Goal: Task Accomplishment & Management: Manage account settings

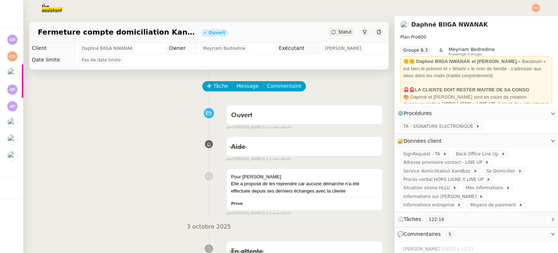
scroll to position [412, 0]
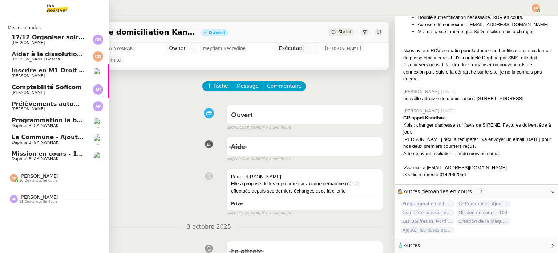
click at [71, 157] on span "Daphné BIIGA NWANAK" at bounding box center [48, 159] width 73 height 4
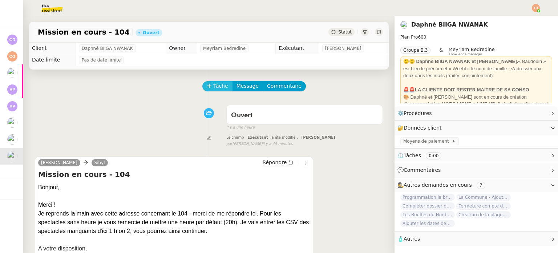
click at [213, 86] on span "Tâche" at bounding box center [220, 86] width 15 height 8
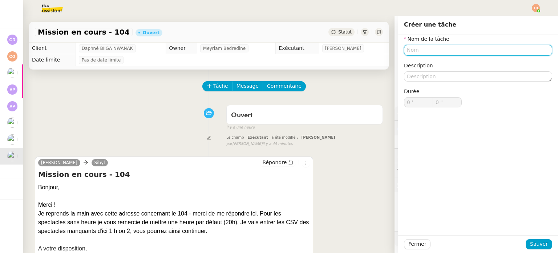
click at [434, 43] on nz-form-label "Nom de la tâche" at bounding box center [426, 40] width 45 height 10
click at [436, 48] on input "text" at bounding box center [478, 50] width 148 height 11
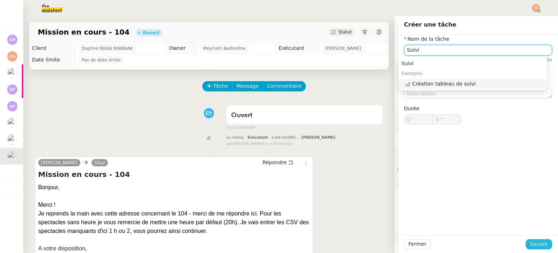
type input "Suivi"
click at [526, 247] on button "Sauver" at bounding box center [539, 244] width 27 height 10
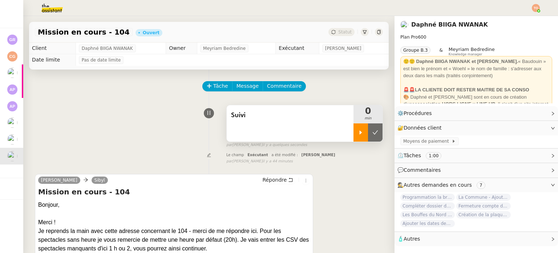
click at [358, 133] on icon at bounding box center [361, 132] width 6 height 6
click at [307, 121] on div "Suivi" at bounding box center [290, 115] width 118 height 12
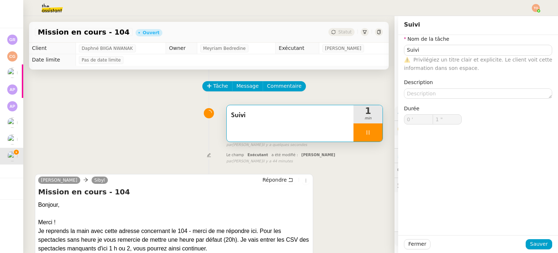
click at [451, 43] on nz-form-item "Nom de la tâche Suivi ⚠️ Privilégiez un titre clair et explicite. Le client voi…" at bounding box center [478, 53] width 148 height 37
type input "2 ""
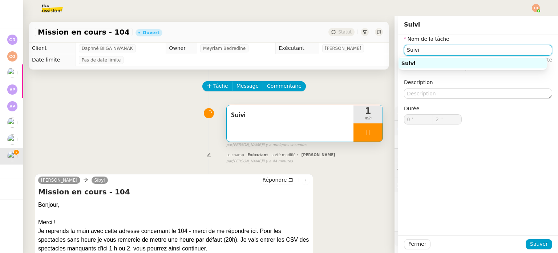
click at [450, 50] on input "Suivi" at bounding box center [478, 50] width 148 height 11
type input "Suivi des"
type input "3 ""
type input "Suivi des écha"
type input "4 ""
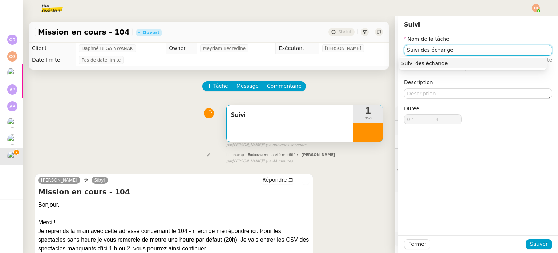
type input "Suivi des échanges"
type input "5 ""
type input "Suivi des échanges"
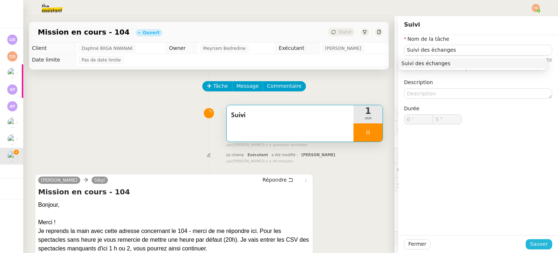
click at [533, 244] on span "Sauver" at bounding box center [539, 243] width 18 height 8
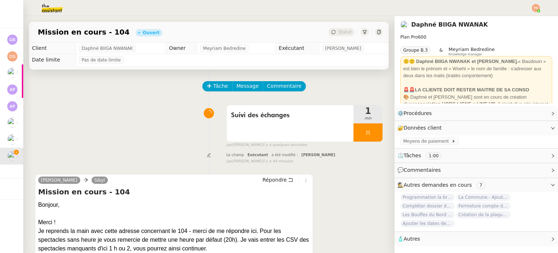
click at [354, 131] on div at bounding box center [368, 132] width 29 height 18
click at [354, 133] on div at bounding box center [361, 132] width 15 height 18
click at [285, 121] on span "Suivi des échanges" at bounding box center [290, 115] width 118 height 11
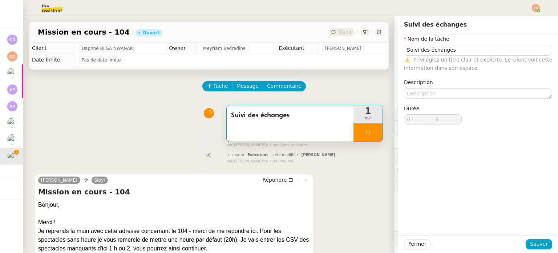
click at [465, 56] on div "⚠️ Privilégiez un titre clair et explicite. Le client voit cette information da…" at bounding box center [478, 64] width 148 height 17
click at [468, 53] on input "Suivi des échanges" at bounding box center [478, 50] width 148 height 11
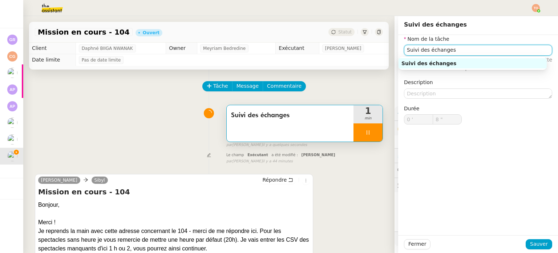
click at [468, 53] on input "Suivi des échanges" at bounding box center [478, 50] width 148 height 11
type input "9 ""
type input "Trait"
type input "10 ""
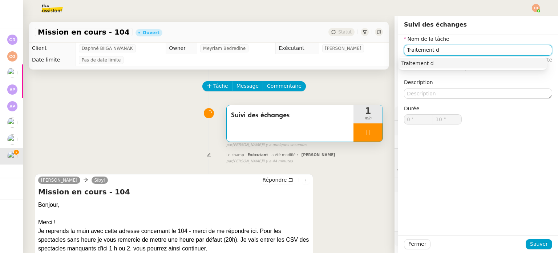
type input "Traitement de"
type input "11 ""
type input "Traitement des infor"
type input "12 ""
type input "Traitement des informations"
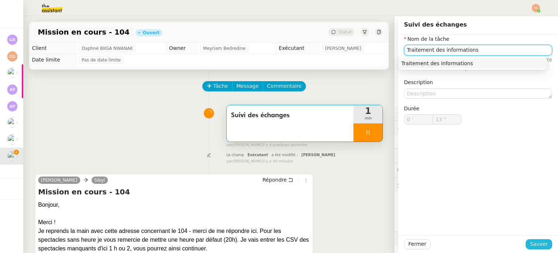
type input "14 ""
type input "Traitement des informations"
click at [541, 244] on span "Sauver" at bounding box center [539, 243] width 18 height 8
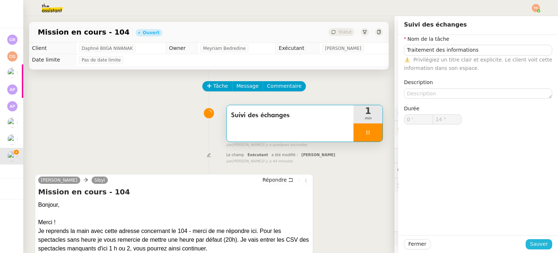
type input "15 ""
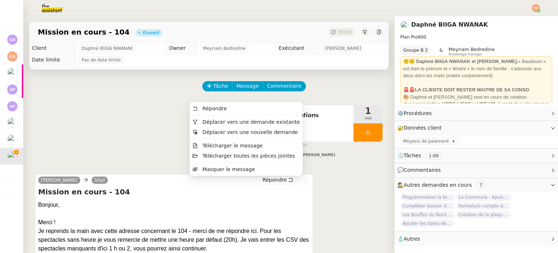
click at [304, 181] on icon at bounding box center [306, 180] width 4 height 4
click at [286, 122] on span "Déplacer vers une demande existante" at bounding box center [250, 122] width 97 height 6
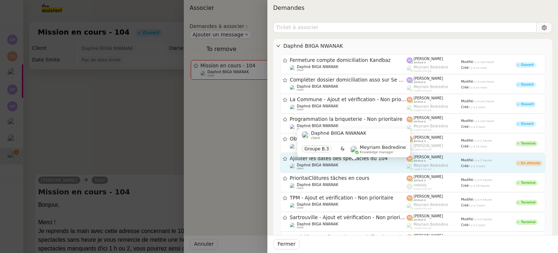
click at [358, 166] on div "Daphné BIIGA NWANAK client" at bounding box center [348, 166] width 117 height 7
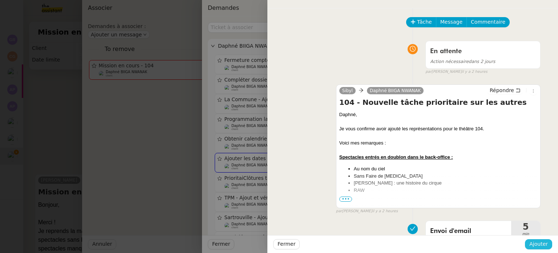
click at [537, 239] on span "Ajouter" at bounding box center [538, 243] width 19 height 8
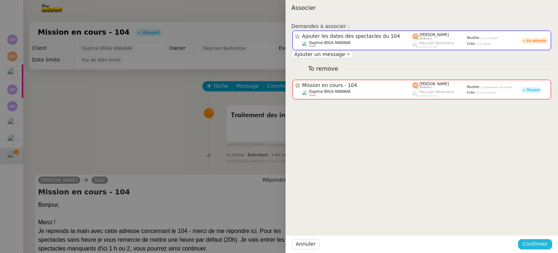
click at [529, 246] on span "Confirmer" at bounding box center [535, 243] width 25 height 8
click at [538, 223] on span "Ajouter" at bounding box center [536, 224] width 19 height 7
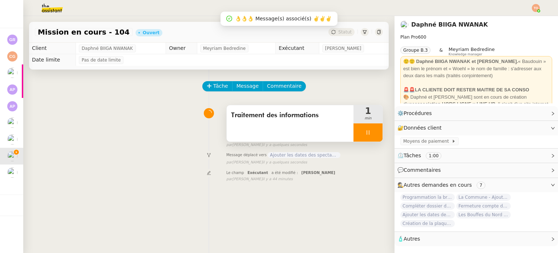
click at [365, 135] on icon at bounding box center [368, 132] width 6 height 6
drag, startPoint x: 366, startPoint y: 133, endPoint x: 364, endPoint y: 110, distance: 23.3
click at [372, 133] on icon at bounding box center [375, 132] width 6 height 6
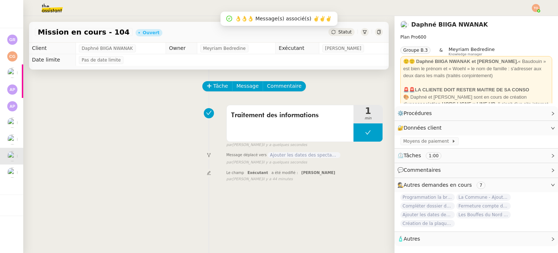
click at [340, 35] on span "Statut" at bounding box center [344, 31] width 13 height 5
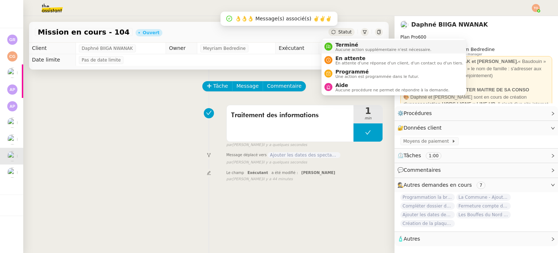
click at [346, 42] on span "Terminé" at bounding box center [383, 45] width 96 height 6
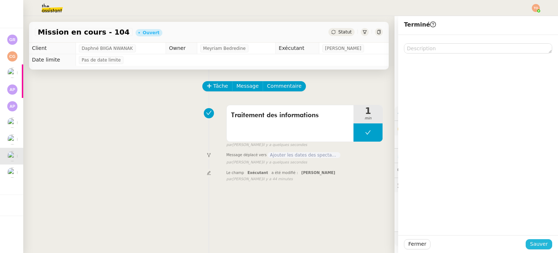
click at [538, 247] on span "Sauver" at bounding box center [539, 243] width 18 height 8
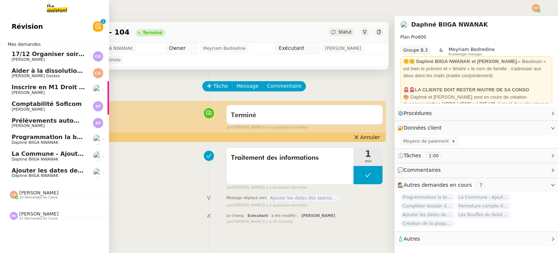
drag, startPoint x: 23, startPoint y: 169, endPoint x: 28, endPoint y: 170, distance: 4.5
click at [23, 169] on span "Ajouter les dates des spectacles du 104" at bounding box center [77, 170] width 130 height 7
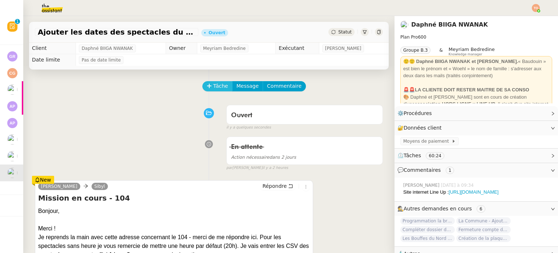
click at [216, 86] on span "Tâche" at bounding box center [220, 86] width 15 height 8
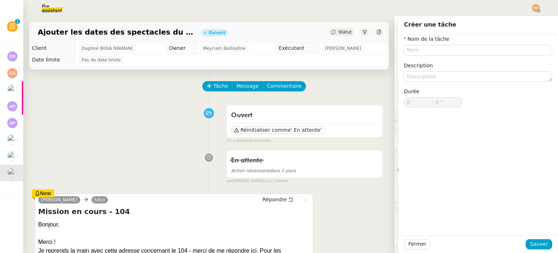
click at [423, 56] on div "Nom de la tâche Description Durée 0 ' 0 "" at bounding box center [478, 77] width 148 height 84
click at [432, 53] on input "text" at bounding box center [478, 50] width 148 height 11
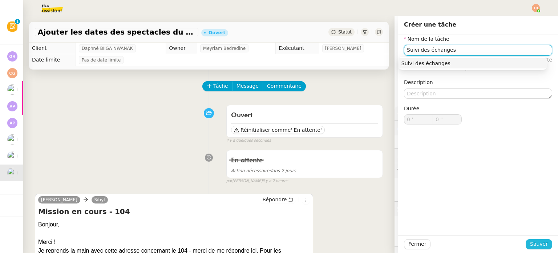
type input "Suivi des échanges"
click at [536, 241] on span "Sauver" at bounding box center [539, 243] width 18 height 8
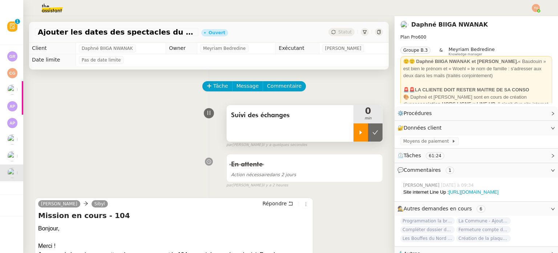
click at [354, 136] on div at bounding box center [361, 132] width 15 height 18
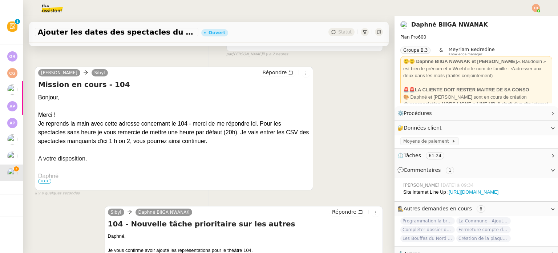
scroll to position [145, 0]
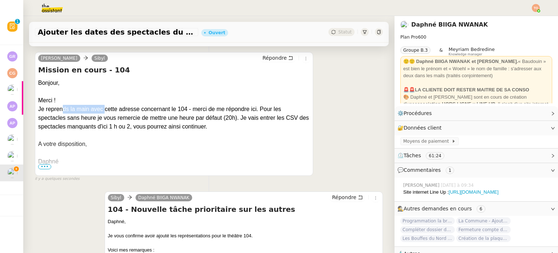
drag, startPoint x: 63, startPoint y: 113, endPoint x: 115, endPoint y: 111, distance: 51.6
click at [109, 111] on p "Je reprends la main avec cette adresse concernant le 104 - merci de me répondre…" at bounding box center [174, 118] width 272 height 26
drag, startPoint x: 131, startPoint y: 110, endPoint x: 150, endPoint y: 109, distance: 18.6
click at [141, 109] on p "Je reprends la main avec cette adresse concernant le 104 - merci de me répondre…" at bounding box center [174, 118] width 272 height 26
drag, startPoint x: 156, startPoint y: 109, endPoint x: 195, endPoint y: 109, distance: 38.9
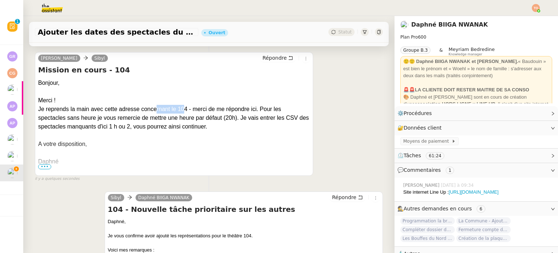
click at [190, 109] on p "Je reprends la main avec cette adresse concernant le 104 - merci de me répondre…" at bounding box center [174, 118] width 272 height 26
drag, startPoint x: 214, startPoint y: 110, endPoint x: 220, endPoint y: 110, distance: 6.2
click at [214, 110] on p "Je reprends la main avec cette adresse concernant le 104 - merci de me répondre…" at bounding box center [174, 118] width 272 height 26
drag, startPoint x: 233, startPoint y: 110, endPoint x: 282, endPoint y: 110, distance: 49.1
click at [282, 110] on p "Je reprends la main avec cette adresse concernant le 104 - merci de me répondre…" at bounding box center [174, 118] width 272 height 26
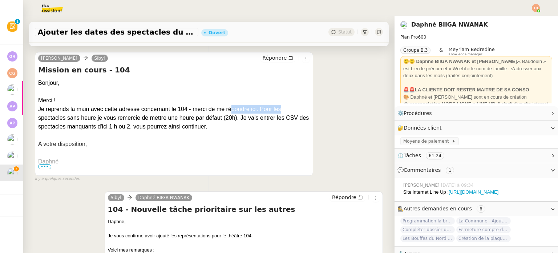
click at [282, 110] on p "Je reprends la main avec cette adresse concernant le 104 - merci de me répondre…" at bounding box center [174, 118] width 272 height 26
click at [271, 110] on p "Je reprends la main avec cette adresse concernant le 104 - merci de me répondre…" at bounding box center [174, 118] width 272 height 26
drag, startPoint x: 254, startPoint y: 112, endPoint x: 246, endPoint y: 112, distance: 8.4
click at [252, 112] on p "Je reprends la main avec cette adresse concernant le 104 - merci de me répondre…" at bounding box center [174, 118] width 272 height 26
drag, startPoint x: 71, startPoint y: 119, endPoint x: 84, endPoint y: 121, distance: 13.0
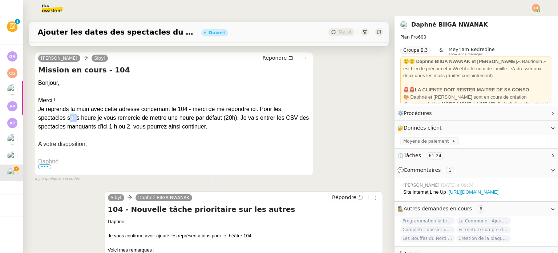
click at [81, 121] on p "Je reprends la main avec cette adresse concernant le 104 - merci de me répondre…" at bounding box center [174, 118] width 272 height 26
drag, startPoint x: 134, startPoint y: 120, endPoint x: 150, endPoint y: 118, distance: 16.1
click at [146, 119] on p "Je reprends la main avec cette adresse concernant le 104 - merci de me répondre…" at bounding box center [174, 118] width 272 height 26
drag, startPoint x: 167, startPoint y: 117, endPoint x: 182, endPoint y: 117, distance: 14.9
click at [180, 117] on p "Je reprends la main avec cette adresse concernant le 104 - merci de me répondre…" at bounding box center [174, 118] width 272 height 26
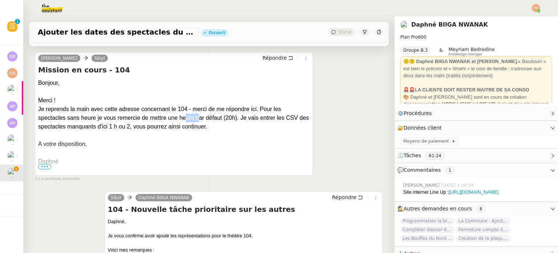
drag, startPoint x: 188, startPoint y: 117, endPoint x: 207, endPoint y: 117, distance: 19.6
click at [203, 117] on p "Je reprends la main avec cette adresse concernant le 104 - merci de me répondre…" at bounding box center [174, 118] width 272 height 26
drag, startPoint x: 207, startPoint y: 117, endPoint x: 222, endPoint y: 118, distance: 14.5
click at [222, 118] on p "Je reprends la main avec cette adresse concernant le 104 - merci de me répondre…" at bounding box center [174, 118] width 272 height 26
click at [226, 118] on p "Je reprends la main avec cette adresse concernant le 104 - merci de me répondre…" at bounding box center [174, 118] width 272 height 26
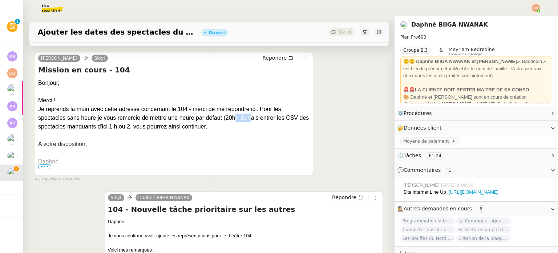
drag, startPoint x: 235, startPoint y: 118, endPoint x: 253, endPoint y: 118, distance: 18.2
click at [253, 118] on p "Je reprends la main avec cette adresse concernant le 104 - merci de me répondre…" at bounding box center [174, 118] width 272 height 26
drag, startPoint x: 262, startPoint y: 118, endPoint x: 267, endPoint y: 118, distance: 5.5
click at [267, 118] on p "Je reprends la main avec cette adresse concernant le 104 - merci de me répondre…" at bounding box center [174, 118] width 272 height 26
click at [271, 118] on p "Je reprends la main avec cette adresse concernant le 104 - merci de me répondre…" at bounding box center [174, 118] width 272 height 26
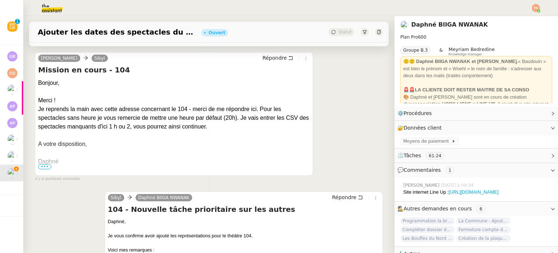
click at [277, 118] on p "Je reprends la main avec cette adresse concernant le 104 - merci de me répondre…" at bounding box center [174, 118] width 272 height 26
drag, startPoint x: 66, startPoint y: 129, endPoint x: 99, endPoint y: 128, distance: 33.1
click at [99, 128] on p "Je reprends la main avec cette adresse concernant le 104 - merci de me répondre…" at bounding box center [174, 118] width 272 height 26
drag, startPoint x: 135, startPoint y: 128, endPoint x: 145, endPoint y: 126, distance: 9.5
click at [138, 128] on p "Je reprends la main avec cette adresse concernant le 104 - merci de me répondre…" at bounding box center [174, 118] width 272 height 26
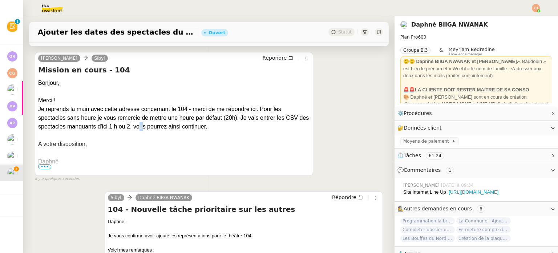
drag, startPoint x: 154, startPoint y: 126, endPoint x: 162, endPoint y: 126, distance: 8.0
click at [156, 126] on p "Je reprends la main avec cette adresse concernant le 104 - merci de me répondre…" at bounding box center [174, 118] width 272 height 26
drag, startPoint x: 162, startPoint y: 126, endPoint x: 178, endPoint y: 126, distance: 16.4
click at [173, 126] on p "Je reprends la main avec cette adresse concernant le 104 - merci de me répondre…" at bounding box center [174, 118] width 272 height 26
drag, startPoint x: 178, startPoint y: 126, endPoint x: 201, endPoint y: 126, distance: 22.9
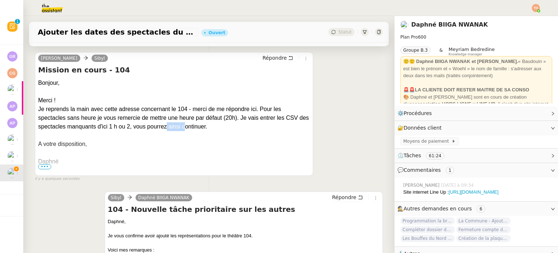
click at [200, 126] on p "Je reprends la main avec cette adresse concernant le 104 - merci de me répondre…" at bounding box center [174, 118] width 272 height 26
click at [217, 126] on p "Je reprends la main avec cette adresse concernant le 104 - merci de me répondre…" at bounding box center [174, 118] width 272 height 26
click at [215, 125] on p "Je reprends la main avec cette adresse concernant le 104 - merci de me répondre…" at bounding box center [174, 118] width 272 height 26
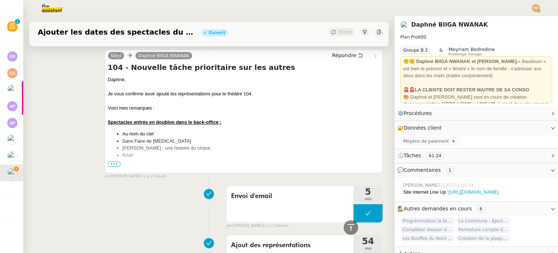
scroll to position [291, 0]
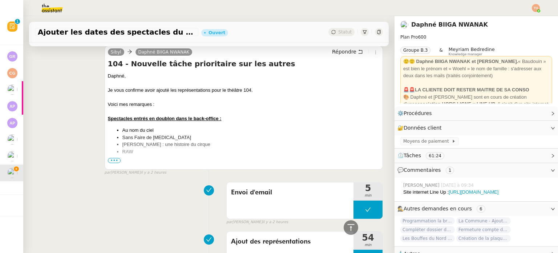
click at [105, 161] on div "Sibyl Daphné BIIGA NWANAK Répondre 104 - Nouvelle tâche prioritaire sur les aut…" at bounding box center [244, 108] width 278 height 124
click at [112, 160] on span "•••" at bounding box center [114, 160] width 13 height 5
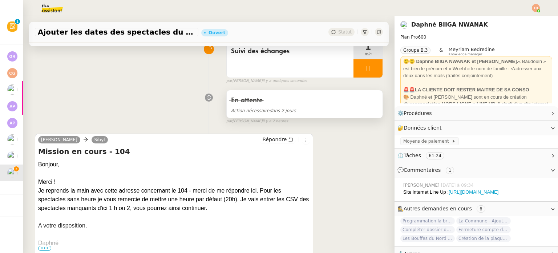
scroll to position [0, 0]
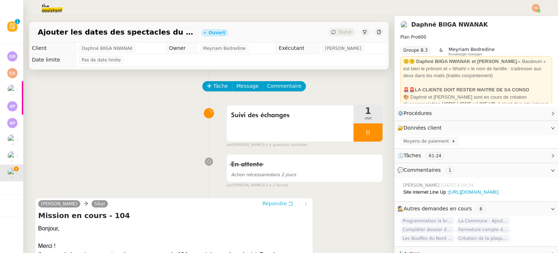
click at [279, 205] on span "Répondre" at bounding box center [274, 203] width 24 height 7
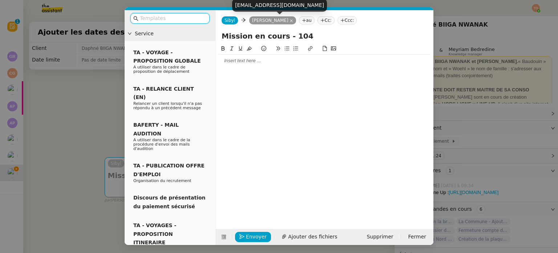
click at [259, 60] on div at bounding box center [325, 60] width 212 height 7
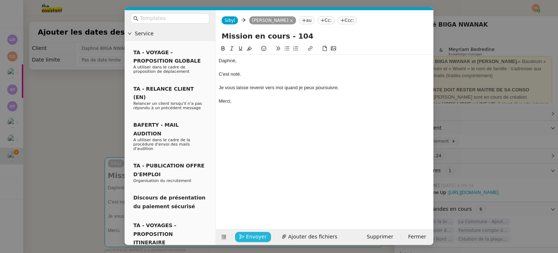
click at [253, 239] on span "Envoyer" at bounding box center [256, 236] width 21 height 8
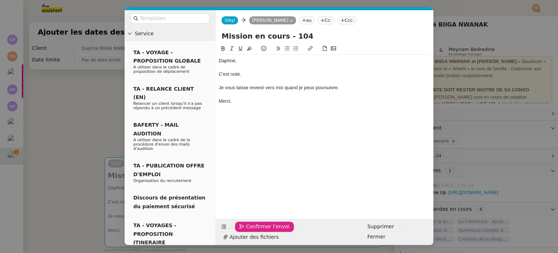
click at [253, 230] on span "Confirmer l'envoi" at bounding box center [268, 226] width 44 height 8
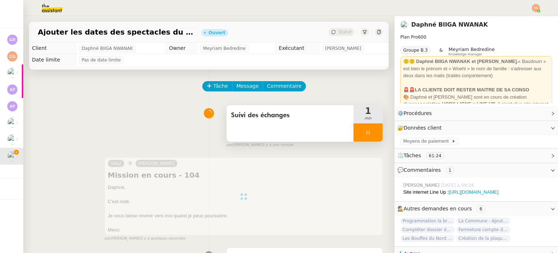
click at [362, 127] on div at bounding box center [368, 132] width 29 height 18
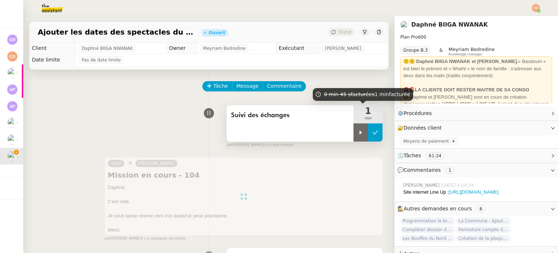
click at [372, 130] on icon at bounding box center [375, 132] width 6 height 6
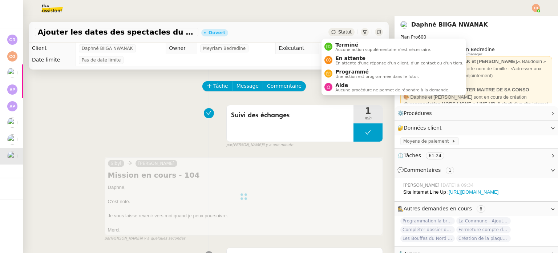
click at [340, 32] on span "Statut" at bounding box center [344, 31] width 13 height 5
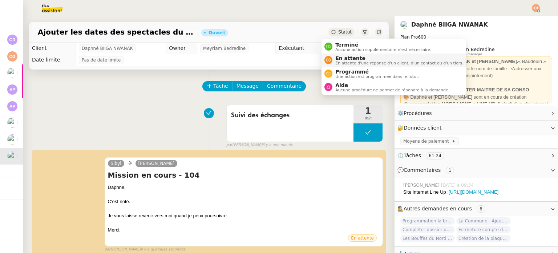
click at [352, 60] on span "En attente" at bounding box center [399, 58] width 128 height 6
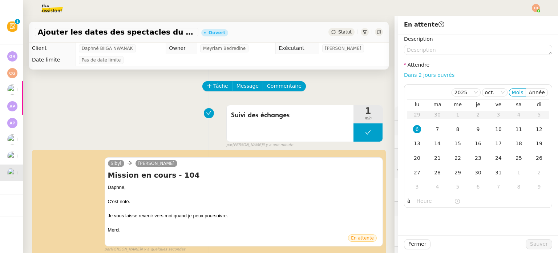
click at [412, 74] on link "Dans 2 jours ouvrés" at bounding box center [429, 75] width 51 height 6
type input "07:00"
drag, startPoint x: 528, startPoint y: 243, endPoint x: 503, endPoint y: 232, distance: 27.2
click at [530, 243] on span "Sauver" at bounding box center [539, 243] width 18 height 8
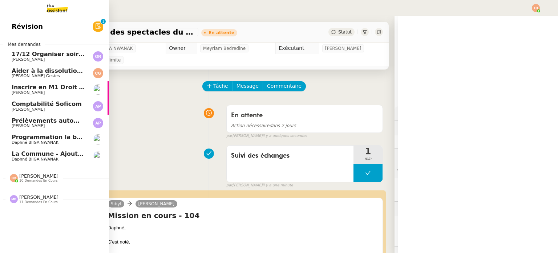
click at [34, 158] on span "Daphné BIIGA NWANAK" at bounding box center [35, 159] width 47 height 5
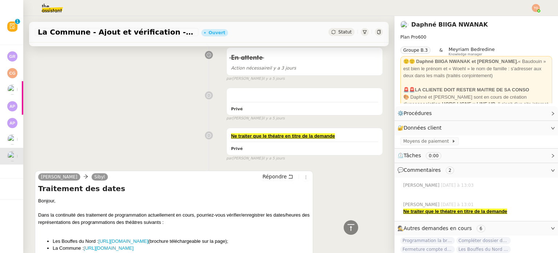
scroll to position [291, 0]
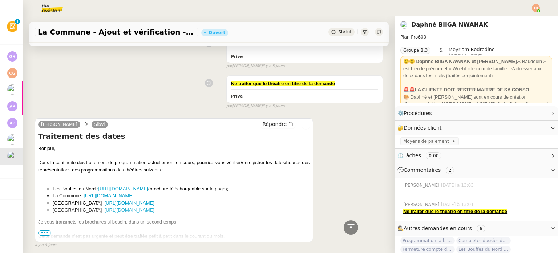
click at [47, 233] on span "•••" at bounding box center [44, 232] width 13 height 5
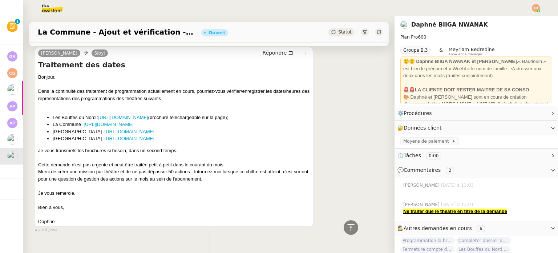
scroll to position [344, 0]
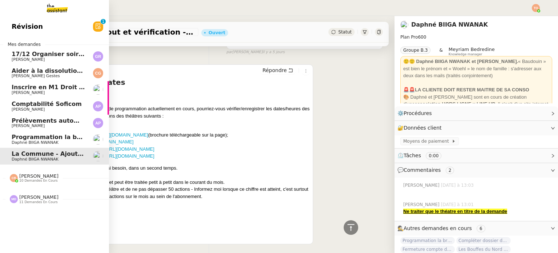
click at [47, 176] on div "Coralie Bordas 10 demandes en cours" at bounding box center [38, 177] width 39 height 9
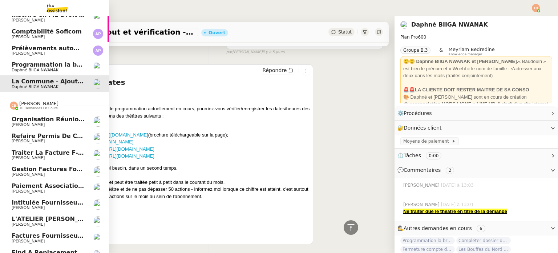
scroll to position [109, 0]
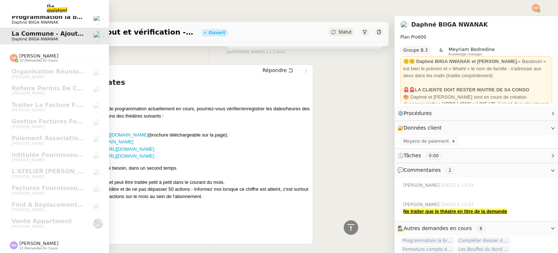
click at [42, 240] on span "[PERSON_NAME]" at bounding box center [38, 242] width 39 height 5
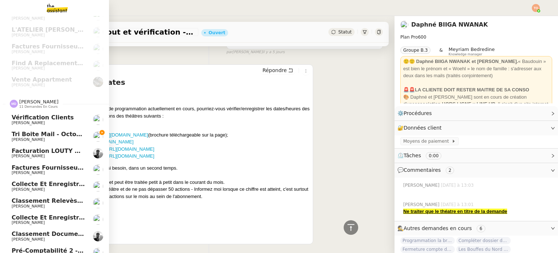
scroll to position [307, 0]
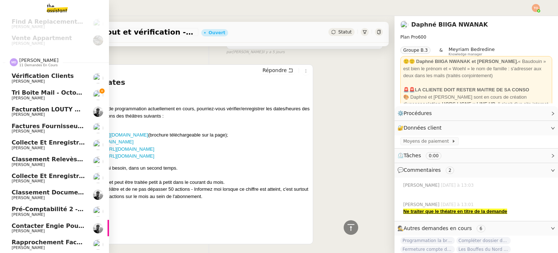
click at [73, 96] on span "[PERSON_NAME]" at bounding box center [48, 98] width 73 height 4
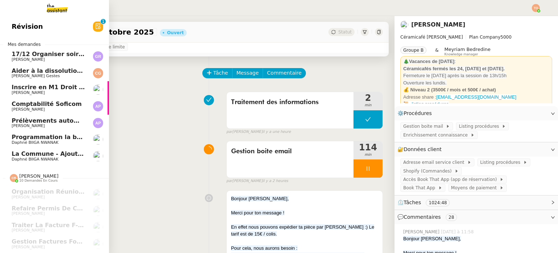
click at [51, 150] on link "La Commune - Ajout et vérification - Non prioritaire Daphné BIIGA NWANAK" at bounding box center [54, 156] width 109 height 17
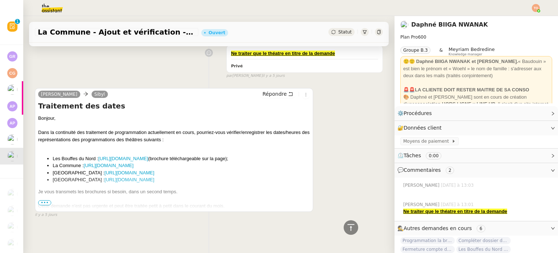
scroll to position [325, 0]
click at [44, 200] on span "•••" at bounding box center [44, 202] width 13 height 5
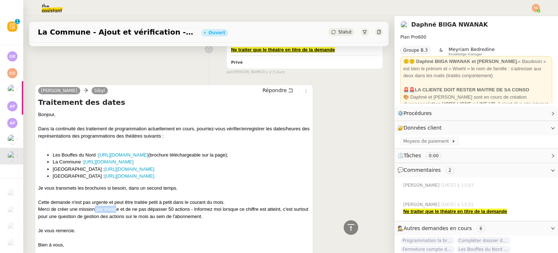
drag, startPoint x: 99, startPoint y: 209, endPoint x: 119, endPoint y: 207, distance: 20.4
click at [118, 207] on div "Merci de créer une mission par théâtre et de ne pas dépasser 50 actions - Infor…" at bounding box center [174, 212] width 272 height 14
drag, startPoint x: 127, startPoint y: 207, endPoint x: 150, endPoint y: 207, distance: 22.9
click at [150, 207] on div "Merci de créer une mission par théâtre et de ne pas dépasser 50 actions - Infor…" at bounding box center [174, 212] width 272 height 14
drag, startPoint x: 181, startPoint y: 207, endPoint x: 189, endPoint y: 207, distance: 8.7
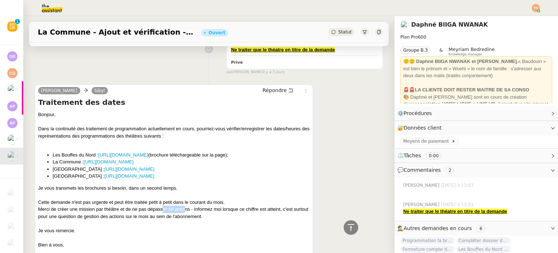
click at [186, 207] on div "Merci de créer une mission par théâtre et de ne pas dépasser 50 actions - Infor…" at bounding box center [174, 212] width 272 height 14
click at [193, 207] on div "Merci de créer une mission par théâtre et de ne pas dépasser 50 actions - Infor…" at bounding box center [174, 212] width 272 height 14
drag, startPoint x: 189, startPoint y: 209, endPoint x: 38, endPoint y: 209, distance: 151.2
click at [38, 209] on div "Daphné Ingrid Sibyl Répondre Traitement des dates Bonjour, Dans la continuité d…" at bounding box center [174, 174] width 278 height 180
copy div "Merci de créer une mission par théâtre et de ne pas dépasser 50 actions"
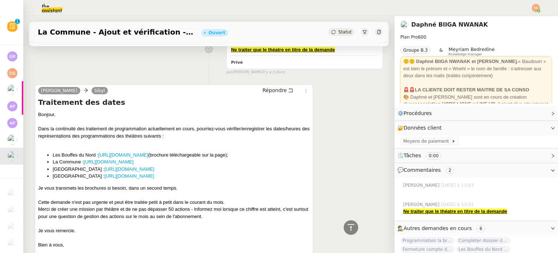
click at [225, 216] on div "Merci de créer une mission par théâtre et de ne pas dépasser 50 actions - Infor…" at bounding box center [174, 212] width 272 height 14
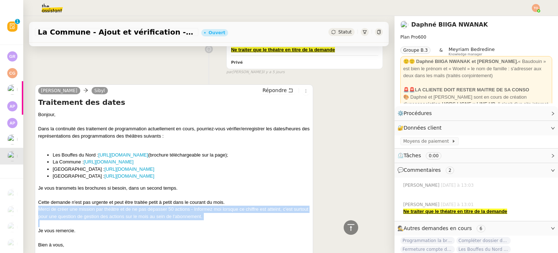
drag, startPoint x: 225, startPoint y: 216, endPoint x: 42, endPoint y: 212, distance: 183.6
click at [42, 212] on div "Merci de créer une mission par théâtre et de ne pas dépasser 50 actions - Infor…" at bounding box center [174, 212] width 272 height 14
copy div "Merci de créer une mission par théâtre et de ne pas dépasser 50 actions - Infor…"
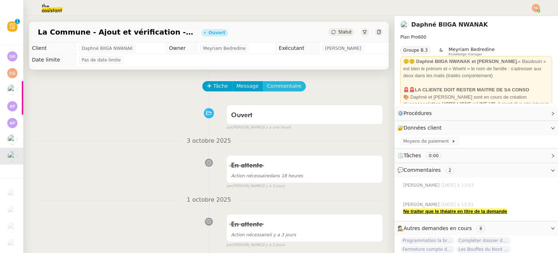
drag, startPoint x: 276, startPoint y: 87, endPoint x: 298, endPoint y: 87, distance: 22.5
click at [276, 87] on span "Commentaire" at bounding box center [284, 86] width 35 height 8
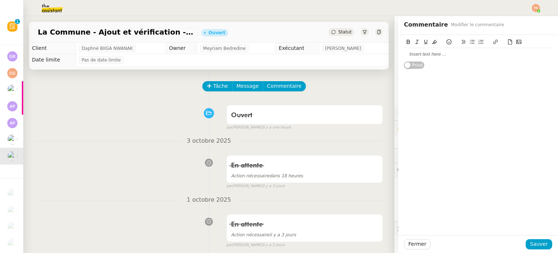
click at [427, 52] on div at bounding box center [478, 54] width 148 height 7
paste div
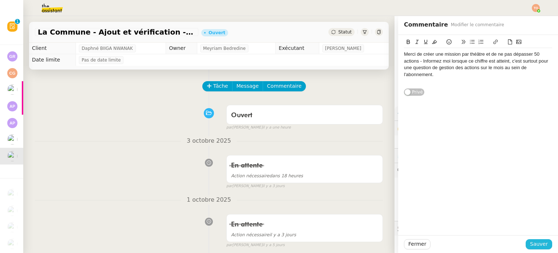
click at [532, 241] on span "Sauver" at bounding box center [539, 243] width 18 height 8
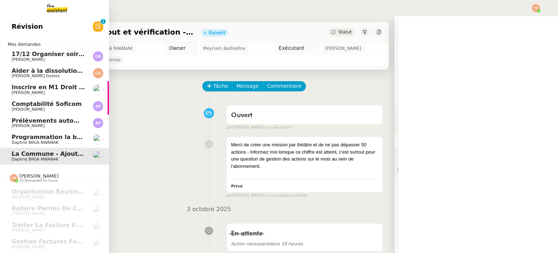
click at [12, 140] on span "Programmation la briqueterie - Non prioritaire" at bounding box center [88, 136] width 153 height 7
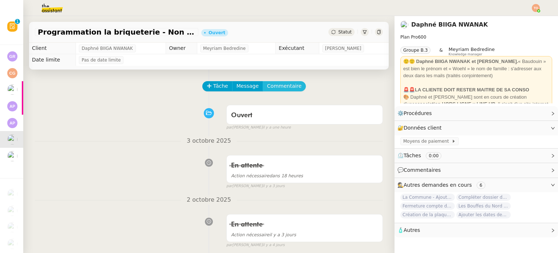
click at [274, 88] on span "Commentaire" at bounding box center [284, 86] width 35 height 8
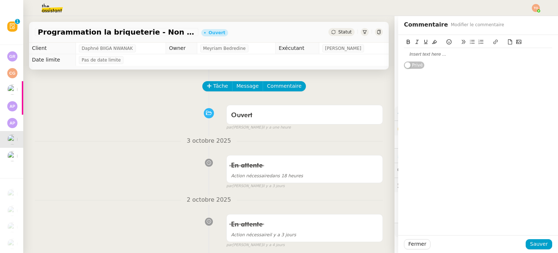
click at [434, 56] on div at bounding box center [478, 54] width 148 height 7
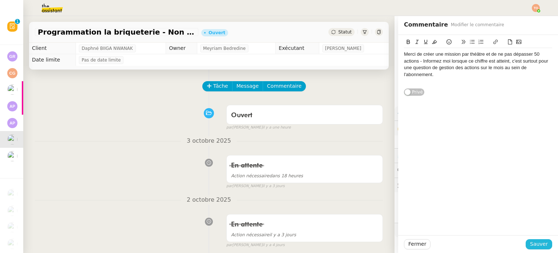
click at [530, 242] on span "Sauver" at bounding box center [539, 243] width 18 height 8
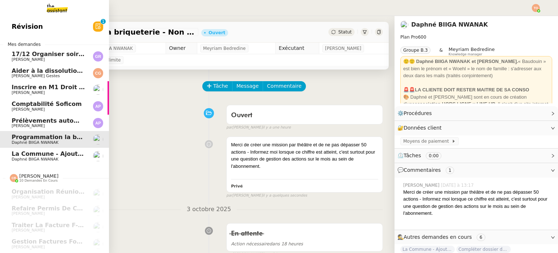
click at [17, 160] on span "Daphné BIIGA NWANAK" at bounding box center [35, 159] width 47 height 5
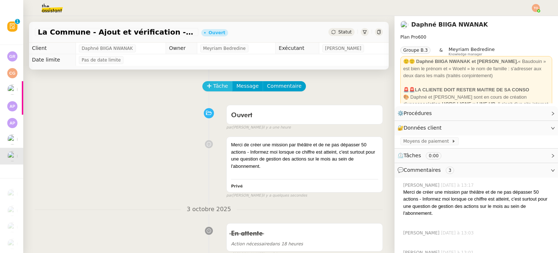
click at [215, 86] on span "Tâche" at bounding box center [220, 86] width 15 height 8
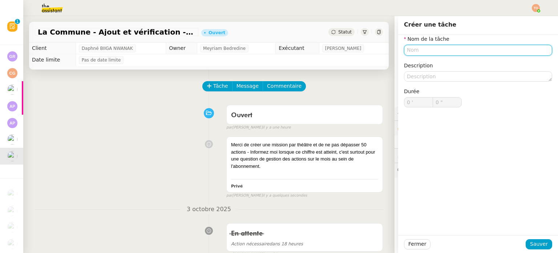
click at [446, 49] on input "text" at bounding box center [478, 50] width 148 height 11
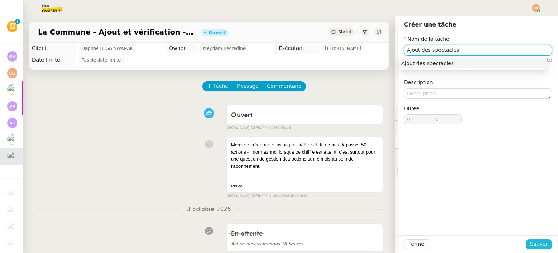
type input "Ajout des spectacles"
click at [532, 242] on span "Sauver" at bounding box center [539, 243] width 18 height 8
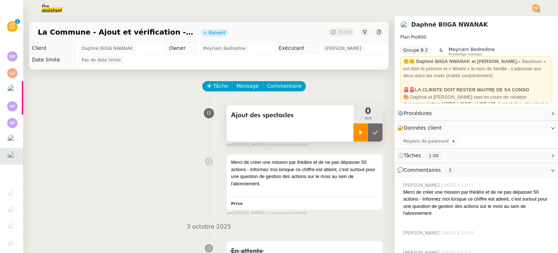
click at [354, 133] on div at bounding box center [361, 132] width 15 height 18
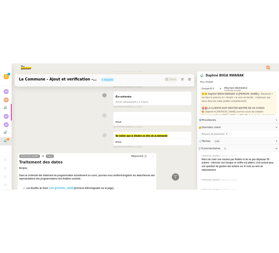
scroll to position [400, 0]
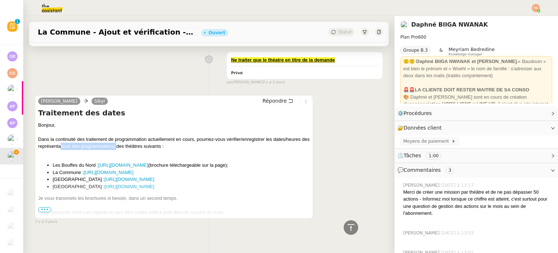
drag, startPoint x: 68, startPoint y: 145, endPoint x: 125, endPoint y: 143, distance: 56.7
click at [125, 143] on div "Dans la continuité des traitement de programmation actuellement en cours, pourr…" at bounding box center [174, 143] width 272 height 14
click at [128, 143] on div "Dans la continuité des traitement de programmation actuellement en cours, pourr…" at bounding box center [174, 143] width 272 height 14
drag, startPoint x: 166, startPoint y: 146, endPoint x: 172, endPoint y: 146, distance: 6.5
click at [170, 146] on div "Dans la continuité des traitement de programmation actuellement en cours, pourr…" at bounding box center [174, 143] width 272 height 14
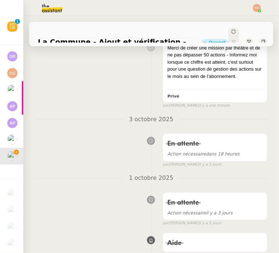
scroll to position [0, 0]
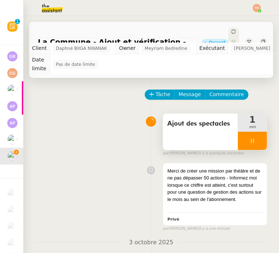
click at [242, 139] on div at bounding box center [252, 141] width 29 height 18
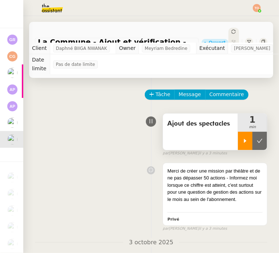
click at [238, 132] on div at bounding box center [245, 141] width 15 height 18
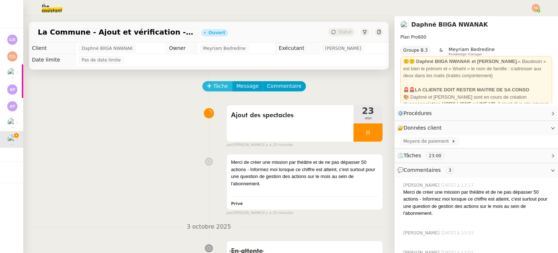
click at [213, 86] on span "Tâche" at bounding box center [220, 86] width 15 height 8
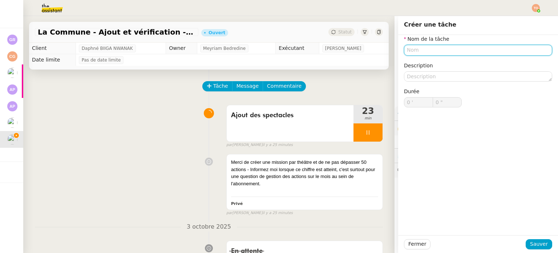
click at [455, 49] on input "text" at bounding box center [478, 50] width 148 height 11
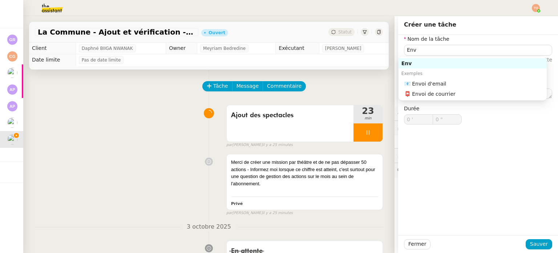
click at [456, 77] on div "Exemples" at bounding box center [473, 73] width 148 height 10
click at [456, 78] on nz-auto-option "📧 Envoi d'email" at bounding box center [473, 83] width 148 height 10
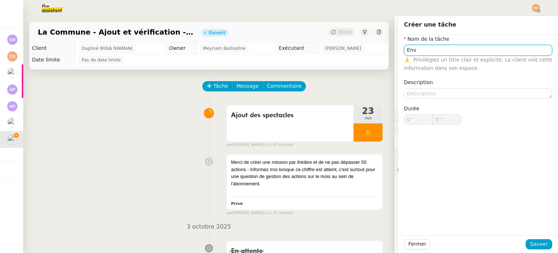
type input "Envoi d'email"
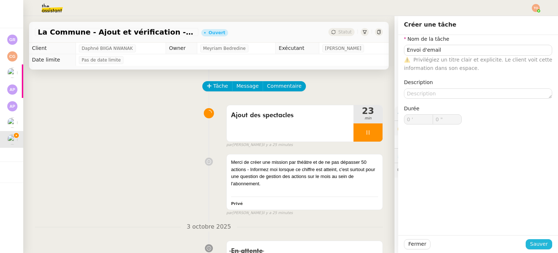
click at [533, 239] on span "Sauver" at bounding box center [539, 243] width 18 height 8
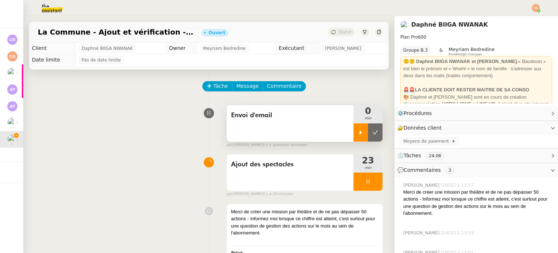
click at [358, 134] on icon at bounding box center [361, 132] width 6 height 6
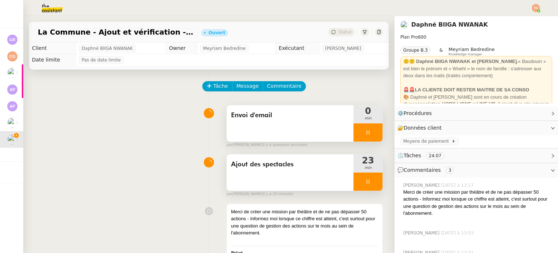
click at [363, 184] on div at bounding box center [368, 181] width 29 height 18
click at [372, 182] on icon at bounding box center [375, 181] width 6 height 6
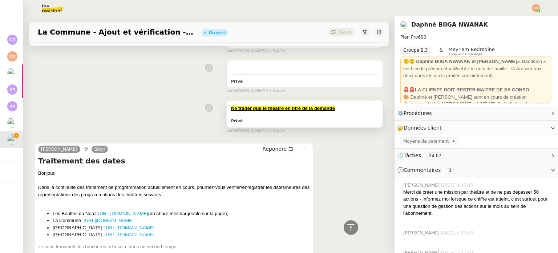
scroll to position [459, 0]
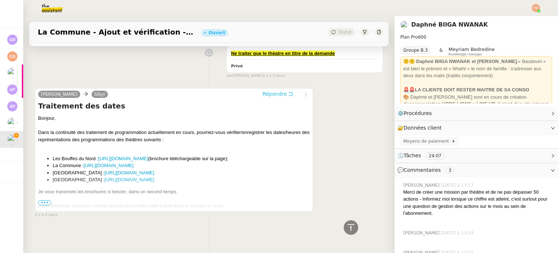
click at [268, 92] on span "Répondre" at bounding box center [274, 93] width 24 height 7
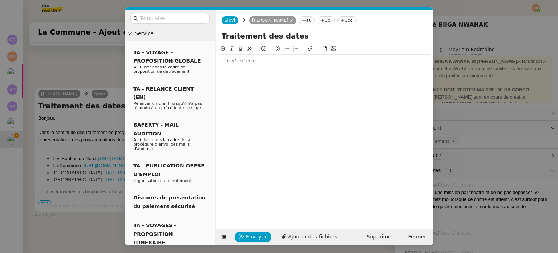
click at [83, 34] on nz-modal-container "Service TA - VOYAGE - PROPOSITION GLOBALE A utiliser dans le cadre de propositi…" at bounding box center [279, 126] width 558 height 253
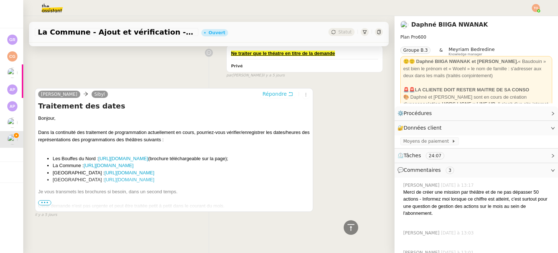
scroll to position [515, 0]
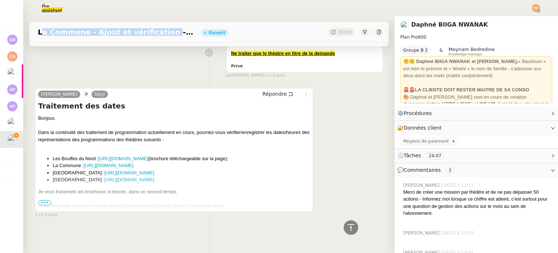
copy span "La Commune - Ajout et vérification"
drag, startPoint x: 39, startPoint y: 32, endPoint x: 154, endPoint y: 33, distance: 114.8
click at [154, 33] on span "La Commune - Ajout et vérification - Non prioritaire" at bounding box center [117, 31] width 158 height 7
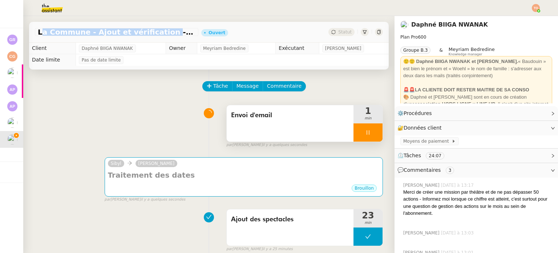
scroll to position [0, 0]
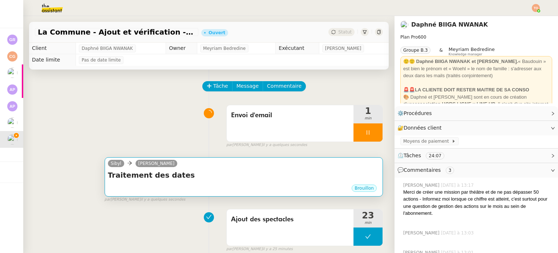
click at [255, 178] on h4 "Traitement des dates" at bounding box center [244, 175] width 272 height 10
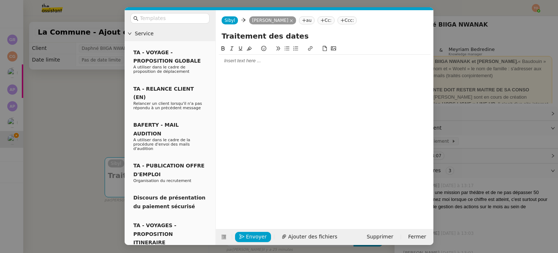
click at [262, 31] on input "Traitement des dates" at bounding box center [325, 36] width 206 height 11
paste input "La Commune - Ajout et vérification"
type input "La Commune - Ajout et vérification"
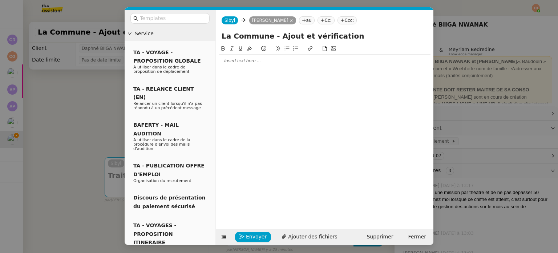
click at [266, 61] on div at bounding box center [325, 60] width 212 height 7
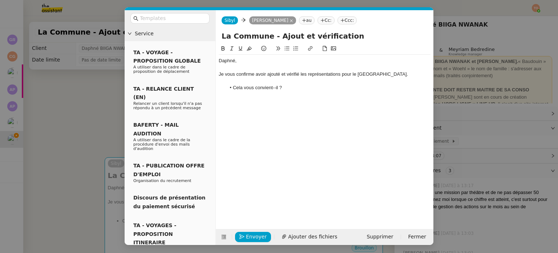
click at [274, 89] on li "Cela vous convient--il ?" at bounding box center [328, 87] width 205 height 7
click at [243, 96] on div at bounding box center [325, 94] width 212 height 7
click at [412, 77] on div "Je vous confirme avoir ajouté et vérifié les représentations pour le théâtre La…" at bounding box center [325, 74] width 212 height 7
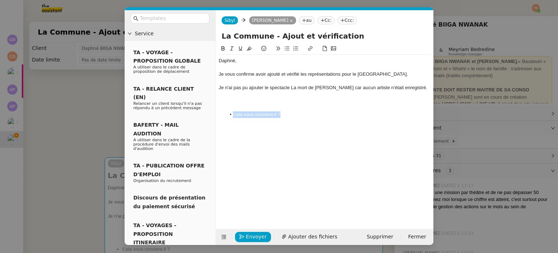
drag, startPoint x: 297, startPoint y: 120, endPoint x: 231, endPoint y: 119, distance: 65.1
click at [231, 118] on li "Cela vous convient-il ?" at bounding box center [328, 114] width 205 height 7
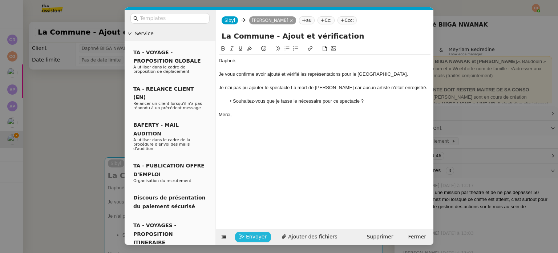
click at [250, 237] on span "Envoyer" at bounding box center [256, 236] width 21 height 8
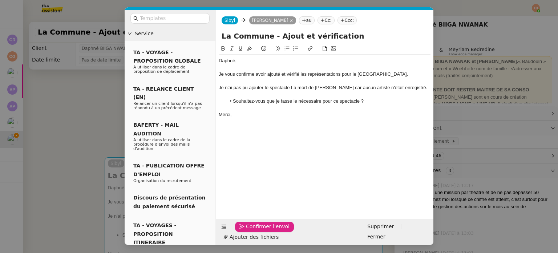
click at [250, 230] on span "Confirmer l'envoi" at bounding box center [268, 226] width 44 height 8
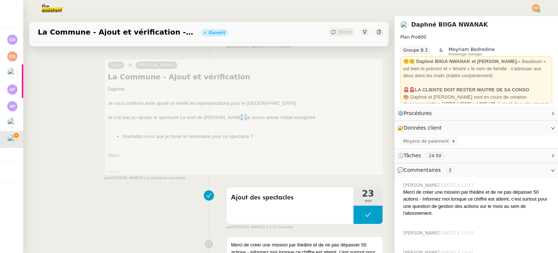
scroll to position [109, 0]
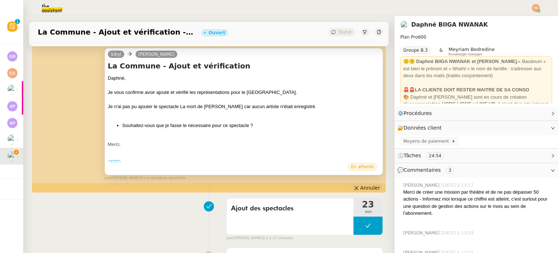
click at [360, 186] on span "Annuler" at bounding box center [370, 187] width 20 height 7
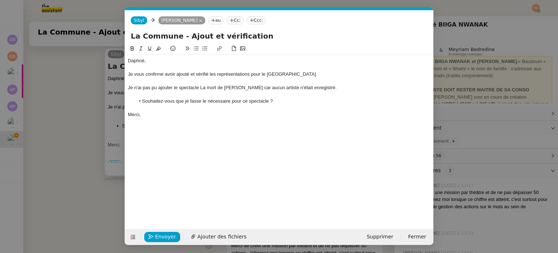
scroll to position [0, 15]
click at [345, 109] on div at bounding box center [279, 108] width 303 height 7
click at [347, 103] on li "Souhaitez-vous que je fasse le nécessaire pour ce spectacle ?" at bounding box center [283, 101] width 296 height 7
click at [210, 113] on div "Pour information, le traitement de cette demande a nécessité 20 actions." at bounding box center [279, 114] width 303 height 7
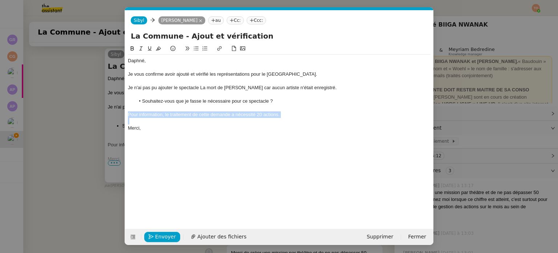
click at [210, 113] on div "Pour information, le traitement de cette demande a nécessité 20 actions." at bounding box center [279, 114] width 303 height 7
click at [143, 52] on button at bounding box center [141, 48] width 9 height 8
click at [163, 235] on span "Confirmer l'envoi" at bounding box center [177, 236] width 44 height 8
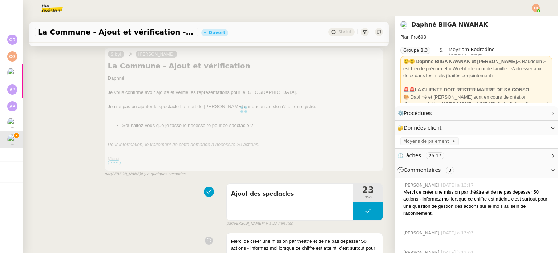
scroll to position [0, 0]
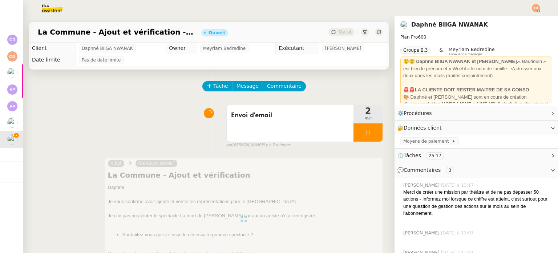
click at [365, 133] on div at bounding box center [368, 132] width 29 height 18
click at [372, 133] on icon at bounding box center [375, 132] width 6 height 6
click at [338, 32] on span "Statut" at bounding box center [344, 31] width 13 height 5
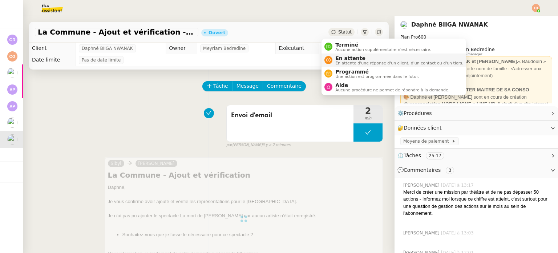
click at [348, 58] on span "En attente" at bounding box center [399, 58] width 128 height 6
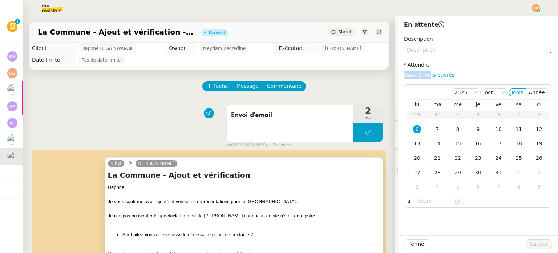
click at [423, 70] on div "Description Attendre Dans 2 jours ouvrés 2025 oct. Mois Année lu ma me je ve sa…" at bounding box center [478, 121] width 148 height 173
click at [426, 73] on link "Dans 2 jours ouvrés" at bounding box center [429, 75] width 51 height 6
type input "07:00"
click at [532, 239] on span "Sauver" at bounding box center [539, 243] width 18 height 8
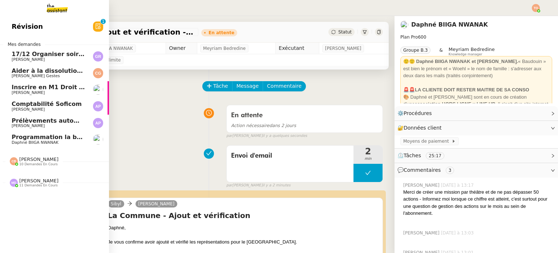
click at [15, 145] on link "Programmation la briqueterie - Non prioritaire Daphné BIIGA NWANAK" at bounding box center [54, 139] width 109 height 17
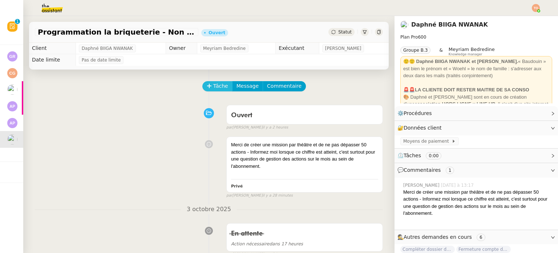
click at [213, 89] on span "Tâche" at bounding box center [220, 86] width 15 height 8
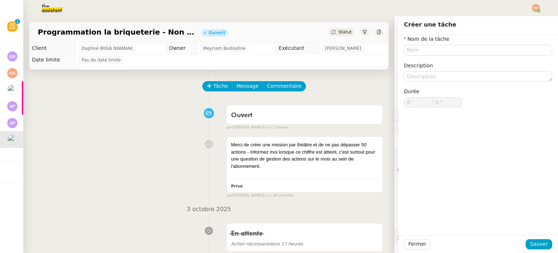
click at [432, 56] on div "Nom de la tâche Description Durée 0 ' 0 "" at bounding box center [478, 77] width 148 height 84
click at [434, 53] on input "text" at bounding box center [478, 50] width 148 height 11
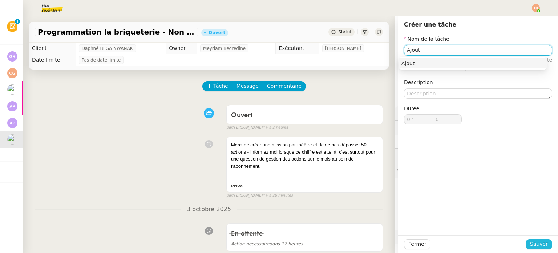
type input "Ajout"
click at [541, 242] on span "Sauver" at bounding box center [539, 243] width 18 height 8
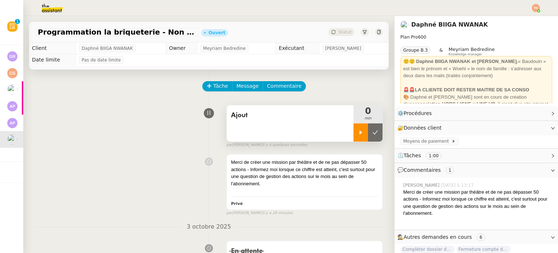
click at [354, 128] on div at bounding box center [361, 132] width 15 height 18
click at [321, 124] on div "Ajout" at bounding box center [290, 123] width 127 height 36
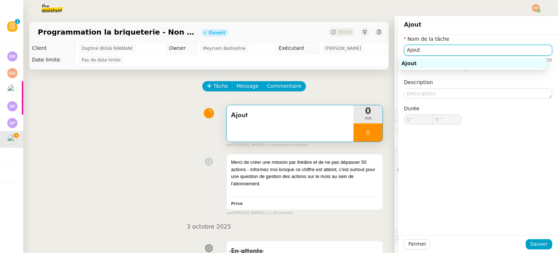
click at [468, 53] on input "Ajout" at bounding box center [478, 50] width 148 height 11
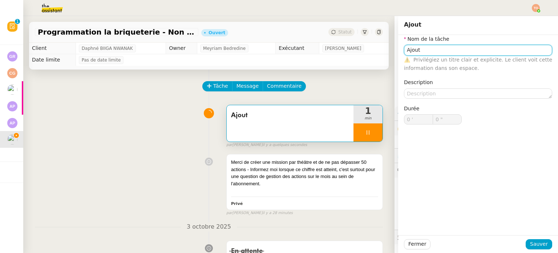
type input "Ajout d"
type input "1 ""
type input "Ajout des rep"
type input "2 ""
type input "Ajout des représ"
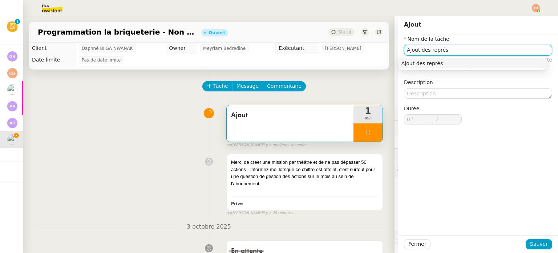
type input "3 ""
type input "Ajout des représentait"
type input "4 ""
type input "Ajout des représentati"
type input "5 ""
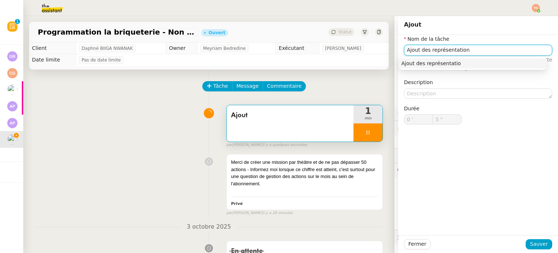
type input "Ajout des représentations"
type input "7 ""
type input "Ajout des représentations"
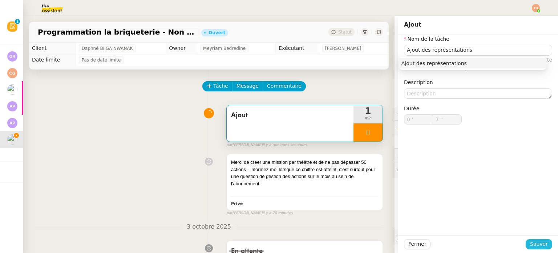
click at [532, 242] on span "Sauver" at bounding box center [539, 243] width 18 height 8
type input "8 ""
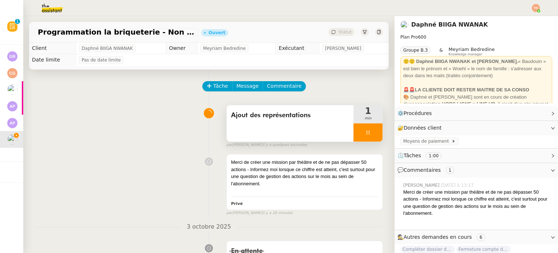
click at [367, 133] on icon at bounding box center [368, 132] width 3 height 4
click at [357, 132] on div at bounding box center [361, 132] width 15 height 18
drag, startPoint x: 222, startPoint y: 17, endPoint x: 234, endPoint y: 15, distance: 12.5
click at [222, 17] on div "Programmation la briqueterie - Non prioritaire Ouvert Statut" at bounding box center [208, 29] width 371 height 27
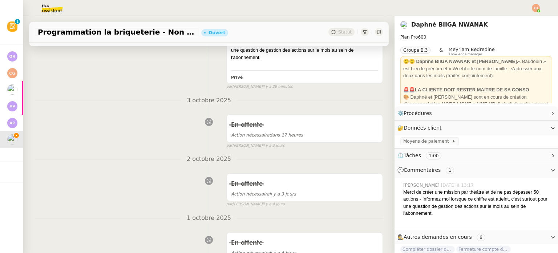
scroll to position [317, 0]
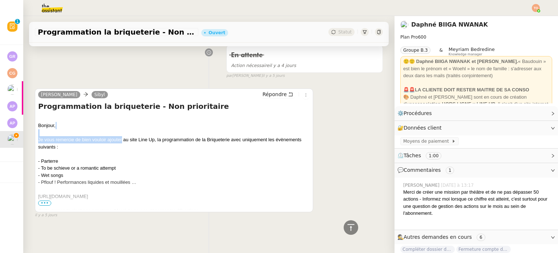
drag, startPoint x: 145, startPoint y: 132, endPoint x: 209, endPoint y: 134, distance: 63.6
click at [205, 133] on div "﻿ Bonjour, Je vous remercie de bien vouloir ajouter au site Line Up, la program…" at bounding box center [174, 175] width 272 height 121
click at [209, 134] on div "﻿ Bonjour, Je vous remercie de bien vouloir ajouter au site Line Up, la program…" at bounding box center [174, 175] width 272 height 121
drag, startPoint x: 224, startPoint y: 137, endPoint x: 267, endPoint y: 138, distance: 42.9
click at [266, 138] on div "﻿ Bonjour, Je vous remercie de bien vouloir ajouter au site Line Up, la program…" at bounding box center [174, 175] width 272 height 121
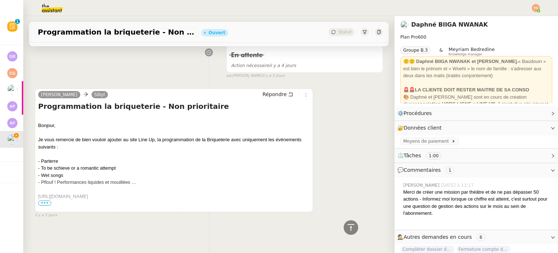
click at [268, 138] on div "﻿ Bonjour, Je vous remercie de bien vouloir ajouter au site Line Up, la program…" at bounding box center [174, 175] width 272 height 121
click at [47, 200] on span "•••" at bounding box center [44, 202] width 13 height 5
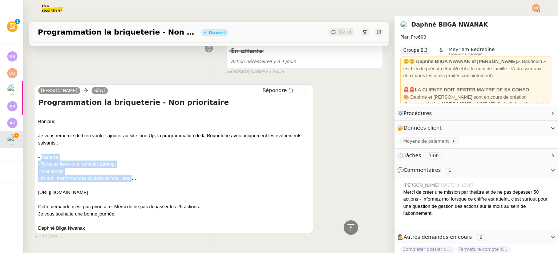
drag, startPoint x: 41, startPoint y: 158, endPoint x: 133, endPoint y: 178, distance: 94.7
click at [133, 178] on div "﻿ Bonjour, Je vous remercie de bien vouloir ajouter au site Line Up, la program…" at bounding box center [174, 171] width 272 height 121
drag, startPoint x: 116, startPoint y: 194, endPoint x: 39, endPoint y: 193, distance: 76.3
click at [39, 193] on div "﻿ Bonjour, Je vous remercie de bien vouloir ajouter au site Line Up, la program…" at bounding box center [174, 171] width 272 height 121
copy div "https://www.labriqueterie.org/agenda"
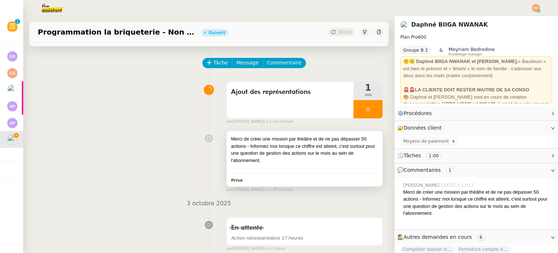
scroll to position [0, 0]
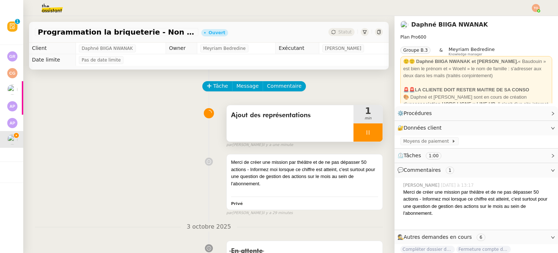
click at [365, 132] on div at bounding box center [368, 132] width 29 height 18
click at [372, 132] on icon at bounding box center [375, 132] width 6 height 6
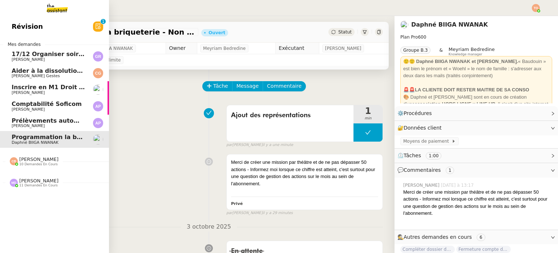
click at [49, 30] on link "Révision 0 1 2 3 4 5 6 7 8 9" at bounding box center [54, 26] width 109 height 17
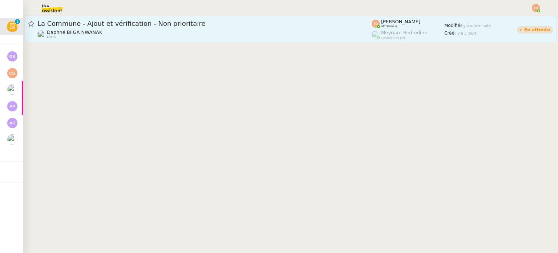
click at [122, 34] on div "Daphné BIIGA NWANAK client" at bounding box center [204, 33] width 334 height 9
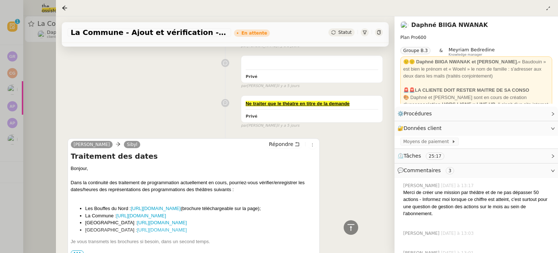
scroll to position [618, 0]
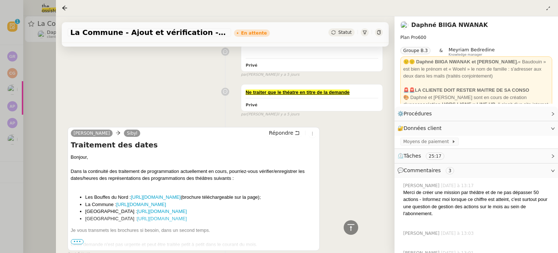
click at [4, 132] on div at bounding box center [279, 126] width 558 height 253
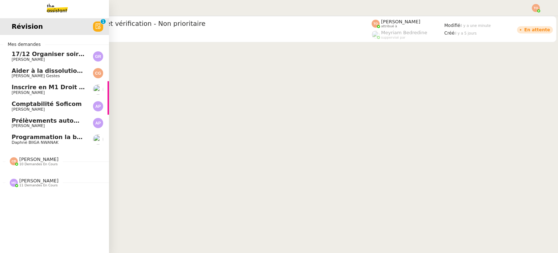
click at [12, 140] on span "Programmation la briqueterie - Non prioritaire" at bounding box center [88, 136] width 153 height 7
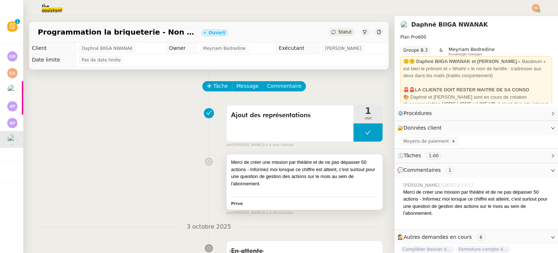
click at [331, 166] on div "Merci de créer une mission par théâtre et de ne pas dépasser 50 actions - Infor…" at bounding box center [304, 172] width 147 height 28
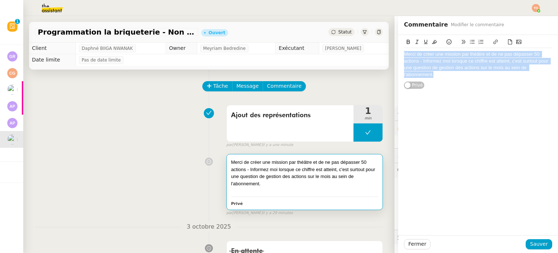
drag, startPoint x: 435, startPoint y: 74, endPoint x: 400, endPoint y: 55, distance: 40.0
click at [404, 55] on div "Merci de créer une mission par théâtre et de ne pas dépasser 50 actions - Infor…" at bounding box center [478, 64] width 148 height 27
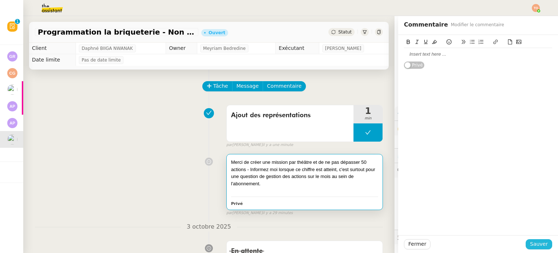
click at [534, 239] on span "Sauver" at bounding box center [539, 243] width 18 height 8
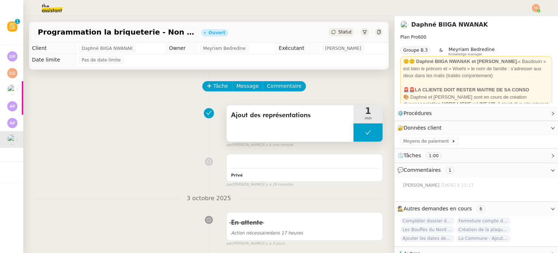
click at [354, 131] on button at bounding box center [368, 132] width 29 height 18
click at [358, 134] on icon at bounding box center [361, 132] width 6 height 6
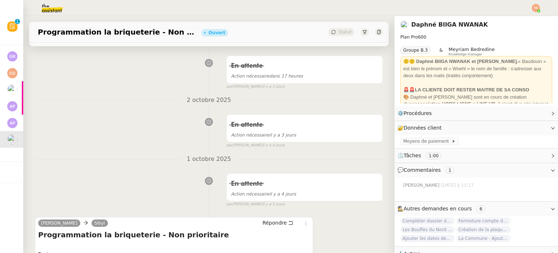
scroll to position [289, 0]
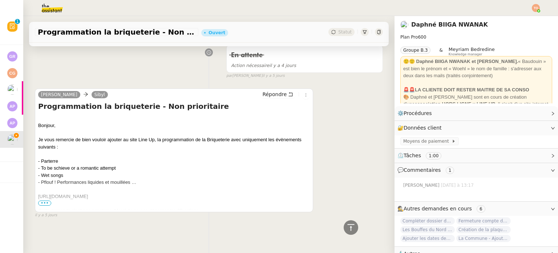
click at [92, 190] on div "﻿ Bonjour, Je vous remercie de bien vouloir ajouter au site Line Up, la program…" at bounding box center [174, 175] width 272 height 121
copy div "https://www.labriqueterie.org/agenda"
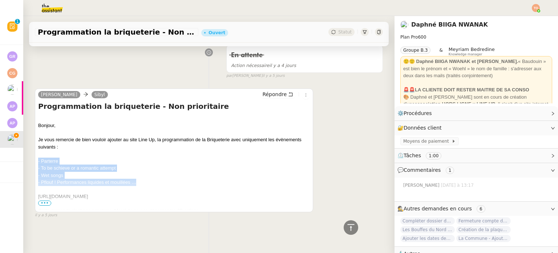
drag, startPoint x: 135, startPoint y: 180, endPoint x: 37, endPoint y: 156, distance: 100.5
click at [37, 156] on div "Daphné Ingrid Sibyl Répondre Programmation la briqueterie - Non prioritaire ﻿ B…" at bounding box center [174, 150] width 278 height 124
copy div "- Parterre - To be schieve or a romantic attempt - Wet songs - Pflouf ! Perform…"
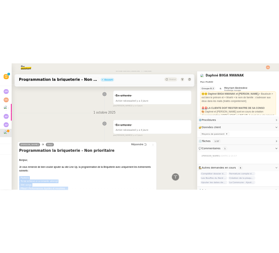
scroll to position [253, 0]
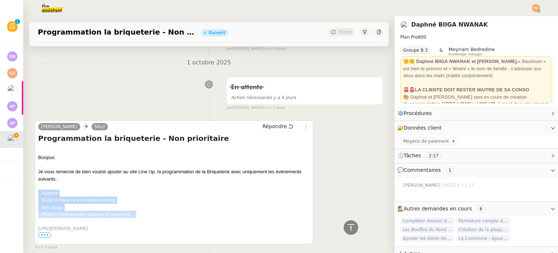
click at [49, 193] on div "﻿ Bonjour, Je vous remercie de bien vouloir ajouter au site Line Up, la program…" at bounding box center [174, 207] width 272 height 121
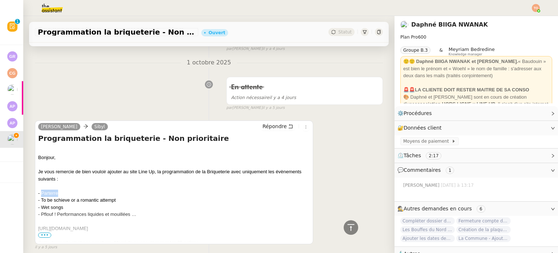
click at [49, 193] on div "﻿ Bonjour, Je vous remercie de bien vouloir ajouter au site Line Up, la program…" at bounding box center [174, 207] width 272 height 121
drag, startPoint x: 41, startPoint y: 199, endPoint x: 131, endPoint y: 199, distance: 90.1
click at [131, 199] on div "﻿ Bonjour, Je vous remercie de bien vouloir ajouter au site Line Up, la program…" at bounding box center [174, 207] width 272 height 121
copy div "To be schieve or a romantic attempt"
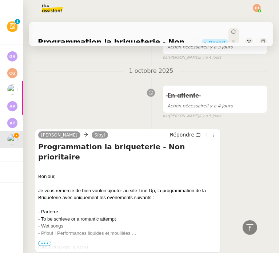
click at [42, 193] on div "﻿ Bonjour, Je vous remercie de bien vouloir ajouter au site Line Up, la program…" at bounding box center [127, 225] width 179 height 121
copy div "Parterre"
drag, startPoint x: 41, startPoint y: 207, endPoint x: 64, endPoint y: 207, distance: 22.9
click at [64, 207] on div "﻿ Bonjour, Je vous remercie de bien vouloir ajouter au site Line Up, la program…" at bounding box center [127, 225] width 179 height 121
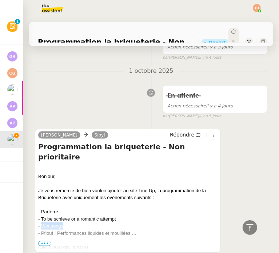
copy div "Wet songs"
copy div "Pflouf ! Performances liquides et mouillées …"
drag, startPoint x: 42, startPoint y: 215, endPoint x: 140, endPoint y: 218, distance: 97.8
click at [140, 218] on div "﻿ Bonjour, Je vous remercie de bien vouloir ajouter au site Line Up, la program…" at bounding box center [127, 225] width 179 height 121
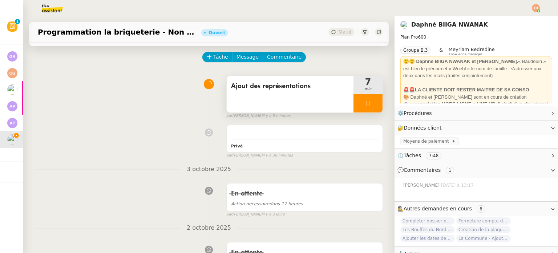
scroll to position [0, 0]
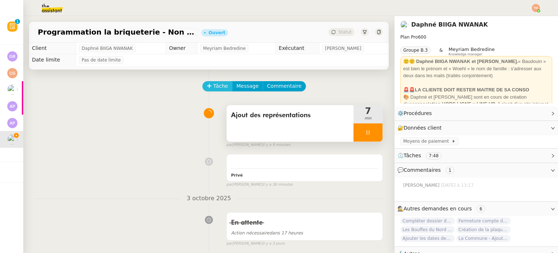
click at [220, 90] on span "Tâche" at bounding box center [220, 86] width 15 height 8
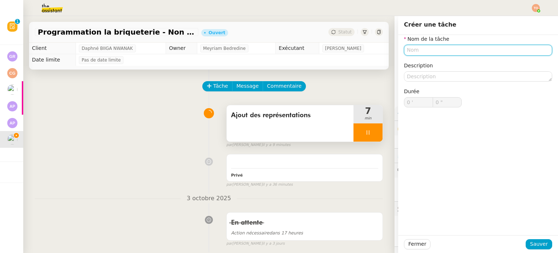
click at [432, 49] on input "text" at bounding box center [478, 50] width 148 height 11
type input "R"
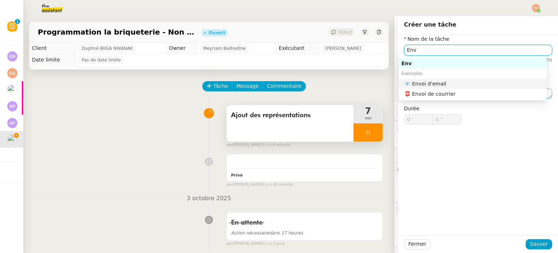
drag, startPoint x: 481, startPoint y: 80, endPoint x: 485, endPoint y: 97, distance: 17.3
click at [481, 80] on div "📧 Envoi d'email" at bounding box center [474, 83] width 140 height 7
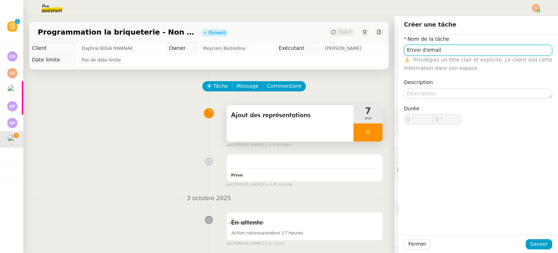
type input "Envoi d'email"
click at [528, 239] on div "Fermer Sauver" at bounding box center [478, 244] width 148 height 10
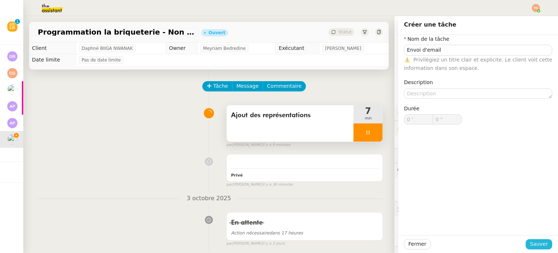
click at [530, 240] on span "Sauver" at bounding box center [539, 243] width 18 height 8
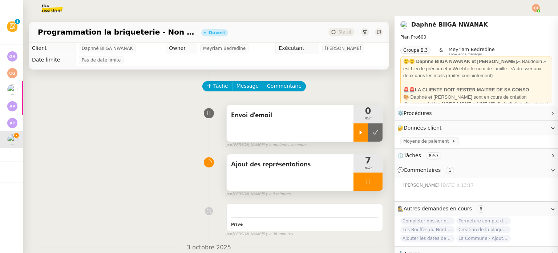
click at [358, 134] on icon at bounding box center [361, 132] width 6 height 6
click at [354, 183] on div at bounding box center [368, 181] width 29 height 18
click at [372, 181] on icon at bounding box center [375, 181] width 6 height 6
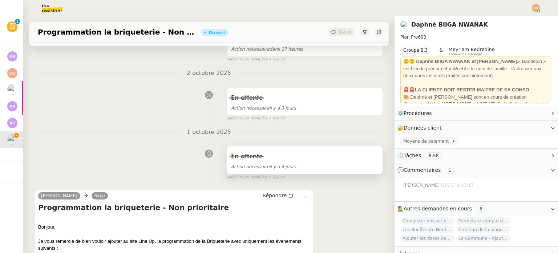
scroll to position [254, 0]
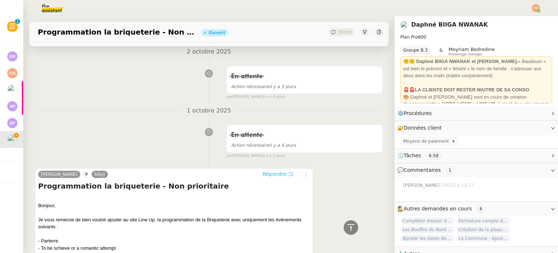
click at [279, 174] on button "Répondre" at bounding box center [278, 174] width 36 height 8
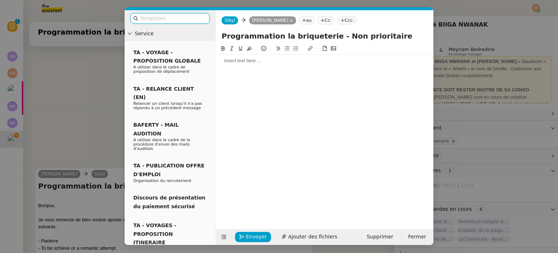
scroll to position [310, 0]
click at [247, 65] on div at bounding box center [325, 61] width 212 height 12
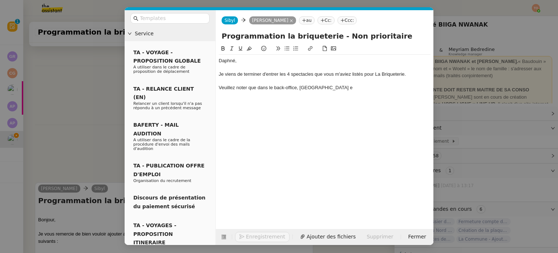
scroll to position [346, 0]
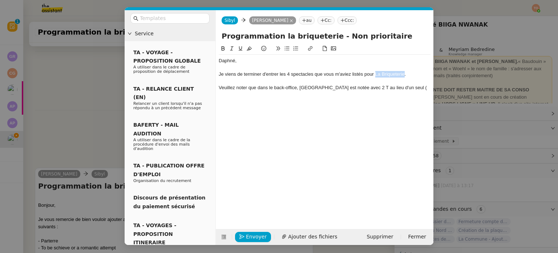
drag, startPoint x: 376, startPoint y: 74, endPoint x: 404, endPoint y: 74, distance: 28.0
click at [404, 74] on div "Je viens de terminer d'entrer les 4 spectacles que vous m'aviez listés pour La …" at bounding box center [325, 74] width 212 height 7
click at [416, 87] on div "Veuillez noter que dans le back-office, La Briquetterie est notée avec 2 T au l…" at bounding box center [325, 87] width 212 height 7
click at [409, 75] on div "Je viens de terminer d'entrer les 4 spectacles que vous m'aviez listés pour La …" at bounding box center [325, 74] width 212 height 7
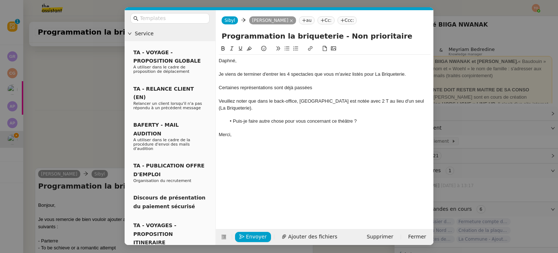
scroll to position [398, 0]
click at [244, 238] on icon "button" at bounding box center [241, 236] width 5 height 5
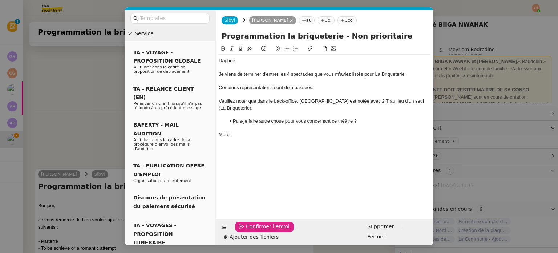
click at [244, 229] on icon "button" at bounding box center [241, 225] width 5 height 5
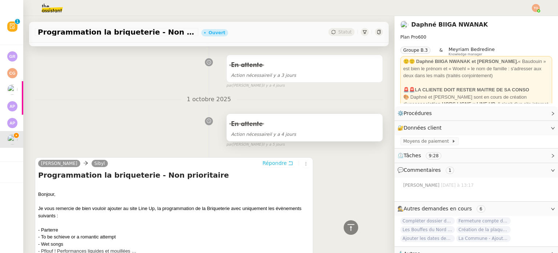
scroll to position [0, 0]
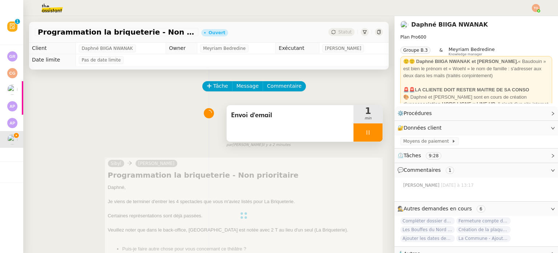
click at [365, 134] on icon at bounding box center [368, 132] width 6 height 6
click at [372, 133] on icon at bounding box center [375, 132] width 6 height 6
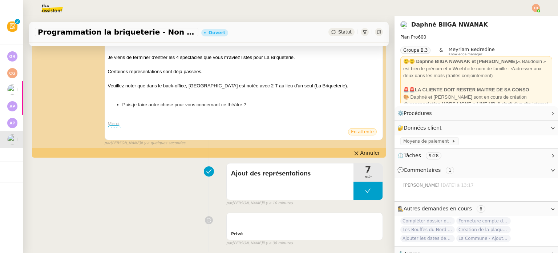
scroll to position [145, 0]
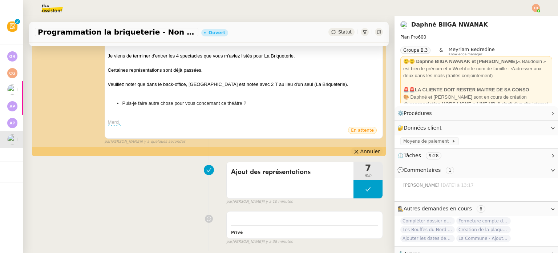
click at [352, 150] on button "Annuler" at bounding box center [367, 151] width 32 height 8
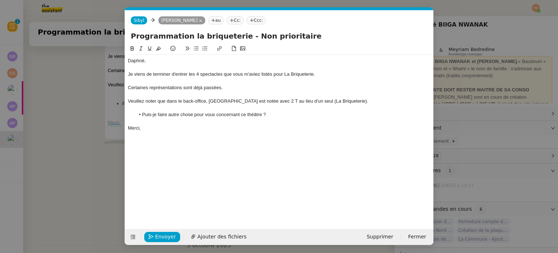
scroll to position [0, 15]
drag, startPoint x: 472, startPoint y: 109, endPoint x: 464, endPoint y: 110, distance: 8.1
click at [472, 109] on nz-modal-container "Service TA - VOYAGE - PROPOSITION GLOBALE A utiliser dans le cadre de propositi…" at bounding box center [279, 126] width 558 height 253
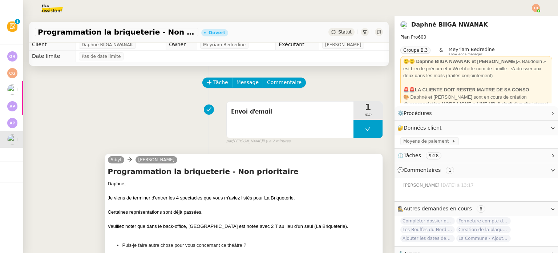
scroll to position [0, 0]
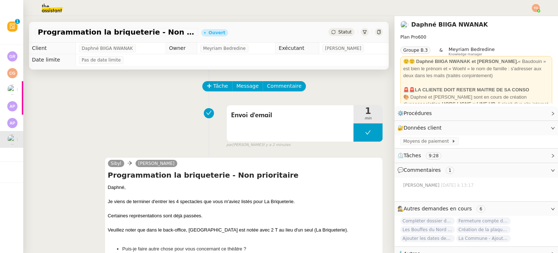
click at [354, 131] on button at bounding box center [368, 132] width 29 height 18
click at [360, 133] on icon at bounding box center [361, 132] width 3 height 4
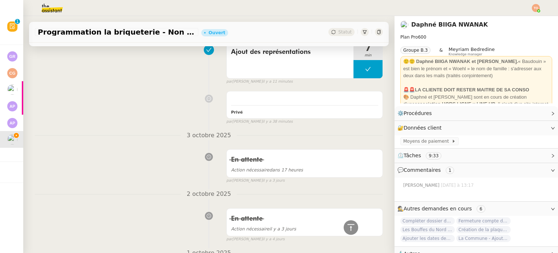
scroll to position [36, 0]
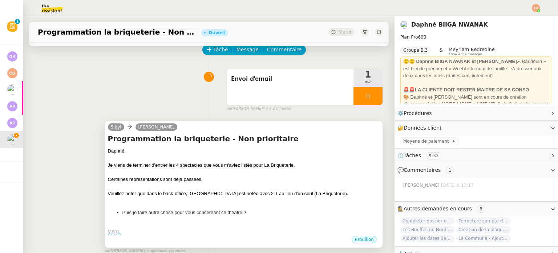
click at [270, 167] on div "Je viens de terminer d'entrer les 4 spectacles que vous m'aviez listés pour La …" at bounding box center [244, 164] width 272 height 7
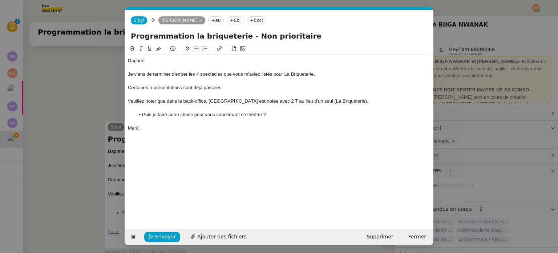
scroll to position [0, 15]
click at [279, 118] on div at bounding box center [279, 121] width 303 height 7
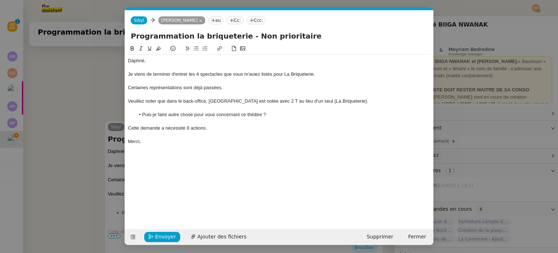
click at [179, 128] on div "Cette demande a nécessité 8 actions." at bounding box center [279, 128] width 303 height 7
click at [162, 229] on div "Envoyer Ajouter des fichiers Supprimer Fermer" at bounding box center [279, 237] width 309 height 16
click at [162, 233] on span "Envoyer" at bounding box center [165, 236] width 21 height 8
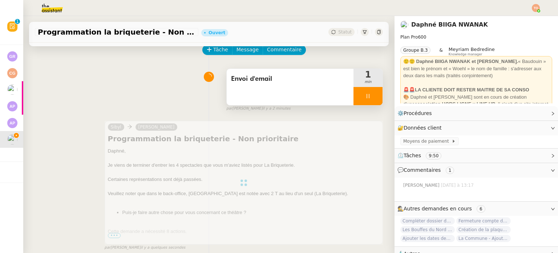
scroll to position [0, 0]
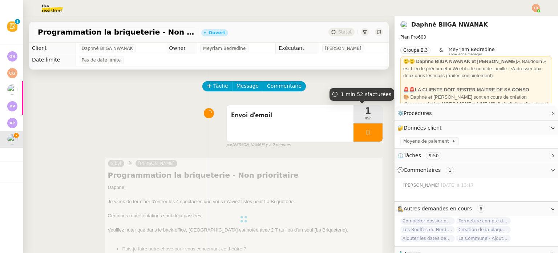
click at [363, 134] on div at bounding box center [368, 132] width 29 height 18
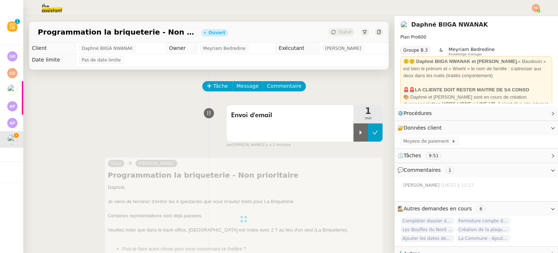
click at [373, 134] on icon at bounding box center [375, 132] width 5 height 4
click at [331, 34] on div "Statut" at bounding box center [342, 32] width 26 height 8
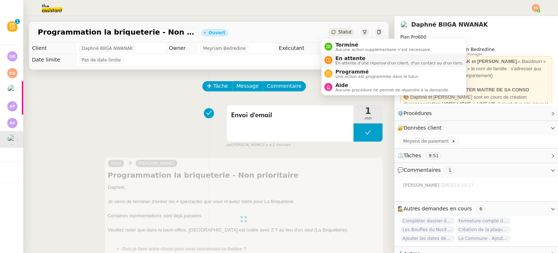
click at [347, 59] on span "En attente" at bounding box center [399, 58] width 128 height 6
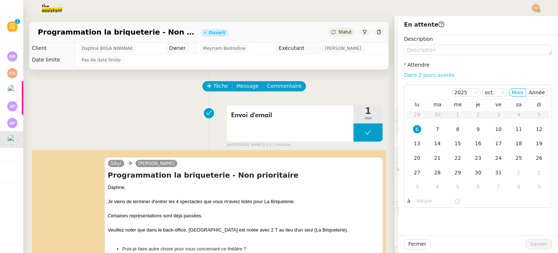
click at [440, 74] on link "Dans 2 jours ouvrés" at bounding box center [429, 75] width 51 height 6
type input "07:00"
click at [537, 242] on span "Sauver" at bounding box center [539, 243] width 18 height 8
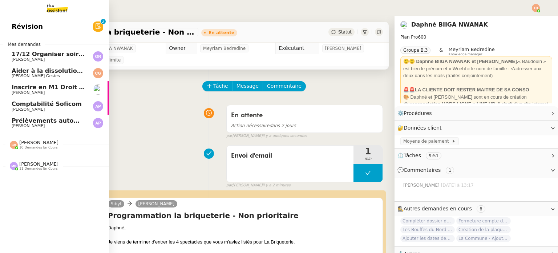
click at [25, 148] on span "10 demandes en cours" at bounding box center [38, 147] width 39 height 4
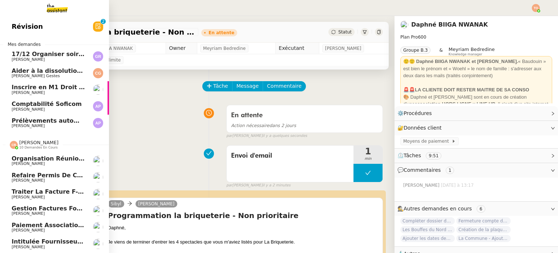
scroll to position [90, 0]
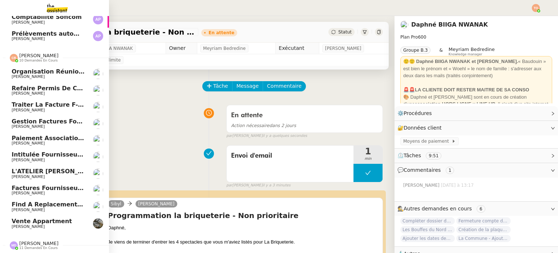
click at [55, 201] on span "Find a replacement screen for VW ID4 Pro" at bounding box center [83, 204] width 142 height 7
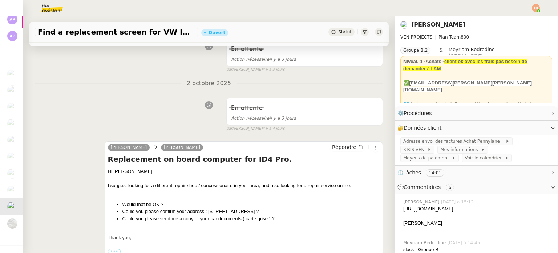
scroll to position [182, 0]
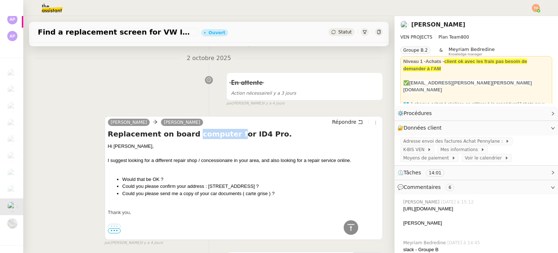
drag, startPoint x: 184, startPoint y: 134, endPoint x: 219, endPoint y: 133, distance: 36.0
click at [219, 133] on h4 "Replacement on board computer for ID4 Pro." at bounding box center [244, 134] width 272 height 10
drag, startPoint x: 221, startPoint y: 133, endPoint x: 227, endPoint y: 132, distance: 6.6
click at [221, 132] on h4 "Replacement on board computer for ID4 Pro." at bounding box center [244, 134] width 272 height 10
drag, startPoint x: 136, startPoint y: 186, endPoint x: 182, endPoint y: 187, distance: 46.2
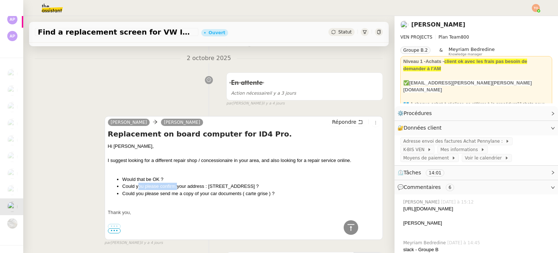
click at [182, 187] on li "Could you please confirm your address : 876 Chemin de Vallauris 06160 Antibes ?" at bounding box center [250, 185] width 257 height 7
click at [183, 187] on li "Could you please confirm your address : 876 Chemin de Vallauris 06160 Antibes ?" at bounding box center [250, 185] width 257 height 7
drag, startPoint x: 227, startPoint y: 186, endPoint x: 260, endPoint y: 184, distance: 33.2
click at [254, 184] on li "Could you please confirm your address : 876 Chemin de Vallauris 06160 Antibes ?" at bounding box center [250, 185] width 257 height 7
drag, startPoint x: 281, startPoint y: 183, endPoint x: 306, endPoint y: 183, distance: 24.3
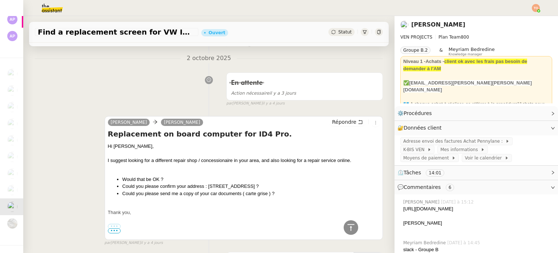
click at [300, 183] on li "Could you please confirm your address : 876 Chemin de Vallauris 06160 Antibes ?" at bounding box center [250, 185] width 257 height 7
drag, startPoint x: 151, startPoint y: 195, endPoint x: 188, endPoint y: 194, distance: 36.7
click at [182, 194] on li "Could you please send me a copy of your car documents ( carte grise ) ?" at bounding box center [250, 193] width 257 height 7
drag, startPoint x: 200, startPoint y: 194, endPoint x: 222, endPoint y: 194, distance: 22.5
click at [222, 194] on li "Could you please send me a copy of your car documents ( carte grise ) ?" at bounding box center [250, 193] width 257 height 7
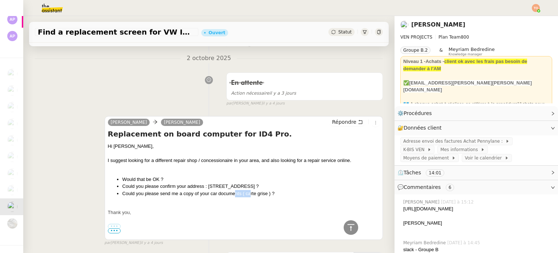
drag, startPoint x: 240, startPoint y: 194, endPoint x: 255, endPoint y: 194, distance: 15.3
click at [254, 194] on li "Could you please send me a copy of your car documents ( carte grise ) ?" at bounding box center [250, 193] width 257 height 7
click at [264, 194] on li "Could you please send me a copy of your car documents ( carte grise ) ?" at bounding box center [250, 193] width 257 height 7
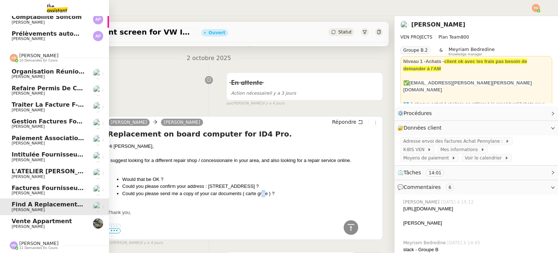
scroll to position [0, 0]
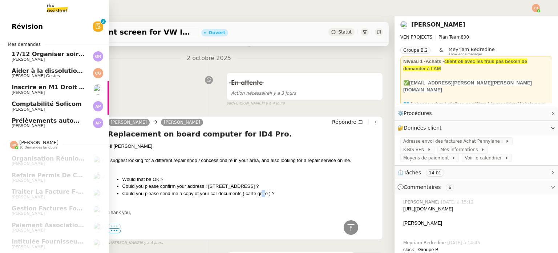
click at [52, 126] on span "[PERSON_NAME]" at bounding box center [48, 126] width 73 height 4
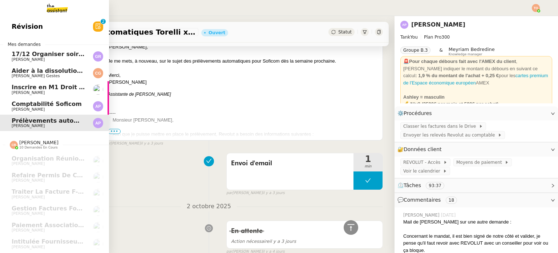
click at [80, 110] on span "[PERSON_NAME]" at bounding box center [48, 109] width 73 height 4
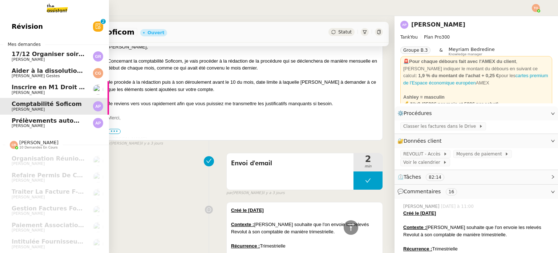
drag, startPoint x: 73, startPoint y: 55, endPoint x: 78, endPoint y: 57, distance: 6.0
click at [73, 55] on span "17/12 Organiser soirée Paris 17 décembre" at bounding box center [96, 54] width 169 height 7
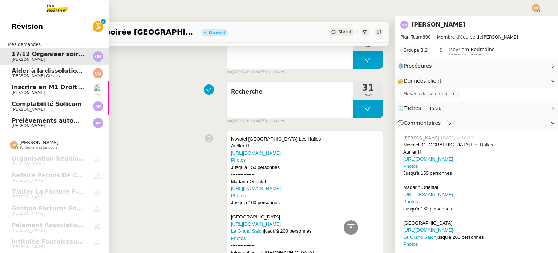
click at [16, 93] on span "Patrick Chotard" at bounding box center [28, 92] width 33 height 5
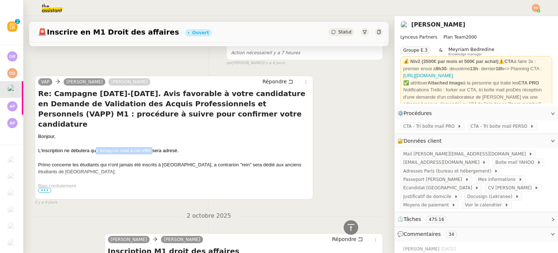
drag, startPoint x: 128, startPoint y: 139, endPoint x: 164, endPoint y: 138, distance: 36.0
click at [164, 138] on p "Bonjour, L'inscription ne débutera que lorsqu'un mail à cet effet sera adresé. …" at bounding box center [174, 186] width 272 height 106
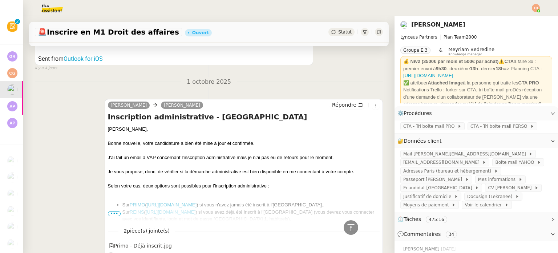
scroll to position [727, 0]
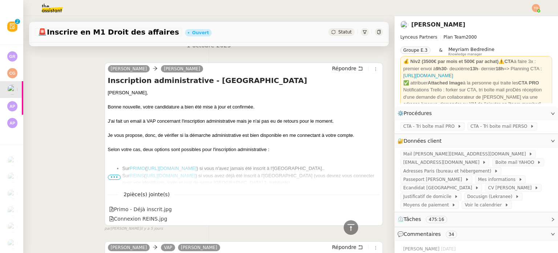
click at [115, 178] on span "•••" at bounding box center [114, 176] width 13 height 5
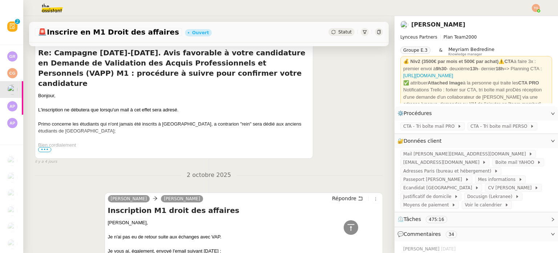
scroll to position [109, 0]
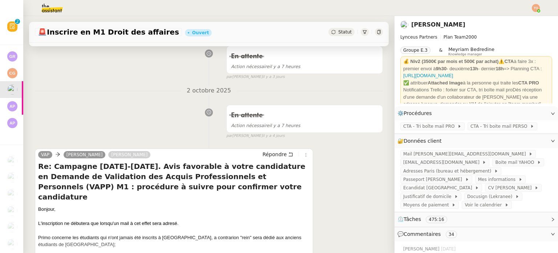
click at [338, 31] on span "Statut" at bounding box center [344, 31] width 13 height 5
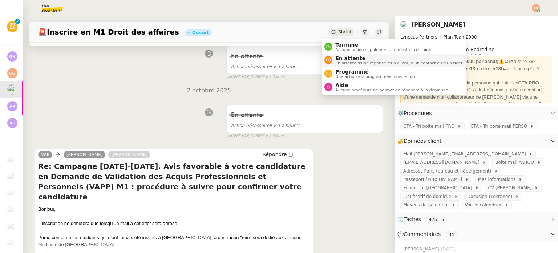
click at [351, 57] on span "En attente" at bounding box center [399, 58] width 128 height 6
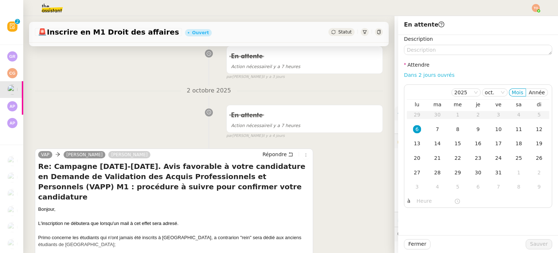
click at [425, 77] on link "Dans 2 jours ouvrés" at bounding box center [429, 75] width 51 height 6
type input "07:00"
click at [536, 242] on span "Sauver" at bounding box center [539, 243] width 18 height 8
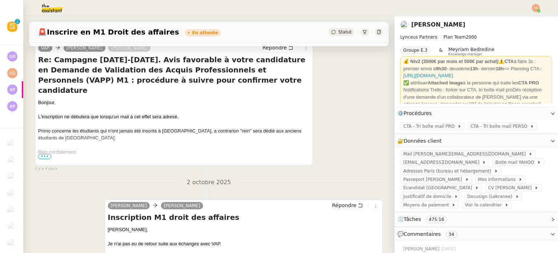
scroll to position [226, 0]
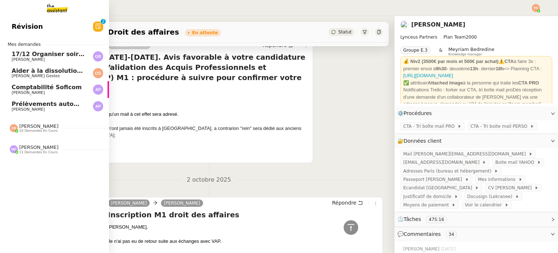
click at [20, 61] on span "Guillaume Rouvroy" at bounding box center [28, 59] width 33 height 5
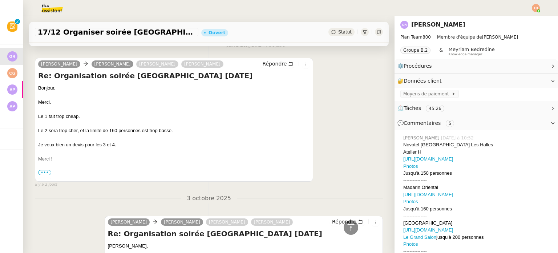
scroll to position [299, 0]
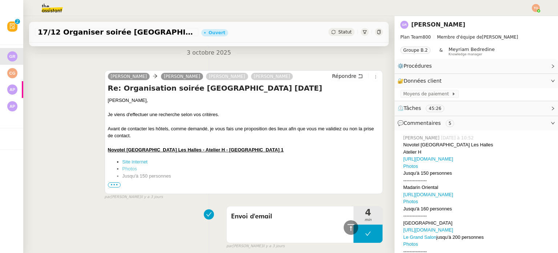
click at [115, 184] on span "•••" at bounding box center [114, 184] width 13 height 5
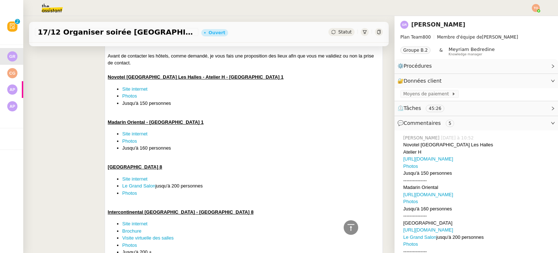
scroll to position [408, 0]
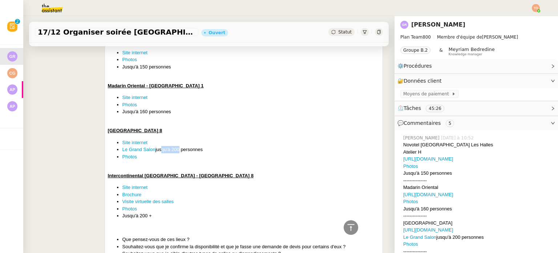
drag, startPoint x: 157, startPoint y: 152, endPoint x: 181, endPoint y: 152, distance: 24.0
click at [181, 152] on li "Le Grand Salon jusqu'à 200 personnes" at bounding box center [250, 149] width 257 height 7
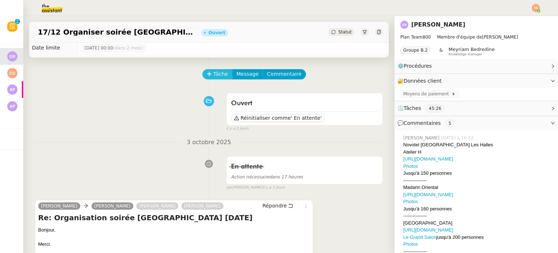
scroll to position [0, 0]
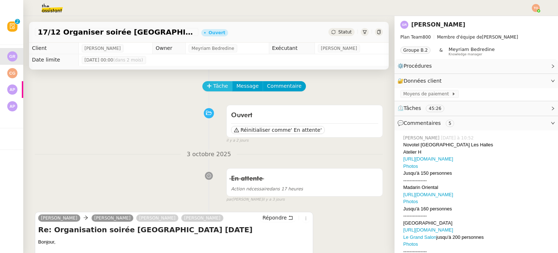
click at [217, 84] on span "Tâche" at bounding box center [220, 86] width 15 height 8
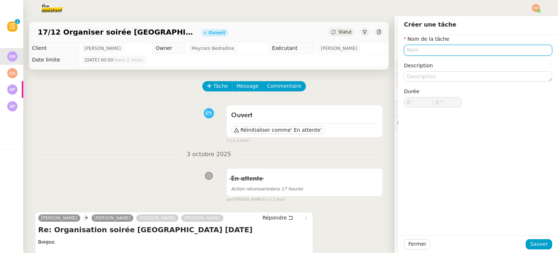
click at [426, 51] on input "text" at bounding box center [478, 50] width 148 height 11
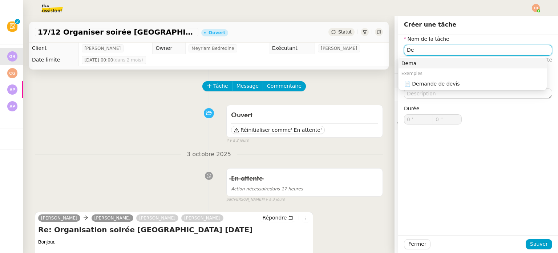
type input "D"
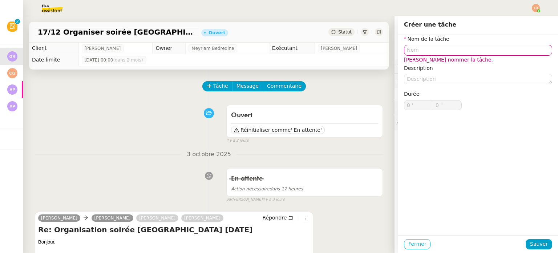
click at [416, 243] on span "Fermer" at bounding box center [417, 243] width 18 height 8
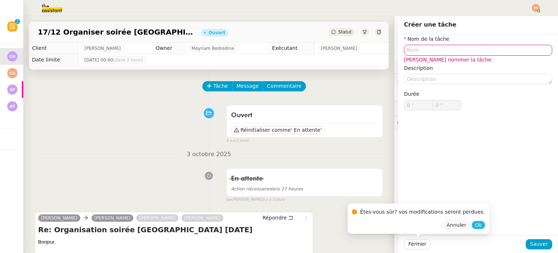
click at [475, 225] on span "Ok" at bounding box center [478, 224] width 7 height 7
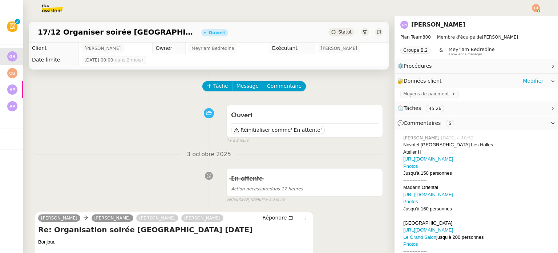
click at [458, 82] on div "🔐 Données client Modifier" at bounding box center [471, 81] width 146 height 8
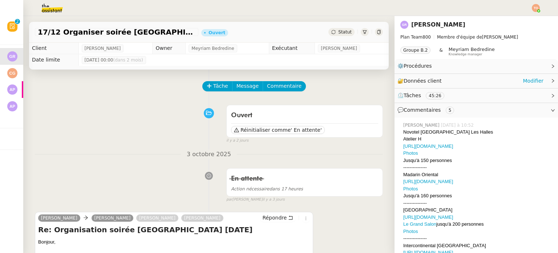
click at [458, 82] on div "🔐 Données client Modifier" at bounding box center [471, 81] width 146 height 8
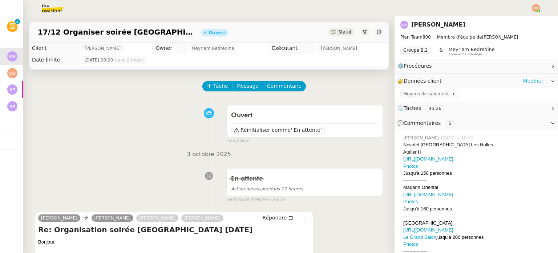
click at [530, 81] on link "Modifier" at bounding box center [533, 81] width 21 height 8
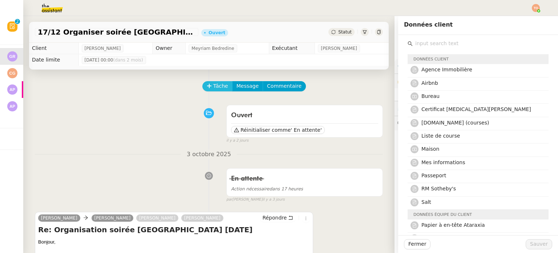
click at [213, 83] on span "Tâche" at bounding box center [220, 86] width 15 height 8
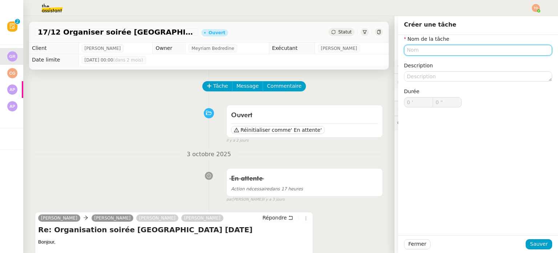
click at [449, 54] on input "text" at bounding box center [478, 50] width 148 height 11
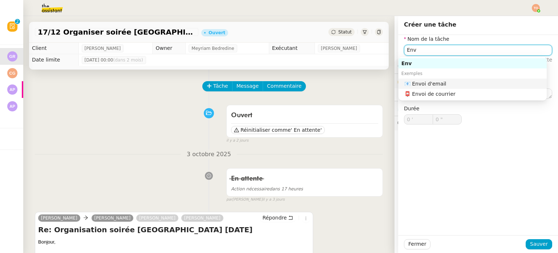
click at [453, 80] on div "📧 Envoi d'email" at bounding box center [474, 83] width 140 height 7
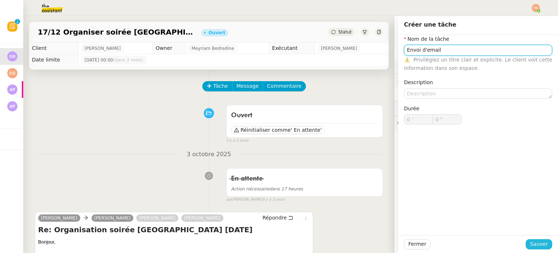
type input "Envoi d'email"
click at [536, 239] on span "Sauver" at bounding box center [539, 243] width 18 height 8
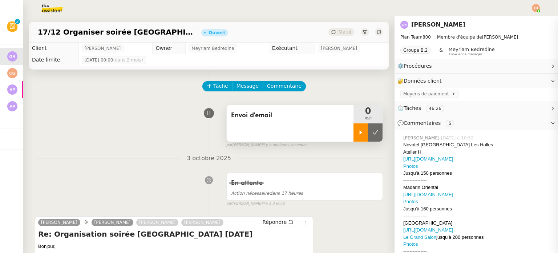
click at [354, 129] on div at bounding box center [361, 132] width 15 height 18
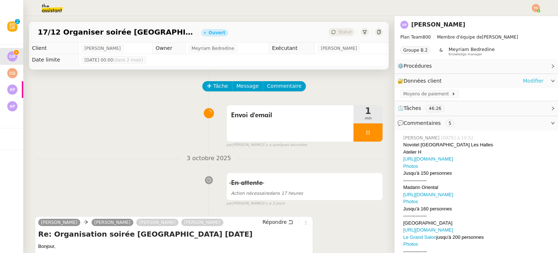
click at [537, 81] on link "Modifier" at bounding box center [533, 81] width 21 height 8
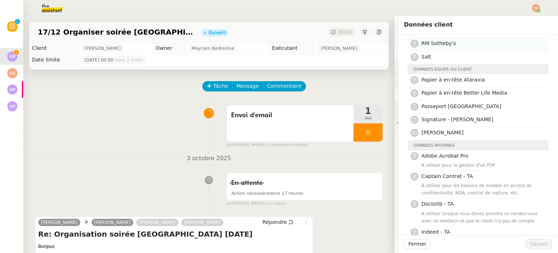
scroll to position [145, 0]
click at [470, 79] on span "Papier à en-tête Ataraxia" at bounding box center [454, 79] width 64 height 6
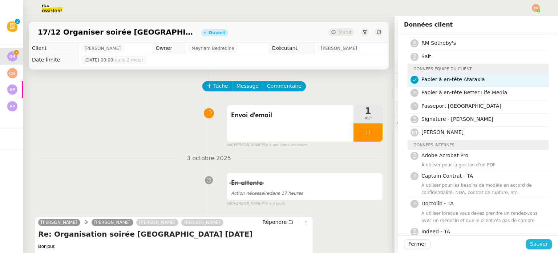
click at [535, 242] on span "Sauver" at bounding box center [539, 243] width 18 height 8
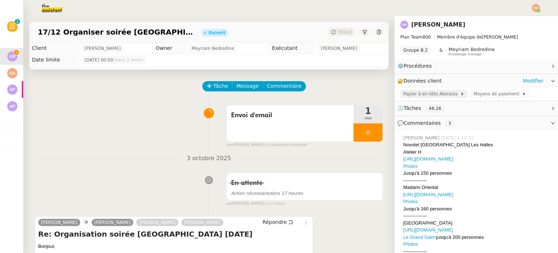
click at [431, 93] on span "Papier à en-tête Ataraxia" at bounding box center [431, 93] width 57 height 7
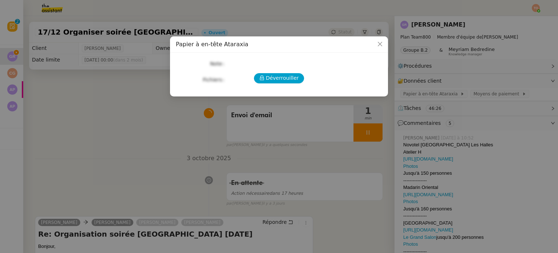
click at [278, 84] on div "Déverrouiller Note Fichiers Upload" at bounding box center [279, 72] width 206 height 26
click at [282, 78] on span "Déverrouiller" at bounding box center [282, 78] width 33 height 8
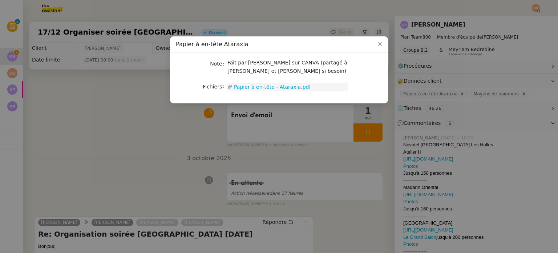
click at [267, 88] on link "Papier à en-tête - Ataraxia.pdf" at bounding box center [290, 87] width 115 height 8
click at [211, 171] on nz-modal-container "Papier à en-tête Ataraxia Note Fait par Julia sur CANVA (partagé à Guillaume et…" at bounding box center [279, 126] width 558 height 253
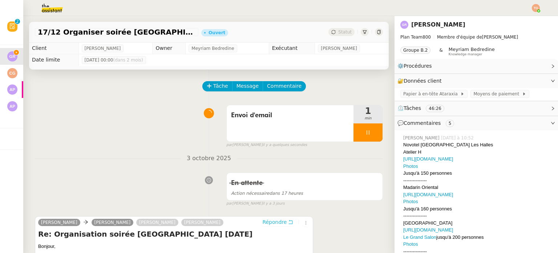
click at [271, 221] on span "Répondre" at bounding box center [274, 221] width 24 height 7
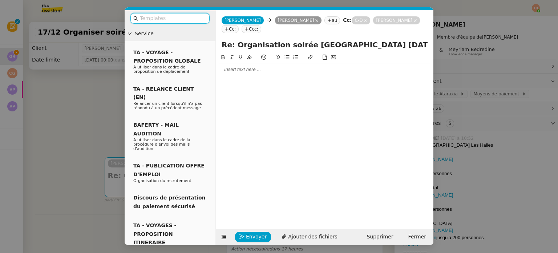
click at [251, 71] on div at bounding box center [325, 69] width 212 height 7
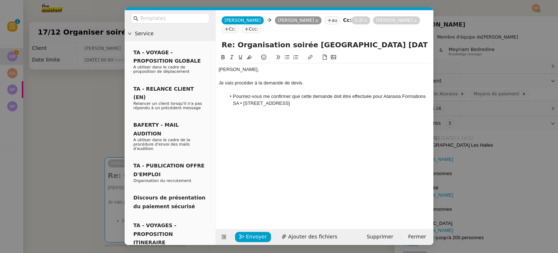
click at [243, 103] on li "Pourriez-vous me confirmer que cette demande doit être effectuée pour Ataraxia …" at bounding box center [328, 99] width 205 height 13
click at [321, 104] on li "Pourriez-vous me confirmer que cette demande doit être effectuée pour Ataraxia …" at bounding box center [328, 99] width 205 height 13
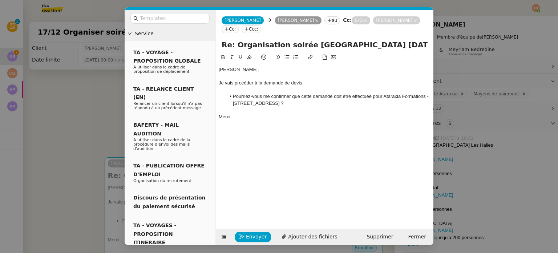
click at [234, 104] on li "Pourriez-vous me confirmer que cette demande doit être effectuée pour Ataraxia …" at bounding box center [328, 99] width 205 height 13
click at [249, 242] on div "Envoyer Ajouter des fichiers Supprimer Fermer" at bounding box center [325, 237] width 218 height 16
click at [250, 234] on span "Envoyer" at bounding box center [256, 236] width 21 height 8
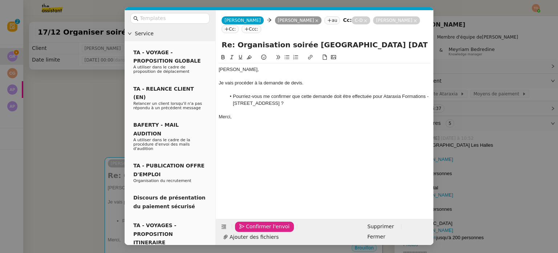
click at [250, 230] on span "Confirmer l'envoi" at bounding box center [268, 226] width 44 height 8
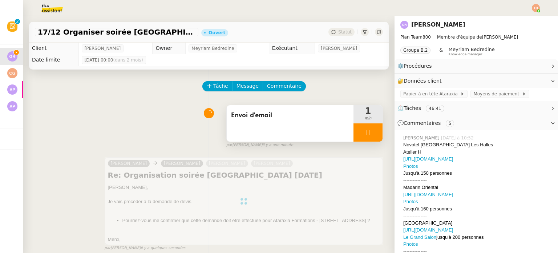
click at [371, 134] on div at bounding box center [368, 132] width 29 height 18
drag, startPoint x: 371, startPoint y: 134, endPoint x: 371, endPoint y: 124, distance: 10.2
click at [371, 134] on button at bounding box center [375, 132] width 15 height 18
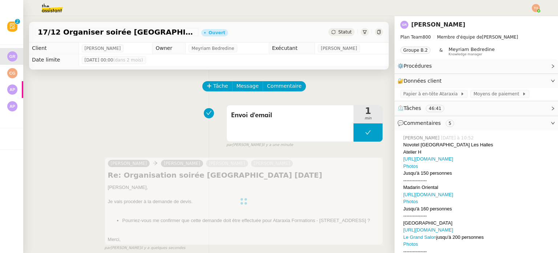
click at [338, 35] on span "Statut" at bounding box center [344, 31] width 13 height 5
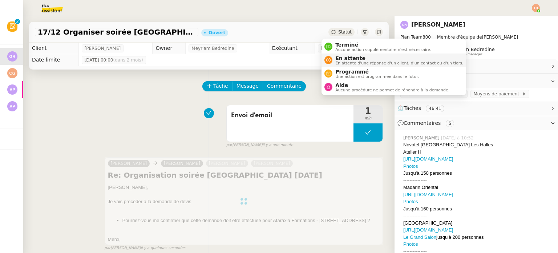
click at [345, 57] on span "En attente" at bounding box center [399, 58] width 128 height 6
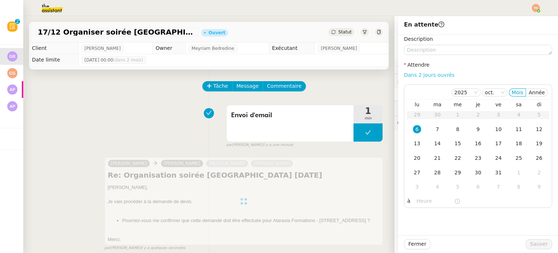
drag, startPoint x: 408, startPoint y: 73, endPoint x: 412, endPoint y: 74, distance: 5.1
click at [408, 73] on link "Dans 2 jours ouvrés" at bounding box center [429, 75] width 51 height 6
type input "07:00"
click at [535, 243] on span "Sauver" at bounding box center [539, 243] width 18 height 8
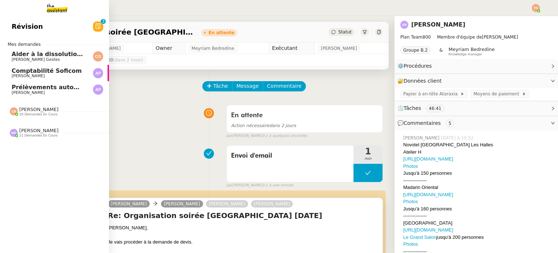
click at [65, 88] on span "Prélèvements automatiques Torelli x Soficom" at bounding box center [86, 87] width 148 height 7
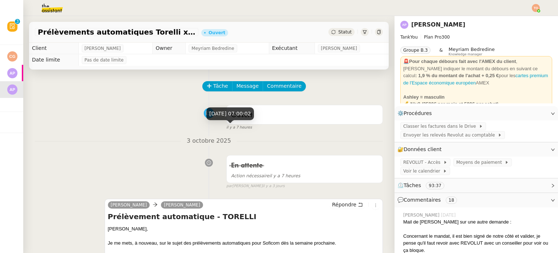
click at [231, 126] on span "il y a 7 heures" at bounding box center [239, 127] width 26 height 6
click at [231, 129] on span "il y a 7 heures" at bounding box center [239, 127] width 26 height 6
click at [233, 129] on span "il y a 7 heures" at bounding box center [239, 127] width 26 height 6
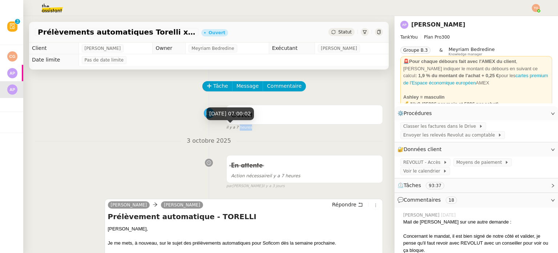
click at [233, 129] on span "il y a 7 heures" at bounding box center [239, 127] width 26 height 6
click at [242, 129] on span "il y a 7 heures" at bounding box center [239, 127] width 26 height 6
click at [240, 129] on span "il y a 7 heures" at bounding box center [239, 127] width 26 height 6
drag, startPoint x: 220, startPoint y: 127, endPoint x: 246, endPoint y: 130, distance: 26.1
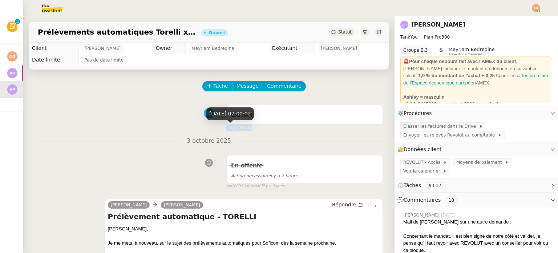
click at [246, 130] on div "Ouvert false il y a 7 heures" at bounding box center [209, 115] width 348 height 29
click at [241, 127] on span "il y a 7 heures" at bounding box center [239, 127] width 26 height 6
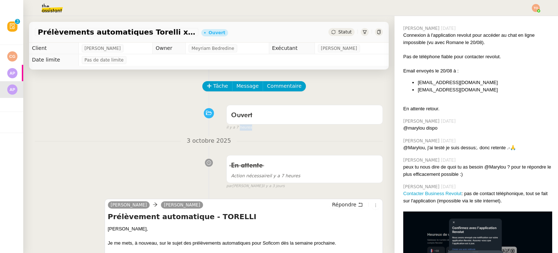
scroll to position [1488, 0]
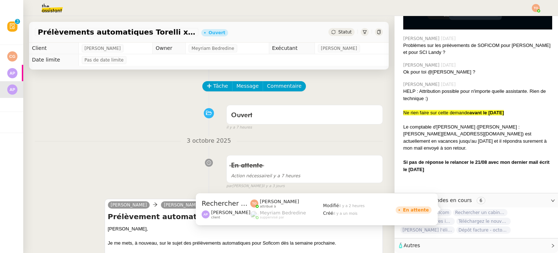
click at [467, 209] on span "Rechercher un cabinet comptable pour déclaration fiscale" at bounding box center [480, 212] width 55 height 7
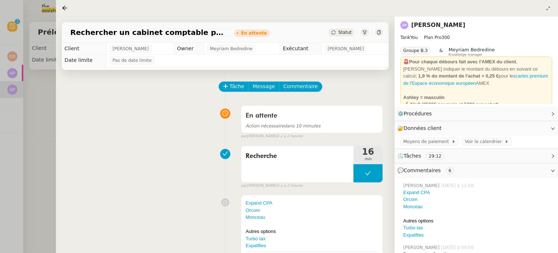
click at [13, 93] on div at bounding box center [279, 126] width 558 height 253
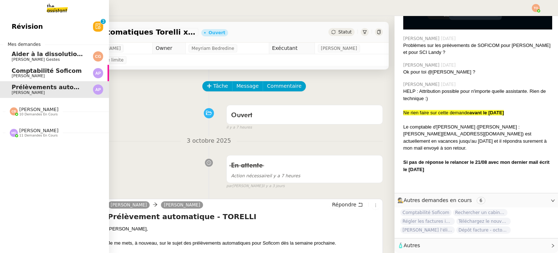
click at [35, 89] on span "Prélèvements automatiques Torelli x Soficom" at bounding box center [86, 87] width 148 height 7
click at [20, 74] on span "[PERSON_NAME]" at bounding box center [28, 75] width 33 height 5
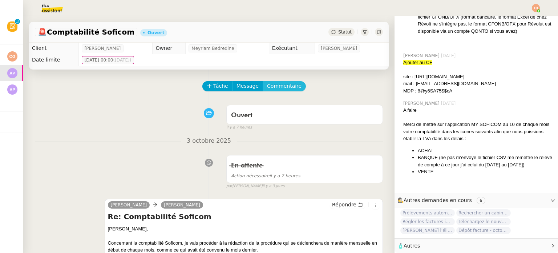
click at [278, 90] on span "Commentaire" at bounding box center [284, 86] width 35 height 8
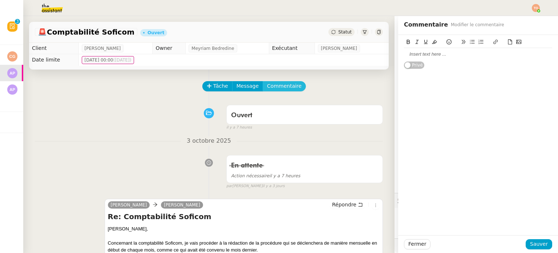
scroll to position [1106, 0]
click at [410, 52] on div at bounding box center [478, 54] width 148 height 7
click at [547, 243] on div "Fermer Sauver" at bounding box center [478, 244] width 160 height 18
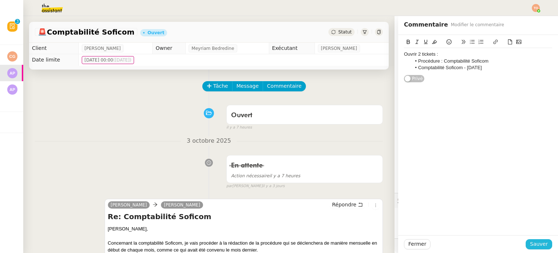
drag, startPoint x: 536, startPoint y: 241, endPoint x: 530, endPoint y: 239, distance: 5.7
click at [536, 241] on span "Sauver" at bounding box center [539, 243] width 18 height 8
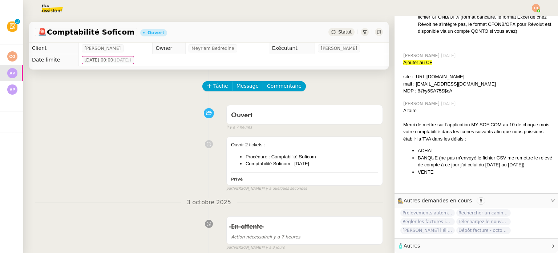
scroll to position [1149, 0]
click at [330, 33] on div "Statut" at bounding box center [342, 32] width 26 height 8
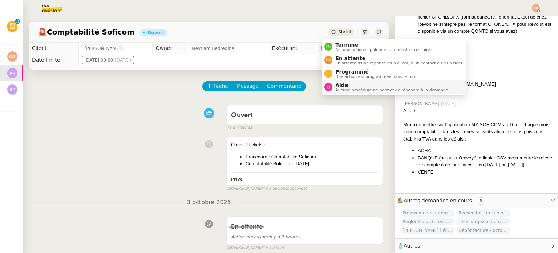
click at [359, 82] on span "Aide" at bounding box center [392, 85] width 114 height 6
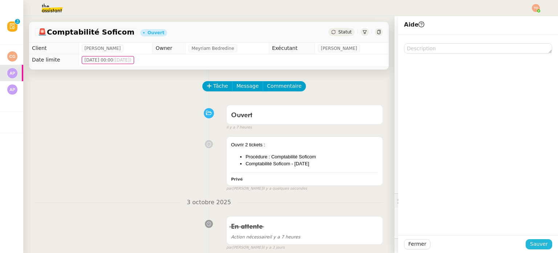
scroll to position [1149, 0]
drag, startPoint x: 539, startPoint y: 244, endPoint x: 511, endPoint y: 231, distance: 30.6
click at [539, 243] on span "Sauver" at bounding box center [539, 243] width 18 height 8
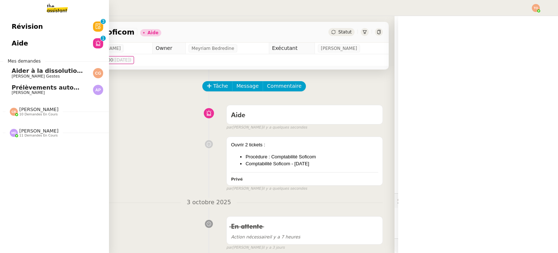
scroll to position [1149, 0]
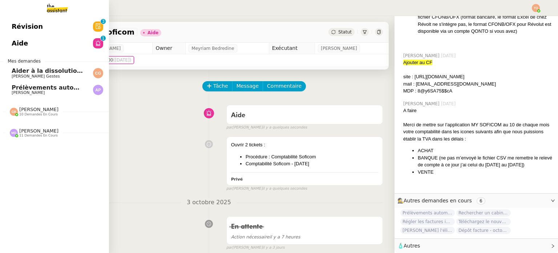
click at [22, 89] on span "Prélèvements automatiques Torelli x Soficom" at bounding box center [86, 87] width 148 height 7
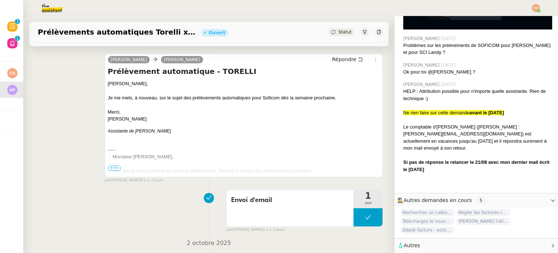
scroll to position [145, 0]
click at [155, 101] on div "Je me mets, à nouveau, sur le sujet des prélèvements automatiques pour Soficom …" at bounding box center [244, 97] width 272 height 7
click at [156, 101] on div "Je me mets, à nouveau, sur le sujet des prélèvements automatiques pour Soficom …" at bounding box center [244, 97] width 272 height 7
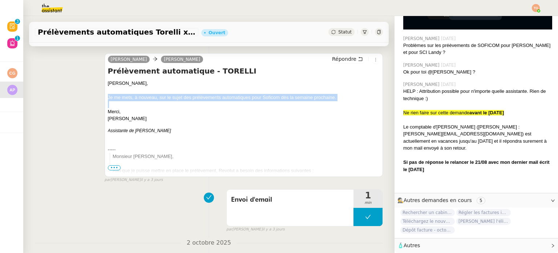
click at [156, 101] on div "Je me mets, à nouveau, sur le sujet des prélèvements automatiques pour Soficom …" at bounding box center [244, 97] width 272 height 7
click at [209, 98] on div "Je me mets, à nouveau, sur le sujet des prélèvements automatiques pour Soficom …" at bounding box center [244, 97] width 272 height 7
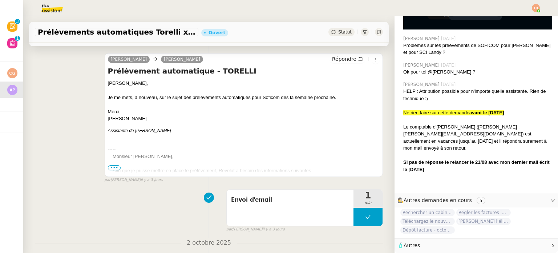
drag, startPoint x: 251, startPoint y: 97, endPoint x: 257, endPoint y: 97, distance: 5.8
click at [255, 97] on div "Je me mets, à nouveau, sur le sujet des prélèvements automatiques pour Soficom …" at bounding box center [244, 97] width 272 height 7
click at [257, 97] on div "Je me mets, à nouveau, sur le sujet des prélèvements automatiques pour Soficom …" at bounding box center [244, 97] width 272 height 7
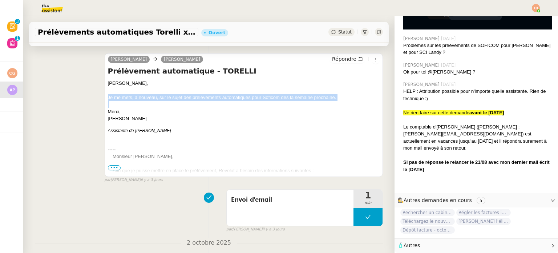
click at [257, 97] on div "Je me mets, à nouveau, sur le sujet des prélèvements automatiques pour Soficom …" at bounding box center [244, 97] width 272 height 7
click at [276, 98] on div "Je me mets, à nouveau, sur le sujet des prélèvements automatiques pour Soficom …" at bounding box center [244, 97] width 272 height 7
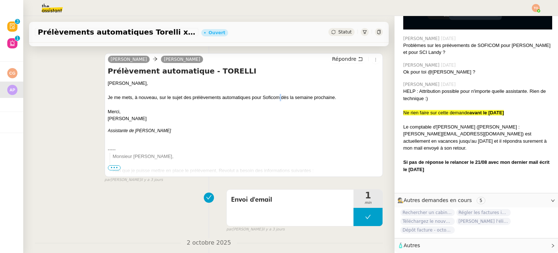
click at [276, 98] on div "Je me mets, à nouveau, sur le sujet des prélèvements automatiques pour Soficom …" at bounding box center [244, 97] width 272 height 7
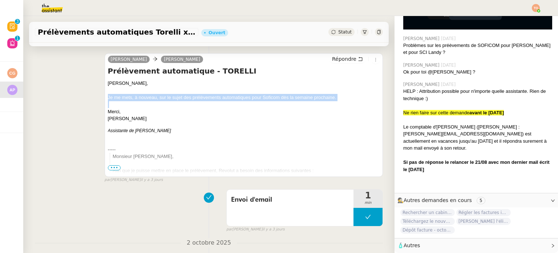
click at [276, 98] on div "Je me mets, à nouveau, sur le sujet des prélèvements automatiques pour Soficom …" at bounding box center [244, 97] width 272 height 7
click at [283, 98] on div "Je me mets, à nouveau, sur le sujet des prélèvements automatiques pour Soficom …" at bounding box center [244, 97] width 272 height 7
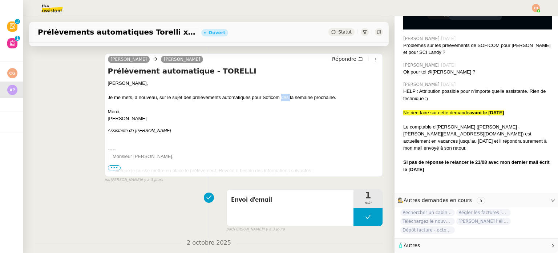
click at [283, 98] on div "Je me mets, à nouveau, sur le sujet des prélèvements automatiques pour Soficom …" at bounding box center [244, 97] width 272 height 7
click at [295, 98] on div "Je me mets, à nouveau, sur le sujet des prélèvements automatiques pour Soficom …" at bounding box center [244, 97] width 272 height 7
click at [338, 98] on div "Je me mets, à nouveau, sur le sujet des prélèvements automatiques pour Soficom …" at bounding box center [244, 97] width 272 height 7
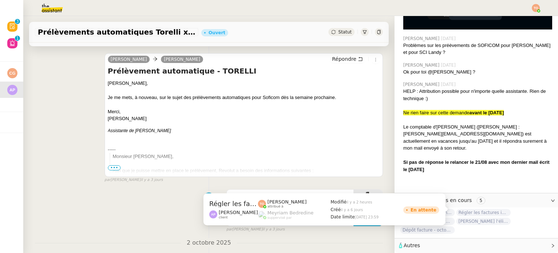
click at [482, 211] on span "Régler les factures impayées" at bounding box center [483, 212] width 55 height 7
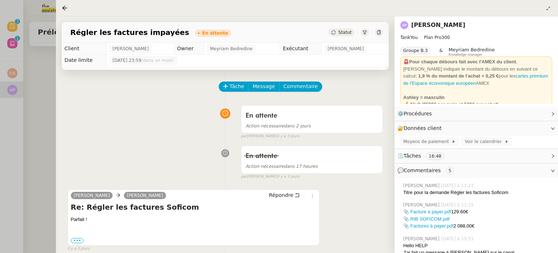
click at [350, 30] on span "Statut" at bounding box center [344, 32] width 13 height 5
click at [345, 33] on span "Statut" at bounding box center [344, 32] width 13 height 5
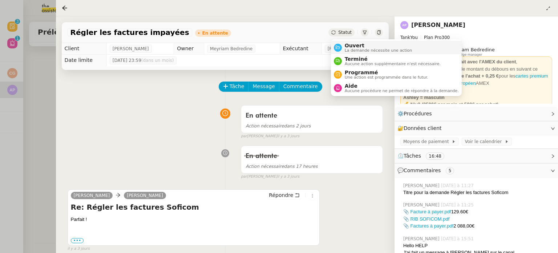
click at [364, 49] on span "La demande nécessite une action" at bounding box center [379, 50] width 68 height 4
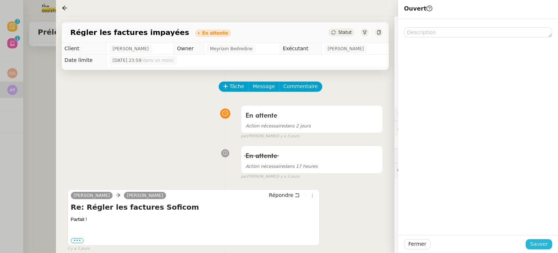
click at [533, 239] on span "Sauver" at bounding box center [539, 243] width 18 height 8
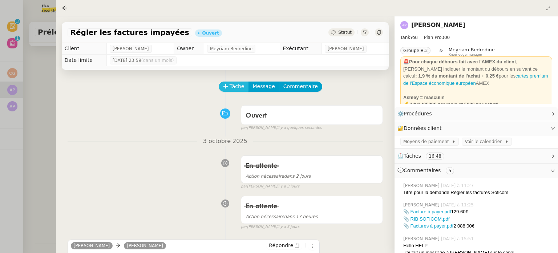
click at [233, 90] on span "Tâche" at bounding box center [237, 86] width 15 height 8
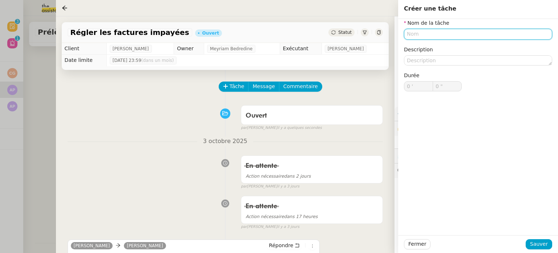
click at [424, 36] on input "text" at bounding box center [478, 34] width 148 height 11
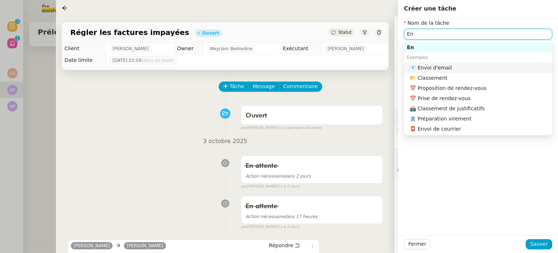
click at [448, 67] on div "📧 Envoi d'email" at bounding box center [480, 67] width 140 height 7
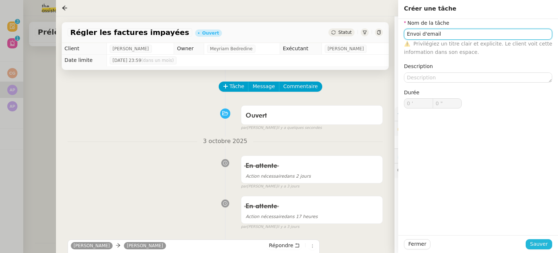
type input "Envoi d'email"
click at [538, 239] on button "Sauver" at bounding box center [539, 244] width 27 height 10
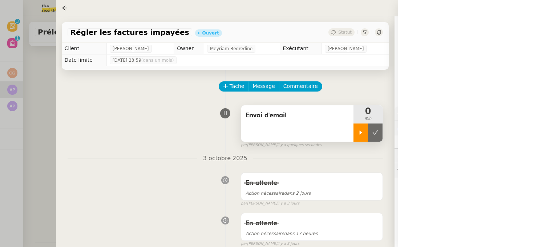
click at [358, 132] on icon at bounding box center [361, 133] width 6 height 6
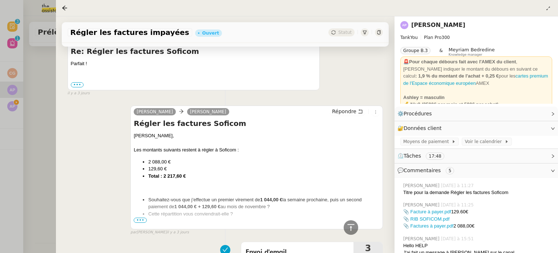
scroll to position [254, 0]
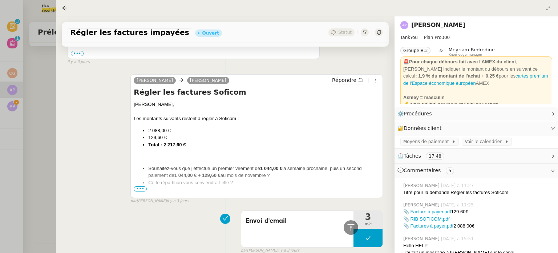
click at [140, 191] on span "•••" at bounding box center [140, 188] width 13 height 5
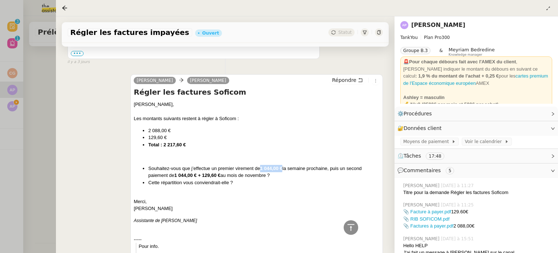
drag, startPoint x: 260, startPoint y: 169, endPoint x: 283, endPoint y: 169, distance: 22.5
click at [283, 169] on li "Souhaitez-vous que j’effectue un premier virement de 1 044,00 € la semaine proc…" at bounding box center [263, 172] width 231 height 14
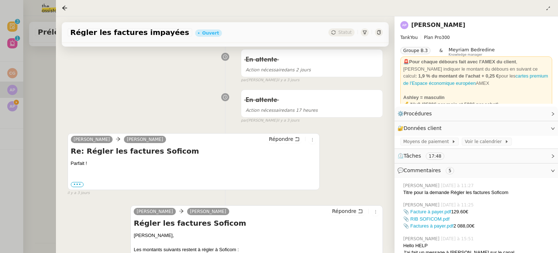
scroll to position [182, 0]
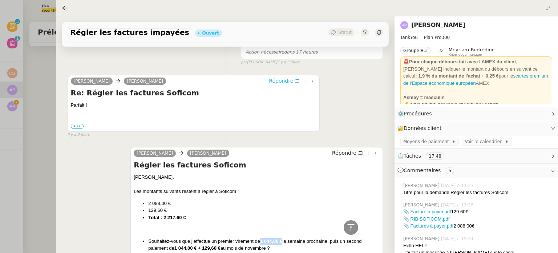
click at [287, 84] on span "Répondre" at bounding box center [281, 80] width 24 height 7
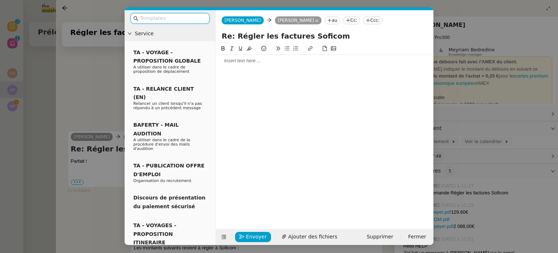
scroll to position [237, 0]
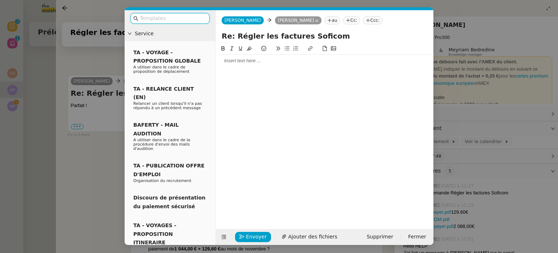
click at [270, 64] on div at bounding box center [325, 60] width 212 height 7
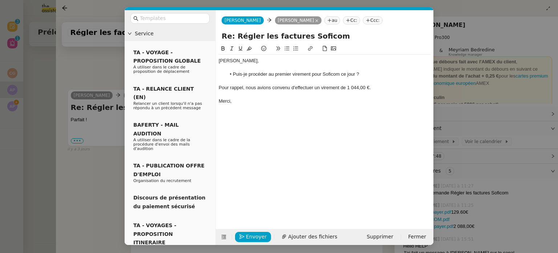
scroll to position [297, 0]
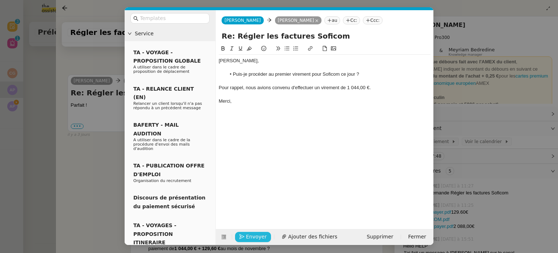
click at [256, 237] on span "Envoyer" at bounding box center [256, 236] width 21 height 8
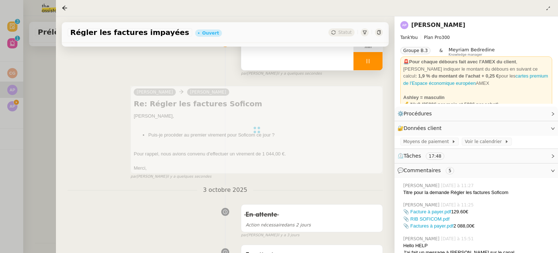
scroll to position [30, 0]
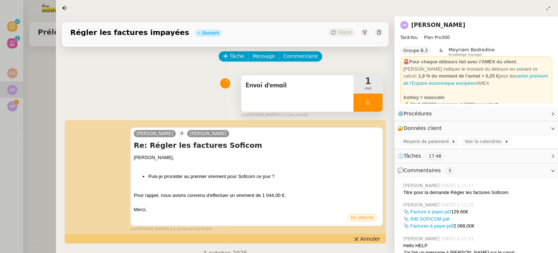
click at [371, 106] on div at bounding box center [368, 102] width 29 height 18
click at [374, 105] on icon at bounding box center [375, 103] width 6 height 6
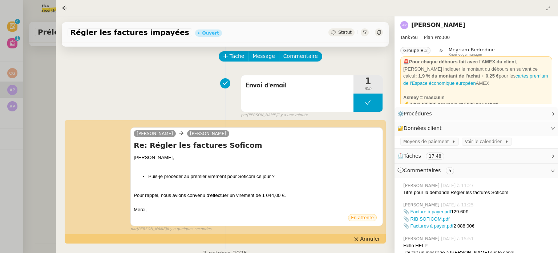
click at [342, 37] on div "Régler les factures impayées Ouvert Statut" at bounding box center [225, 32] width 327 height 21
click at [351, 32] on div "Statut" at bounding box center [342, 32] width 26 height 8
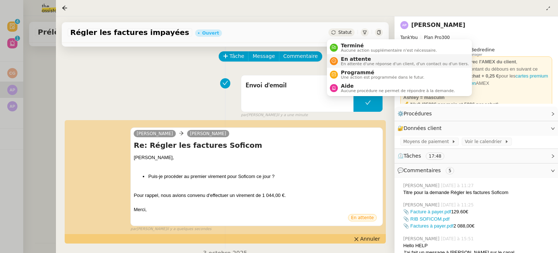
click at [351, 57] on span "En attente" at bounding box center [405, 59] width 128 height 6
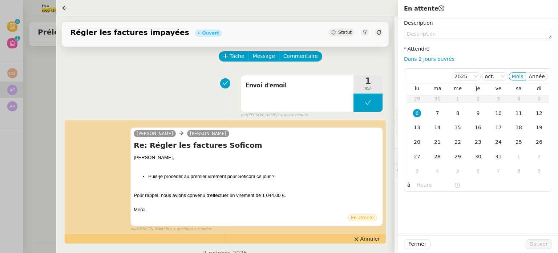
drag, startPoint x: 435, startPoint y: 61, endPoint x: 438, endPoint y: 65, distance: 5.4
click at [435, 61] on link "Dans 2 jours ouvrés" at bounding box center [429, 59] width 51 height 6
type input "07:00"
click at [536, 239] on span "Sauver" at bounding box center [539, 243] width 18 height 8
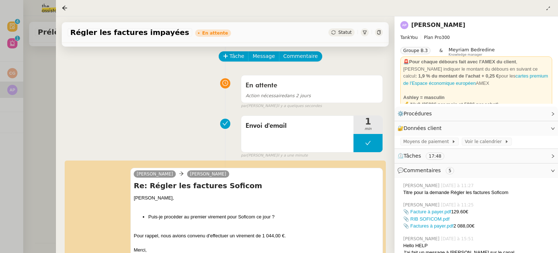
click at [12, 96] on div at bounding box center [279, 126] width 558 height 253
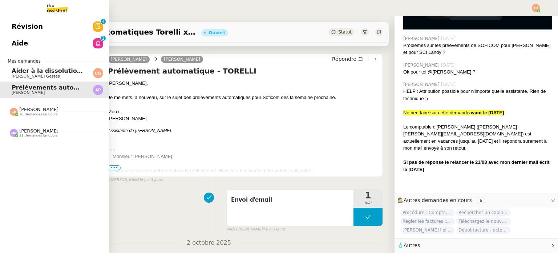
click at [41, 139] on div "Marylou Deybach 11 demandes en cours" at bounding box center [54, 129] width 109 height 21
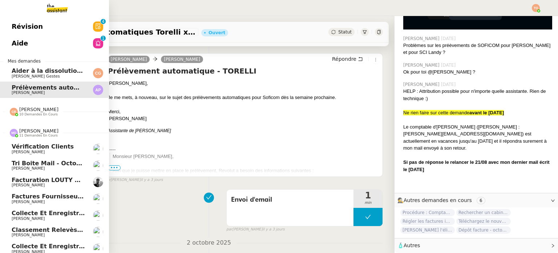
click at [48, 133] on span "11 demandes en cours" at bounding box center [38, 135] width 39 height 4
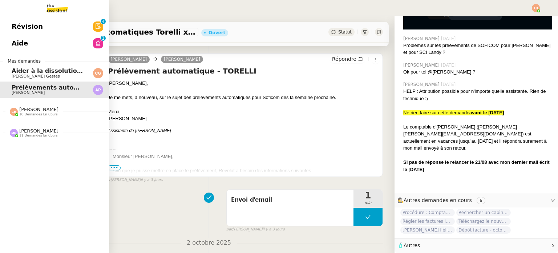
click at [48, 133] on span "11 demandes en cours" at bounding box center [38, 135] width 39 height 4
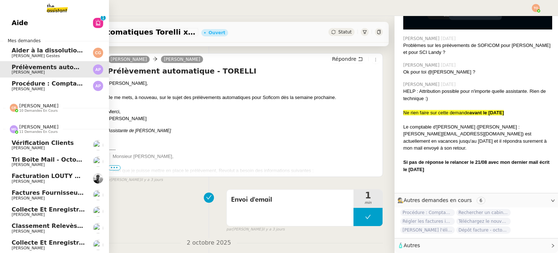
scroll to position [90, 0]
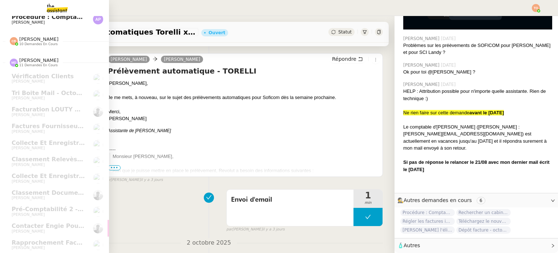
click at [63, 5] on img at bounding box center [51, 8] width 56 height 16
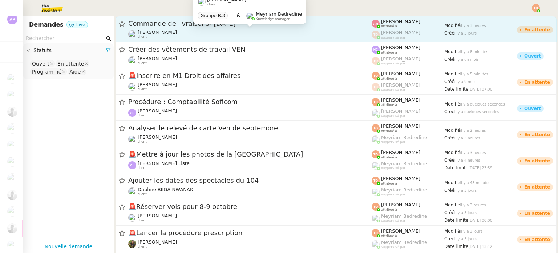
click at [186, 33] on div "Ilyes Hadj client" at bounding box center [249, 33] width 243 height 9
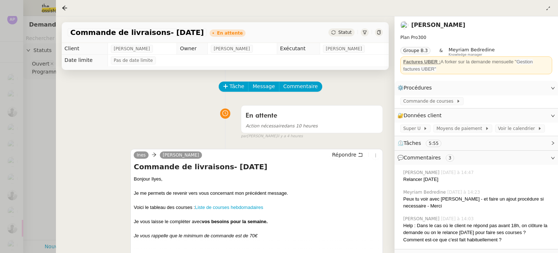
scroll to position [109, 0]
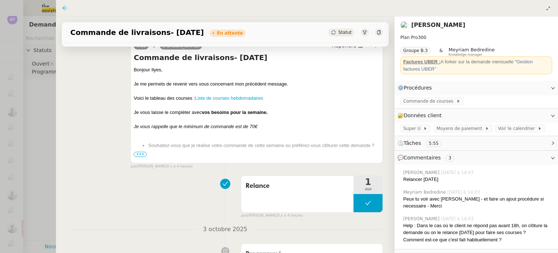
click at [65, 9] on icon at bounding box center [65, 8] width 6 height 6
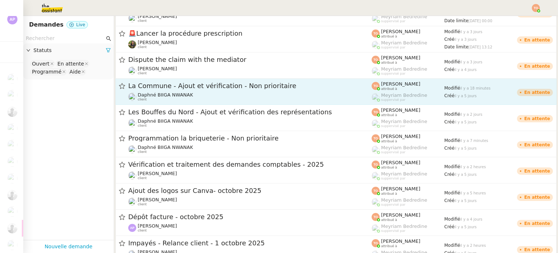
scroll to position [218, 0]
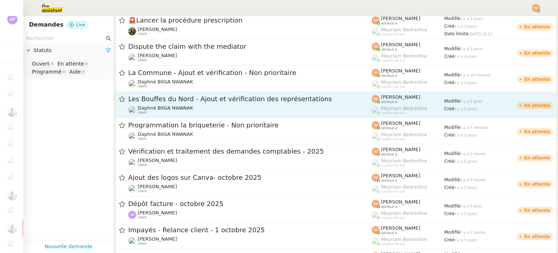
click at [169, 103] on div "Les Bouffes du Nord - Ajout et vérification des représentations" at bounding box center [249, 98] width 243 height 9
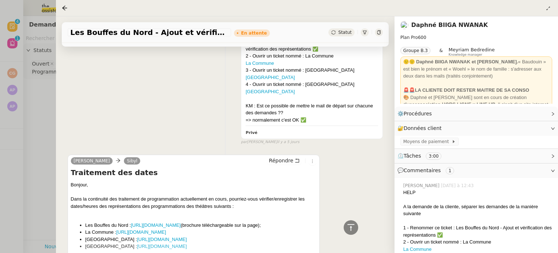
scroll to position [416, 0]
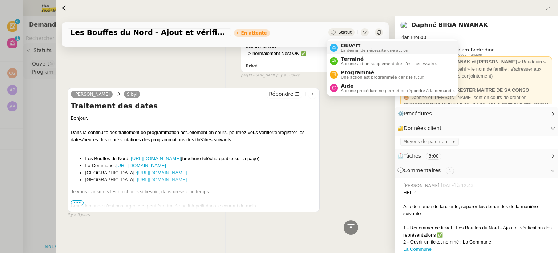
click at [346, 46] on span "Ouvert" at bounding box center [375, 46] width 68 height 6
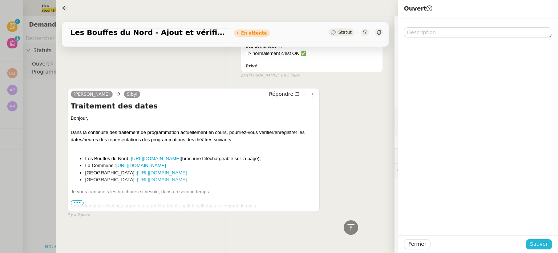
click at [535, 243] on span "Sauver" at bounding box center [539, 243] width 18 height 8
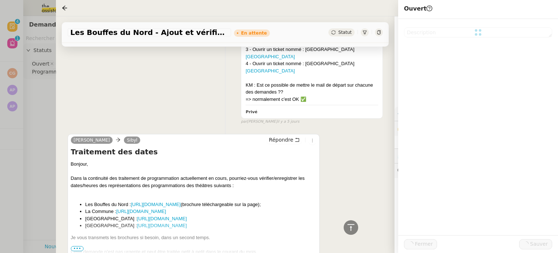
scroll to position [466, 0]
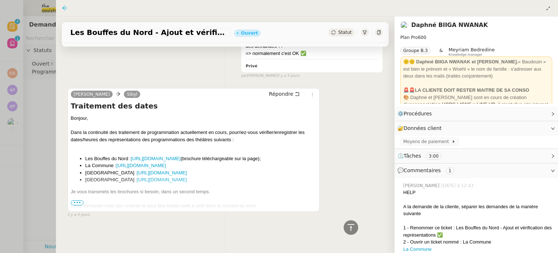
click at [64, 9] on icon at bounding box center [65, 8] width 6 height 6
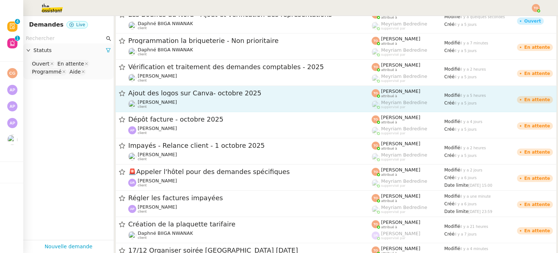
scroll to position [353, 0]
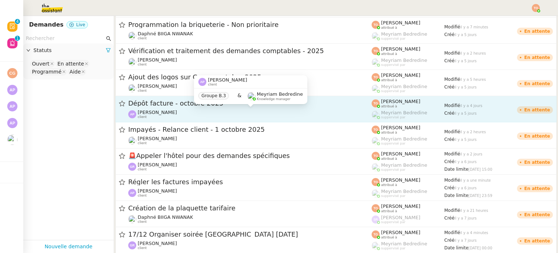
click at [182, 116] on div "Ashley Poniatowski client" at bounding box center [249, 113] width 243 height 9
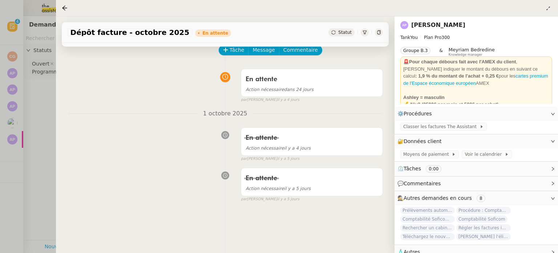
scroll to position [73, 0]
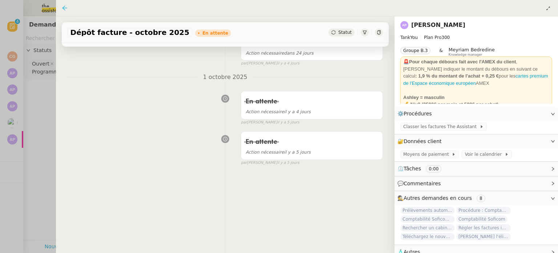
click at [66, 9] on icon at bounding box center [65, 8] width 6 height 6
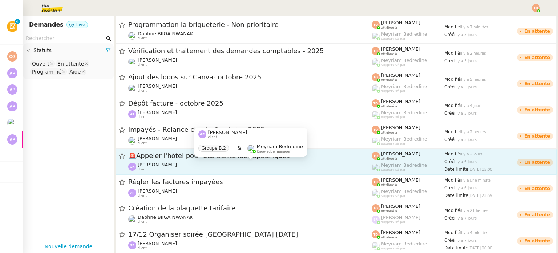
click at [217, 164] on div "Guillaume Rouvroy client" at bounding box center [249, 166] width 243 height 9
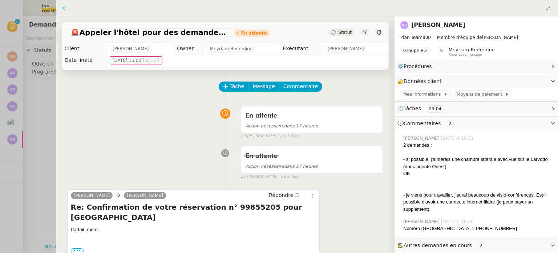
click at [66, 10] on icon at bounding box center [65, 8] width 6 height 6
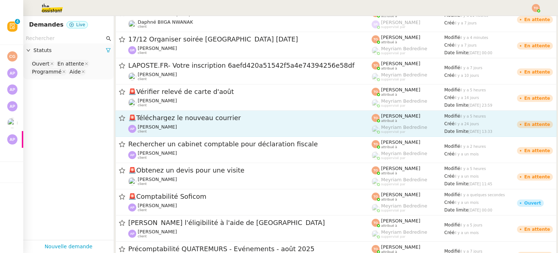
scroll to position [571, 0]
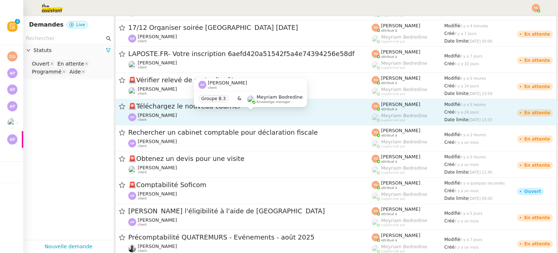
click at [178, 113] on div "Ashley Poniatowski client" at bounding box center [249, 116] width 243 height 9
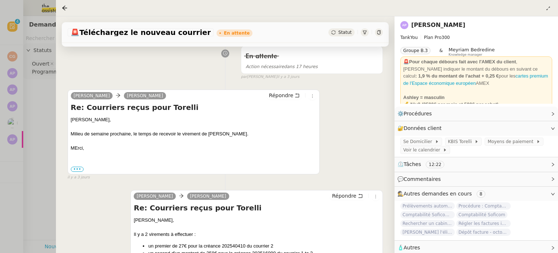
scroll to position [145, 0]
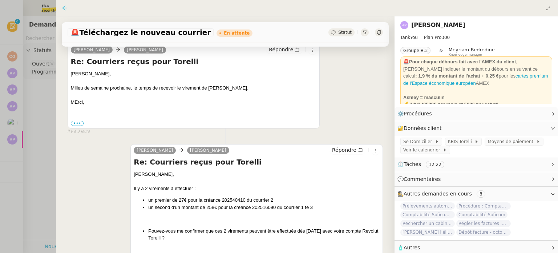
click at [65, 7] on icon at bounding box center [65, 8] width 6 height 6
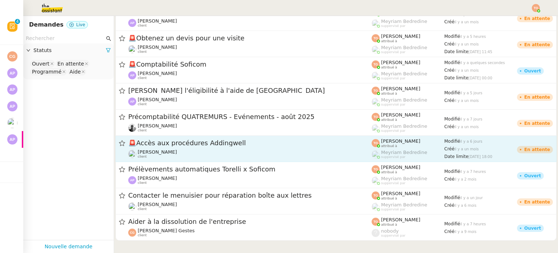
scroll to position [702, 0]
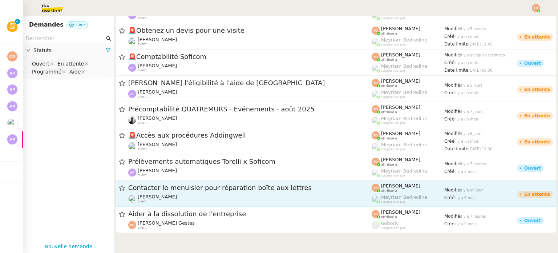
click at [207, 186] on span "Contacter le menuisier pour réparation boîte aux lettres" at bounding box center [249, 187] width 243 height 7
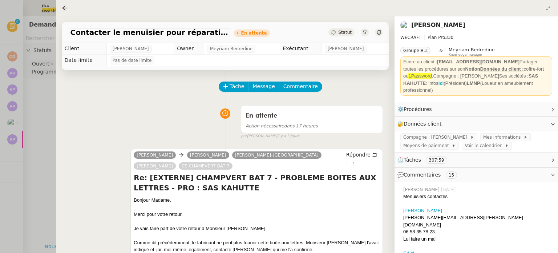
scroll to position [73, 0]
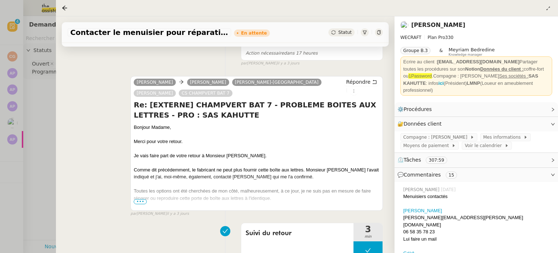
click at [141, 203] on span "•••" at bounding box center [140, 201] width 13 height 5
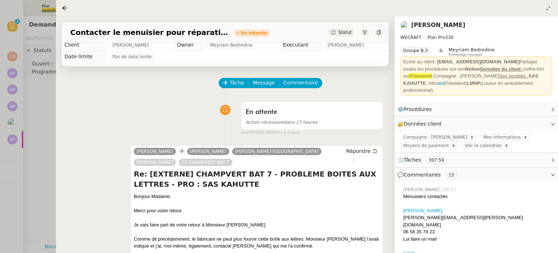
scroll to position [0, 0]
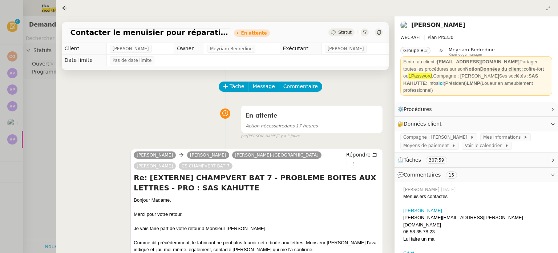
click at [331, 33] on icon at bounding box center [333, 32] width 4 height 4
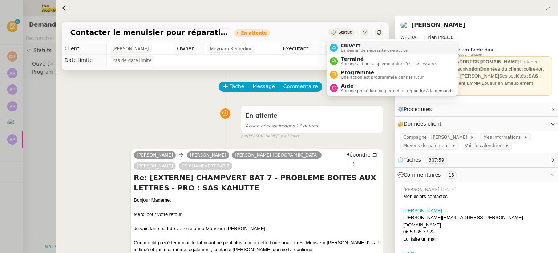
drag, startPoint x: 349, startPoint y: 47, endPoint x: 354, endPoint y: 49, distance: 5.5
click at [349, 47] on span "Ouvert" at bounding box center [375, 46] width 68 height 6
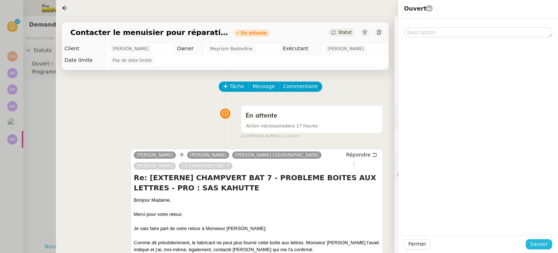
click at [541, 243] on span "Sauver" at bounding box center [539, 243] width 18 height 8
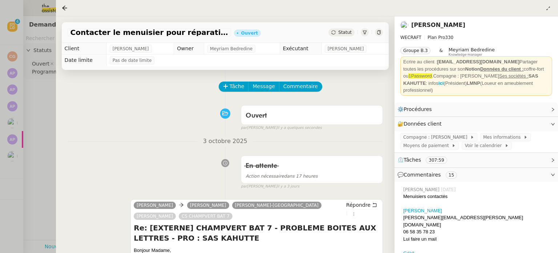
click at [10, 140] on div at bounding box center [279, 126] width 558 height 253
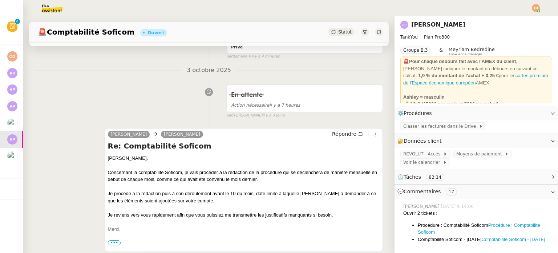
scroll to position [182, 0]
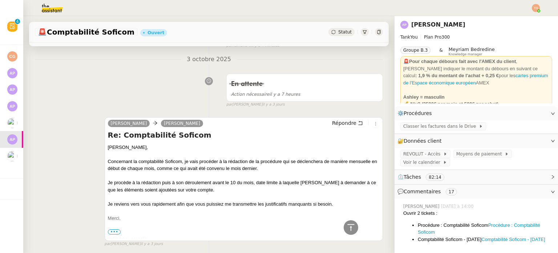
click at [329, 30] on div "Statut" at bounding box center [342, 32] width 26 height 8
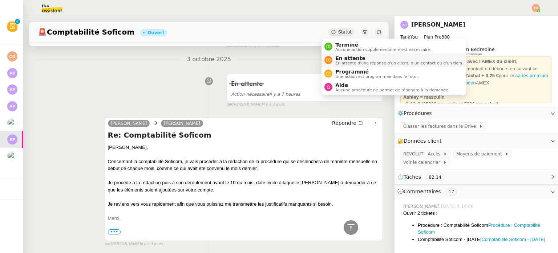
click at [353, 57] on span "En attente" at bounding box center [399, 58] width 128 height 6
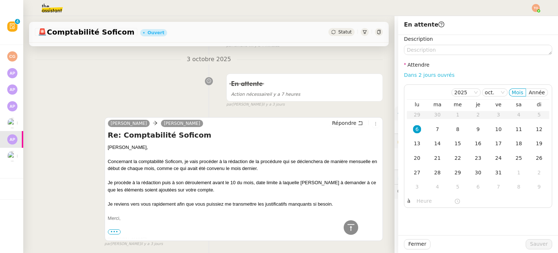
click at [433, 71] on div "Dans 2 jours ouvrés" at bounding box center [478, 75] width 148 height 8
click at [433, 72] on link "Dans 2 jours ouvrés" at bounding box center [429, 75] width 51 height 6
type input "07:00"
click at [162, 91] on div "En attente Action nécessaire il y a 7 heures false par Tatyana O. il y a 3 jours" at bounding box center [209, 88] width 348 height 37
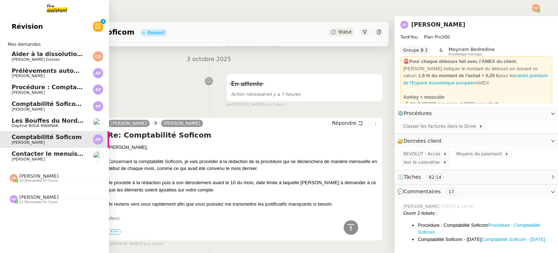
click at [74, 150] on span "Contacter le menuisier pour réparation boîte aux lettres" at bounding box center [104, 153] width 185 height 7
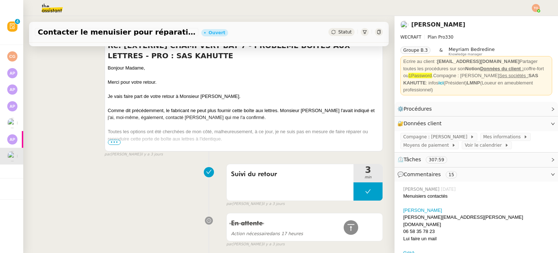
scroll to position [327, 0]
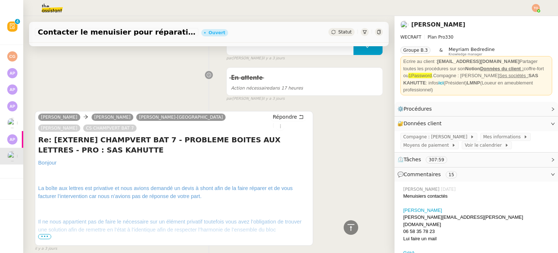
click at [48, 234] on span "•••" at bounding box center [44, 236] width 13 height 5
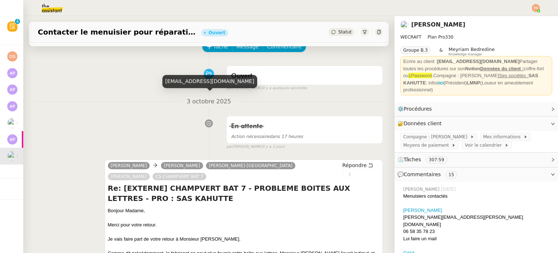
scroll to position [0, 0]
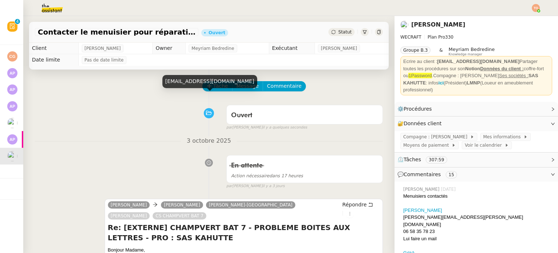
click at [203, 88] on div "liya-mali.rose@foncia.com" at bounding box center [209, 84] width 95 height 18
click at [209, 89] on div "liya-mali.rose@foncia.com" at bounding box center [209, 84] width 95 height 18
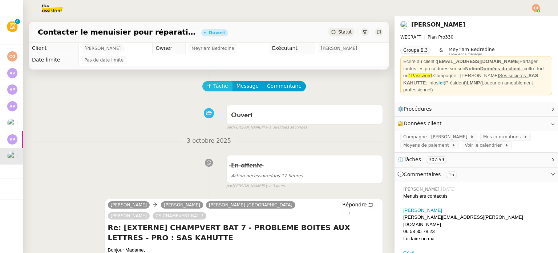
click at [214, 87] on span "Tâche" at bounding box center [220, 86] width 15 height 8
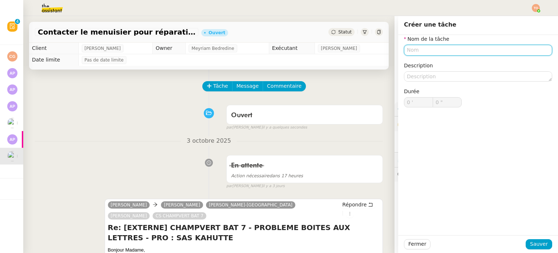
click at [469, 47] on input "text" at bounding box center [478, 50] width 148 height 11
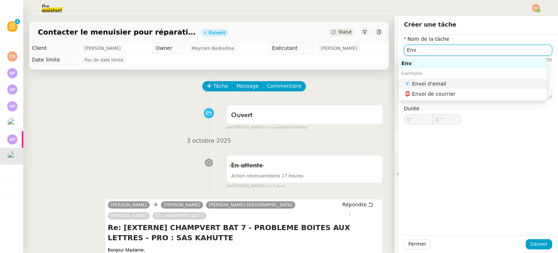
click at [458, 79] on nz-auto-option "📧 Envoi d'email" at bounding box center [473, 83] width 148 height 10
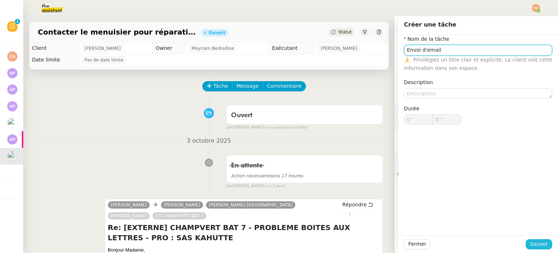
type input "Envoi d'email"
click at [535, 242] on span "Sauver" at bounding box center [539, 243] width 18 height 8
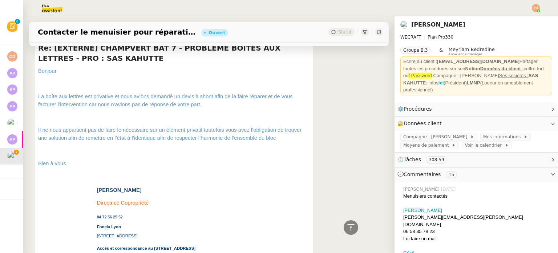
scroll to position [363, 0]
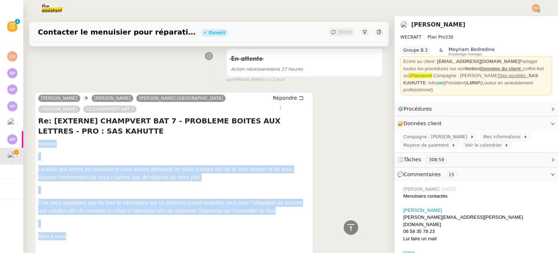
drag, startPoint x: 75, startPoint y: 144, endPoint x: 35, endPoint y: 123, distance: 45.5
copy div "Bonjour La boîte aux lettres est privative et nous avions demandé un devis à sh…"
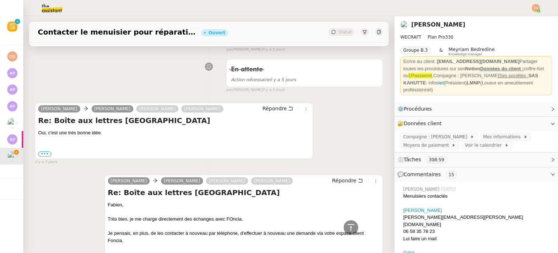
scroll to position [2108, 0]
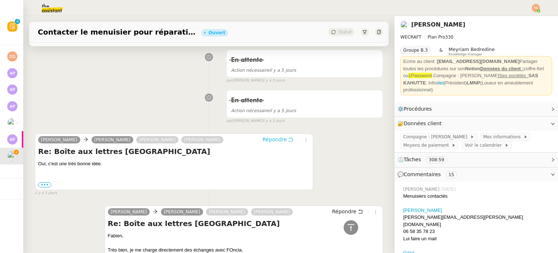
click at [266, 136] on span "Répondre" at bounding box center [274, 139] width 24 height 7
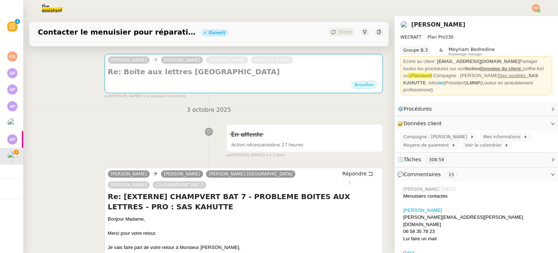
scroll to position [0, 0]
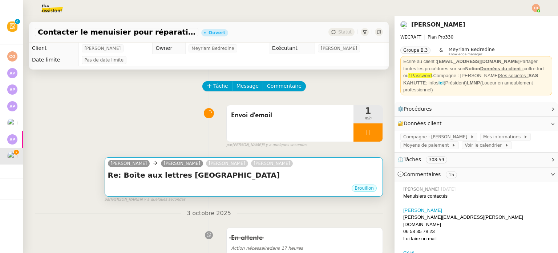
click at [261, 180] on h4 "Re: Boîte aux lettres BORNEO" at bounding box center [244, 175] width 272 height 10
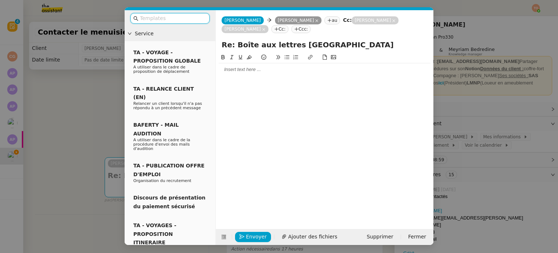
click at [247, 67] on div at bounding box center [325, 69] width 212 height 7
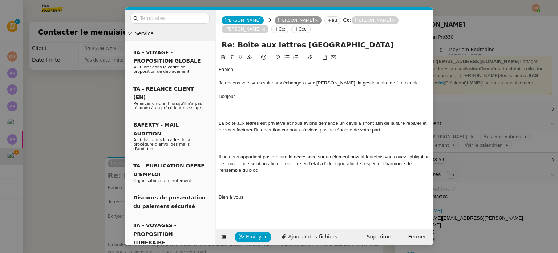
click at [426, 82] on div "Je reviens vers vous suite aux échanges avec Madame Inné, la gestionnaire de l'…" at bounding box center [325, 83] width 212 height 7
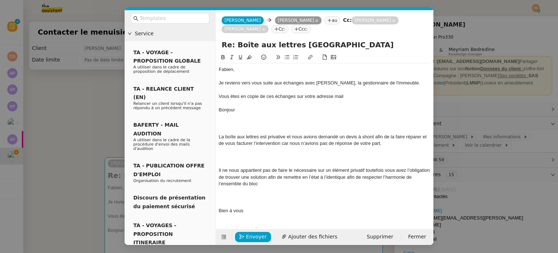
click at [70, 131] on nz-modal-container "Service TA - VOYAGE - PROPOSITION GLOBALE A utiliser dans le cadre de propositi…" at bounding box center [279, 126] width 558 height 253
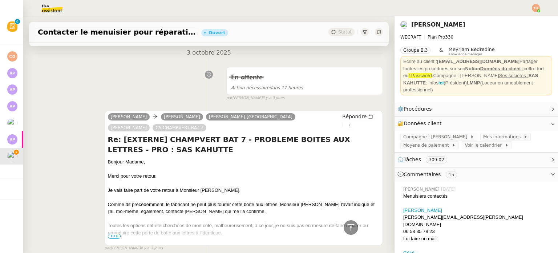
scroll to position [254, 0]
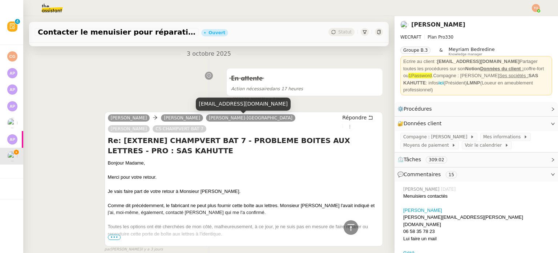
click at [240, 101] on div "kahutte@fabien-bousquet.com" at bounding box center [243, 103] width 95 height 13
copy div "kahutte@fabien-bousquet.com"
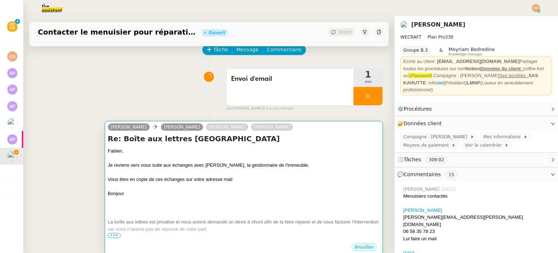
click at [282, 164] on div "Je reviens vers vous suite aux échanges avec Madame Inné, la gestionnaire de l'…" at bounding box center [244, 164] width 272 height 7
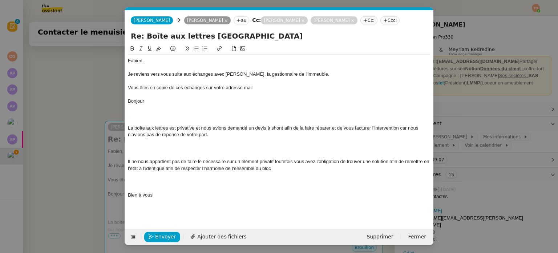
scroll to position [0, 15]
click at [332, 90] on div "Vous êtes en copie de ces échanges sur votre adresse mail" at bounding box center [279, 87] width 303 height 7
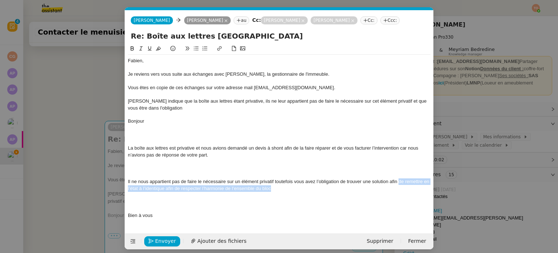
drag, startPoint x: 398, startPoint y: 183, endPoint x: 396, endPoint y: 186, distance: 4.1
click at [396, 186] on div "Il ne nous appartient pas de faire le nécessaire sur un élément privatif toutef…" at bounding box center [279, 184] width 303 height 13
copy div "de remettre en l’état à l’identique afin de respecter l’harmonie de l’ensemble …"
click at [275, 109] on div "Madame Ienné indique que la boîte aux lettres étant privative, ils ne leur appa…" at bounding box center [279, 104] width 303 height 13
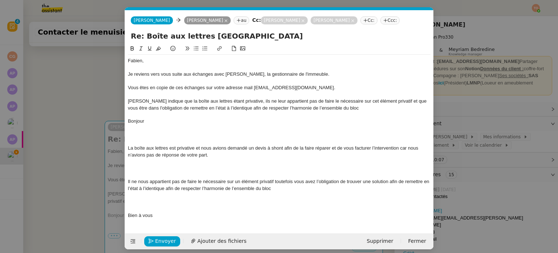
click at [289, 189] on div "Il ne nous appartient pas de faire le nécessaire sur un élément privatif toutef…" at bounding box center [279, 184] width 303 height 13
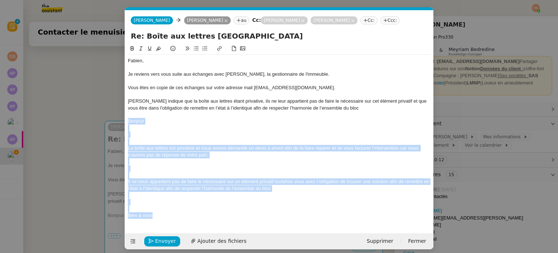
drag, startPoint x: 175, startPoint y: 201, endPoint x: 126, endPoint y: 120, distance: 95.2
click at [126, 120] on nz-spin "Fabien, Je reviens vers vous suite aux échanges avec Madame Inné, la gestionnai…" at bounding box center [279, 134] width 309 height 180
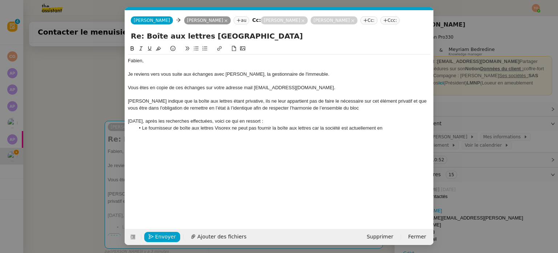
click at [112, 72] on nz-modal-container "Service TA - VOYAGE - PROPOSITION GLOBALE A utiliser dans le cadre de propositi…" at bounding box center [279, 126] width 558 height 253
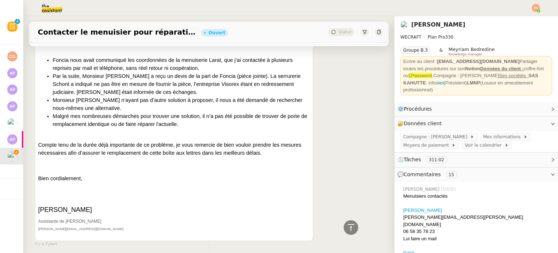
scroll to position [1236, 0]
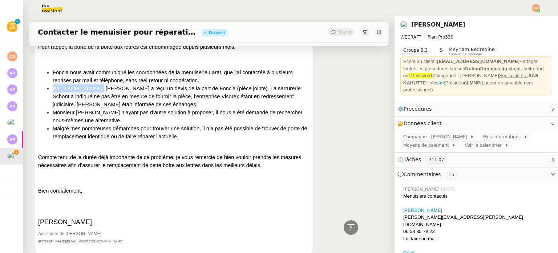
drag, startPoint x: 198, startPoint y: 71, endPoint x: 220, endPoint y: 73, distance: 21.5
click at [217, 72] on ul "Foncia nous avait communiqué les coordonnées de la menuiserie Larat, que j’ai c…" at bounding box center [174, 104] width 272 height 72
drag, startPoint x: 224, startPoint y: 74, endPoint x: 242, endPoint y: 76, distance: 17.9
click at [234, 85] on span "Par la suite, Monsieur Bousquet a reçu un devis de la part de Foncia (pièce joi…" at bounding box center [177, 96] width 248 height 22
click at [248, 85] on span "Par la suite, Monsieur Bousquet a reçu un devis de la part de Foncia (pièce joi…" at bounding box center [177, 96] width 248 height 22
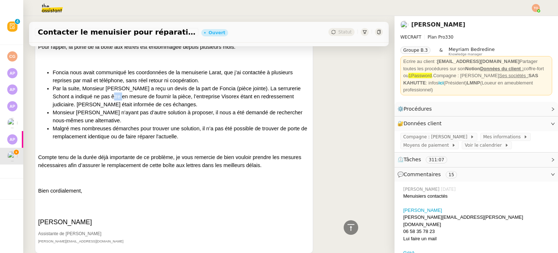
drag, startPoint x: 107, startPoint y: 84, endPoint x: 102, endPoint y: 85, distance: 4.8
click at [102, 85] on span "Par la suite, Monsieur Bousquet a reçu un devis de la part de Foncia (pièce joi…" at bounding box center [177, 96] width 248 height 22
drag, startPoint x: 237, startPoint y: 84, endPoint x: 245, endPoint y: 86, distance: 8.2
click at [245, 86] on span "Par la suite, Monsieur Bousquet a reçu un devis de la part de Foncia (pièce joi…" at bounding box center [177, 96] width 248 height 22
click at [241, 85] on span "Par la suite, Monsieur Bousquet a reçu un devis de la part de Foncia (pièce joi…" at bounding box center [177, 96] width 248 height 22
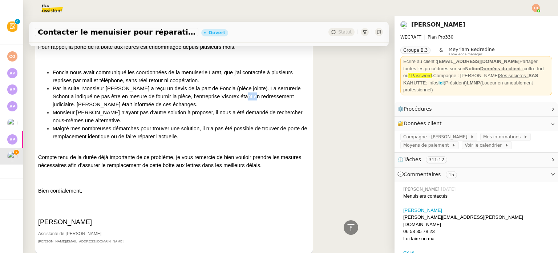
click at [238, 85] on span "Par la suite, Monsieur Bousquet a reçu un devis de la part de Foncia (pièce joi…" at bounding box center [177, 96] width 248 height 22
drag, startPoint x: 239, startPoint y: 85, endPoint x: 294, endPoint y: 84, distance: 55.3
click at [294, 85] on span "Par la suite, Monsieur Bousquet a reçu un devis de la part de Foncia (pièce joi…" at bounding box center [177, 96] width 248 height 22
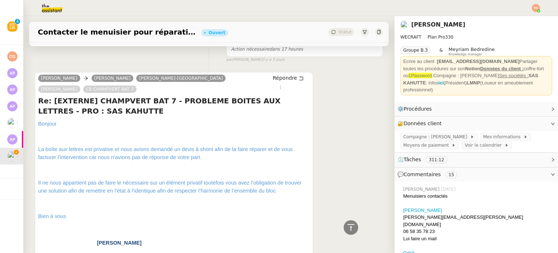
scroll to position [0, 0]
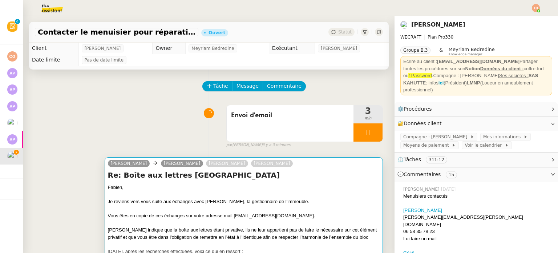
click at [298, 193] on div at bounding box center [244, 194] width 272 height 7
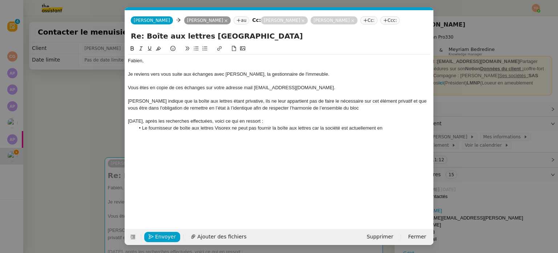
scroll to position [0, 15]
click at [391, 125] on li "Le fournisseur de boîte aux lettres Visorex ne peut pas fournir la boîte aux le…" at bounding box center [283, 128] width 296 height 7
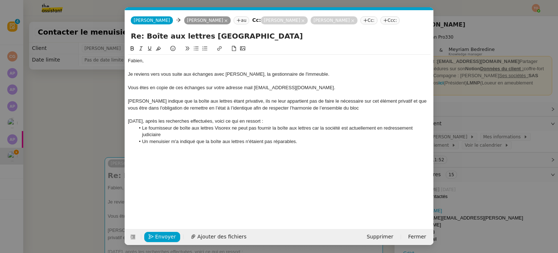
click at [282, 100] on div "Madame Ienné indique que la boîte aux lettres étant privative, ils ne leur appa…" at bounding box center [279, 104] width 303 height 13
click at [0, 0] on lt-span "il ne leur appartient" at bounding box center [0, 0] width 0 height 0
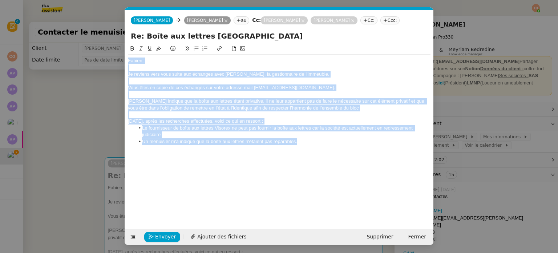
drag, startPoint x: 307, startPoint y: 139, endPoint x: 129, endPoint y: 63, distance: 193.4
click at [129, 63] on div "Fabien, Je reviens vers vous suite aux échanges avec Madame Inné, la gestionnai…" at bounding box center [279, 108] width 303 height 106
copy div "Fabien, Je reviens vers vous suite aux échanges avec Madame Inné, la gestionnai…"
click at [70, 118] on nz-modal-container "Service TA - VOYAGE - PROPOSITION GLOBALE A utiliser dans le cadre de propositi…" at bounding box center [279, 126] width 558 height 253
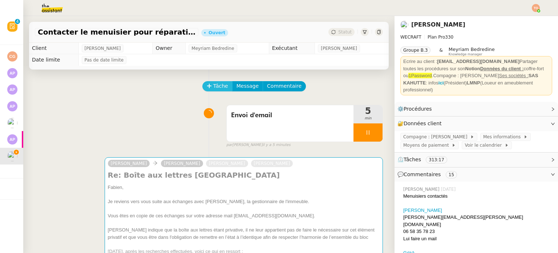
click at [215, 90] on span "Tâche" at bounding box center [220, 86] width 15 height 8
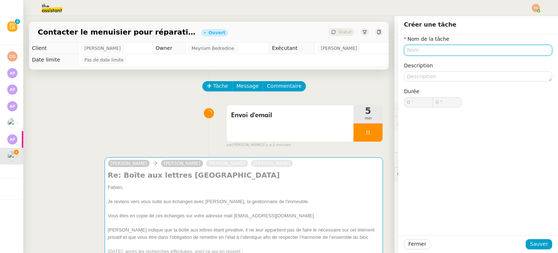
click at [430, 45] on input "text" at bounding box center [478, 50] width 148 height 11
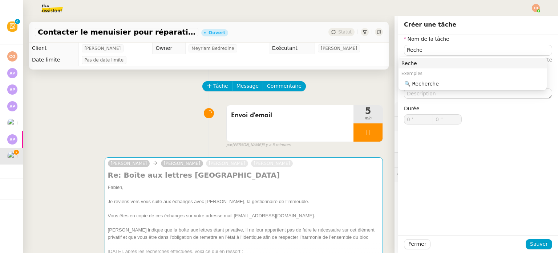
drag, startPoint x: 437, startPoint y: 76, endPoint x: 438, endPoint y: 80, distance: 4.1
click at [437, 76] on div "Exemples" at bounding box center [473, 73] width 148 height 10
click at [438, 82] on div "🔍 Recherche" at bounding box center [474, 83] width 140 height 7
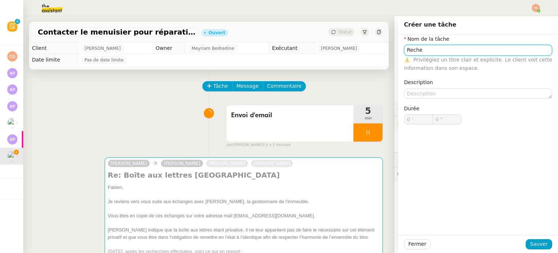
type input "Recherche"
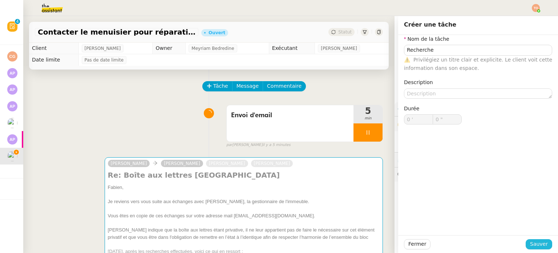
drag, startPoint x: 539, startPoint y: 240, endPoint x: 364, endPoint y: 157, distance: 193.4
click at [539, 241] on span "Sauver" at bounding box center [539, 243] width 18 height 8
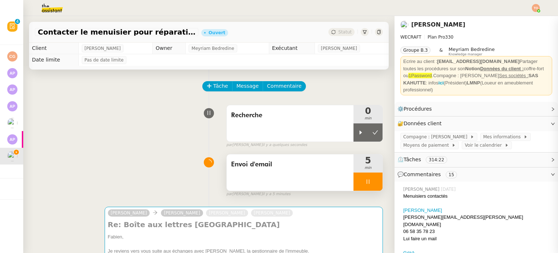
click at [360, 133] on icon at bounding box center [361, 132] width 3 height 4
click at [365, 183] on icon at bounding box center [368, 181] width 6 height 6
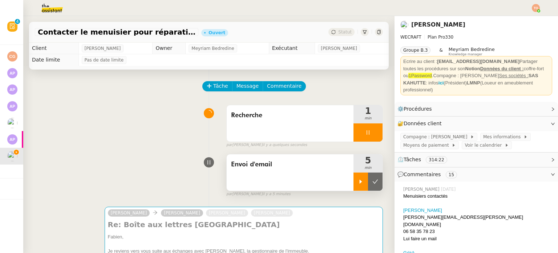
click at [372, 181] on icon at bounding box center [375, 181] width 6 height 6
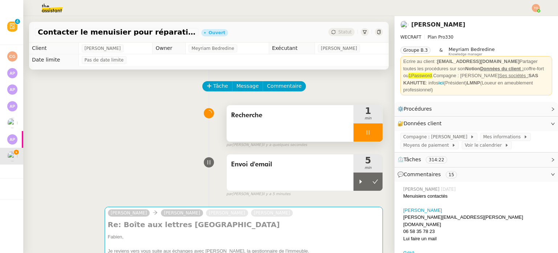
click at [312, 132] on div "Recherche" at bounding box center [290, 123] width 127 height 36
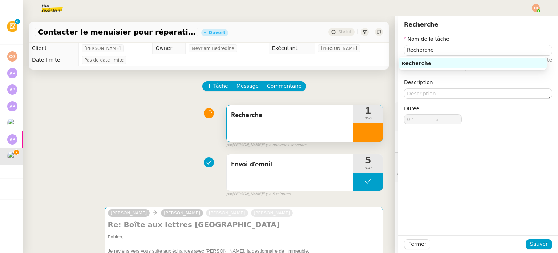
click at [461, 49] on input "Recherche" at bounding box center [478, 50] width 148 height 11
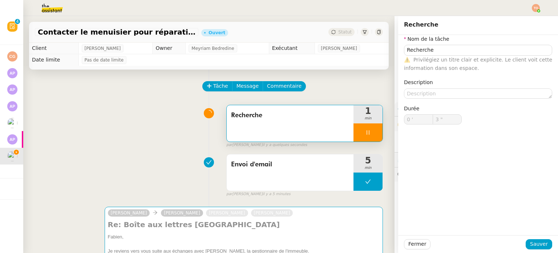
type input "Recherche"
type input "0 '"
type input "3 ""
type input "Recherche d"
type input "4 ""
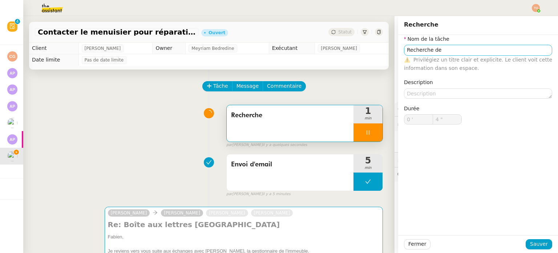
type input "Recherche"
type input "0 '"
type input "4 ""
type input "Recherche sol"
type input "5 ""
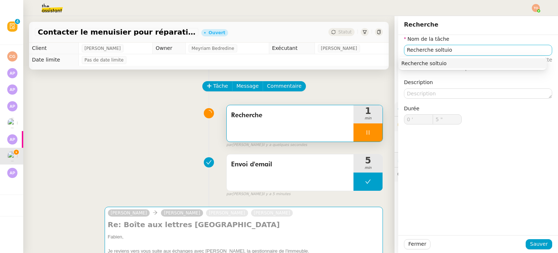
type input "Recherche soltuion"
type input "6 ""
type input "Recherche solt"
type input "7 ""
type input "Recherche soluti"
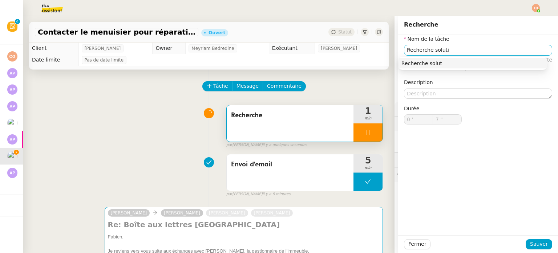
type input "8 ""
type input "Recherche solution"
type input "9 ""
type input "Recherche solutions"
type input "10 ""
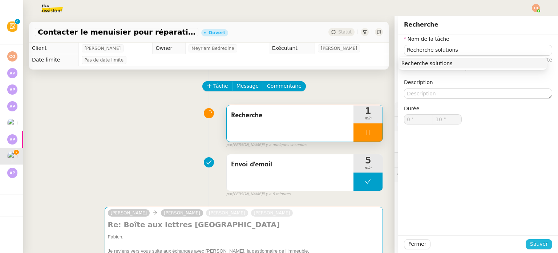
type input "Recherche solutions"
click at [532, 245] on span "Sauver" at bounding box center [539, 243] width 18 height 8
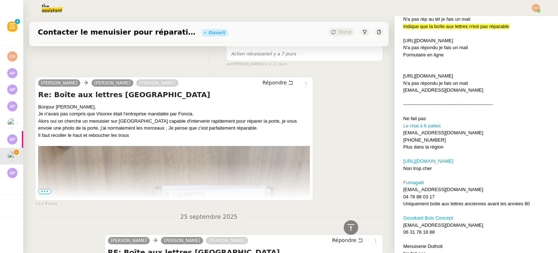
scroll to position [4906, 0]
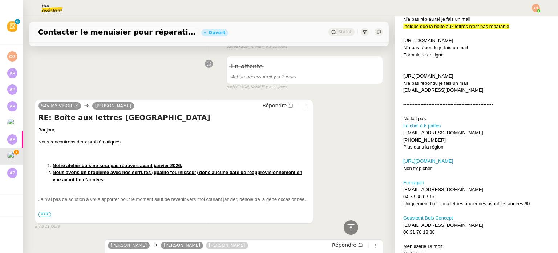
scroll to position [6396, 0]
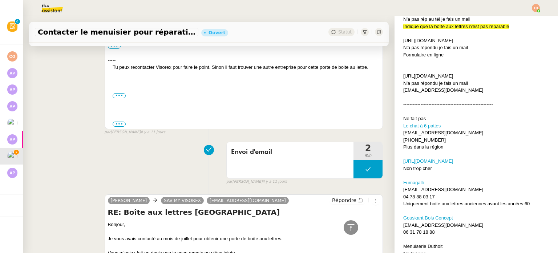
scroll to position [6759, 0]
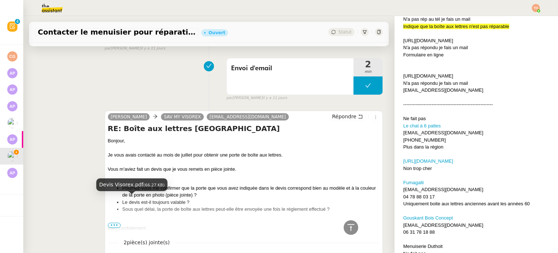
click at [147, 252] on div "Devis Visorex.pdf" at bounding box center [133, 257] width 49 height 8
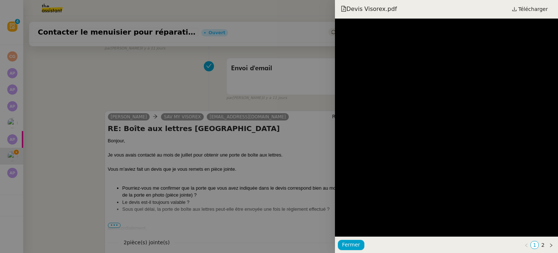
click at [532, 15] on div "Devis Visorex.pdf Télécharger" at bounding box center [446, 9] width 223 height 19
click at [532, 14] on div "Devis Visorex.pdf Télécharger" at bounding box center [446, 9] width 223 height 19
click at [533, 11] on span "Télécharger" at bounding box center [533, 8] width 29 height 9
click at [194, 115] on div at bounding box center [279, 126] width 558 height 253
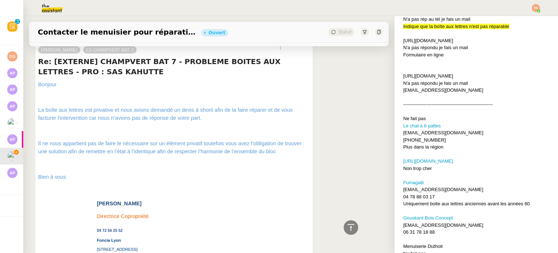
scroll to position [0, 0]
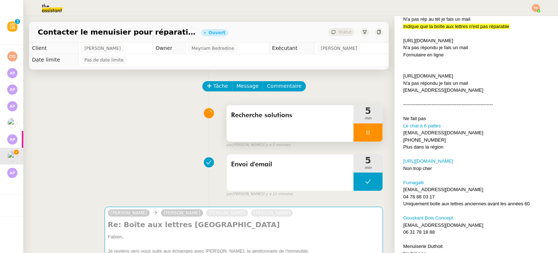
click at [365, 130] on icon at bounding box center [368, 132] width 6 height 6
click at [372, 130] on icon at bounding box center [375, 132] width 6 height 6
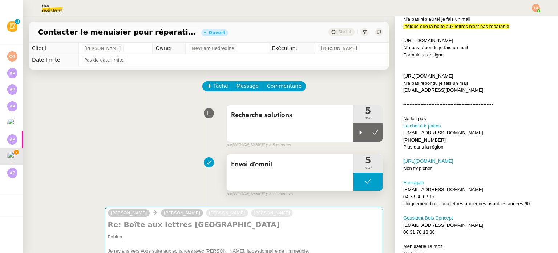
click at [354, 179] on button at bounding box center [368, 181] width 29 height 18
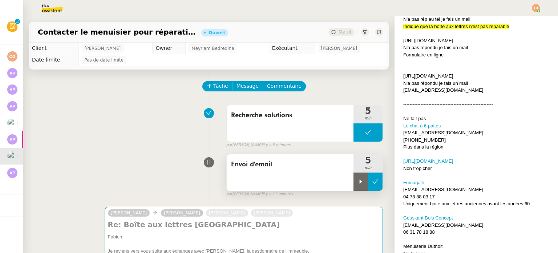
click at [358, 182] on icon at bounding box center [361, 181] width 6 height 6
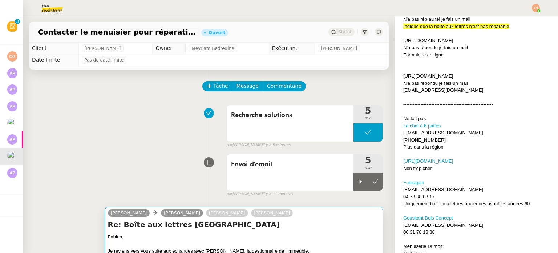
click at [334, 229] on h4 "Re: Boîte aux lettres BORNEO" at bounding box center [244, 224] width 272 height 10
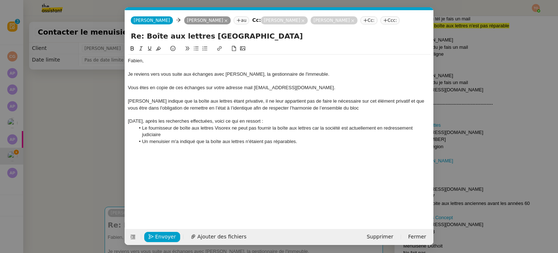
scroll to position [0, 0]
click at [297, 141] on li "Un menuisier m'a indiqué que la boîte aux lettres n'étaient pas réparables." at bounding box center [283, 141] width 296 height 7
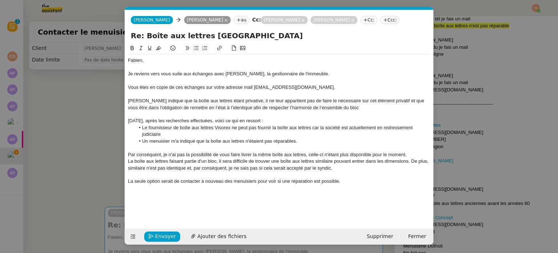
click at [313, 183] on div "La seule option serait de contacter à nouveau des menuisiers pour voir si une r…" at bounding box center [279, 181] width 303 height 7
click at [389, 183] on div "La seule option serait de contacter à nouveau des menuisiers pour voir si une r…" at bounding box center [279, 181] width 303 height 7
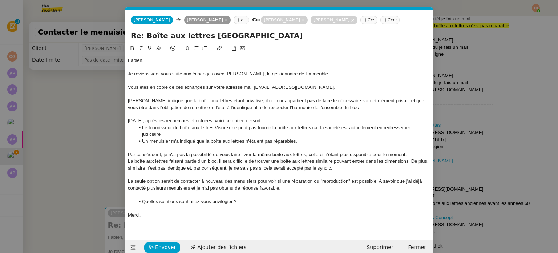
click at [154, 202] on li "Quelles solutions souhaitez-vous privilégier ?" at bounding box center [283, 201] width 296 height 7
click at [173, 203] on li "Quelle solutions souhaitez-vous privilégier ?" at bounding box center [283, 201] width 296 height 7
click at [289, 138] on li "Un menuisier m'a indiqué que la boîte aux lettres n'étaient pas réparables." at bounding box center [283, 141] width 296 height 7
click at [172, 246] on button "Envoyer" at bounding box center [162, 247] width 36 height 10
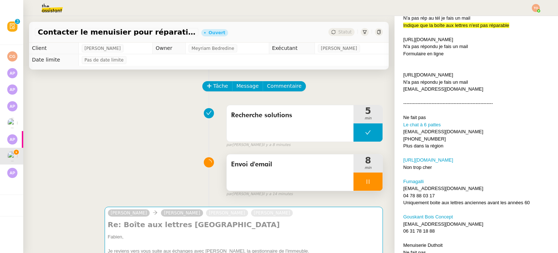
scroll to position [254, 0]
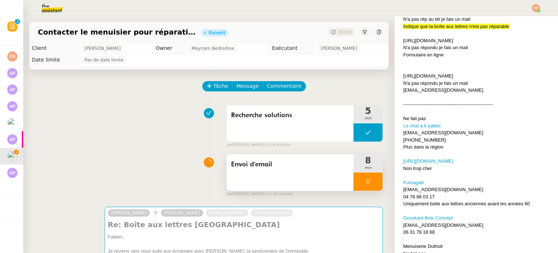
click at [363, 180] on div at bounding box center [368, 181] width 29 height 18
click at [365, 182] on div at bounding box center [368, 181] width 29 height 18
click at [368, 178] on button at bounding box center [375, 181] width 15 height 18
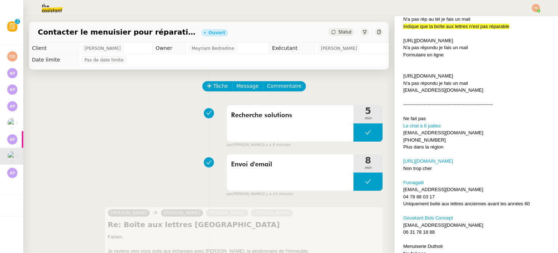
click at [338, 30] on span "Statut" at bounding box center [344, 31] width 13 height 5
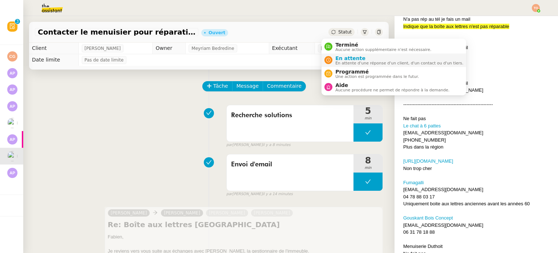
click at [347, 57] on span "En attente" at bounding box center [399, 58] width 128 height 6
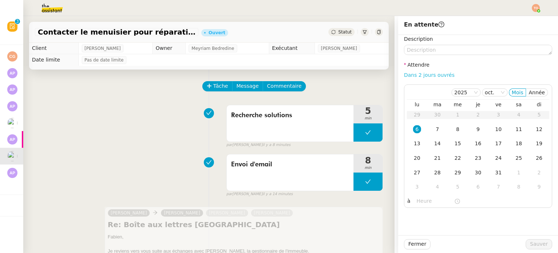
click at [413, 72] on div "Description Attendre Dans 2 jours ouvrés 2025 oct. Mois Année lu ma me je ve sa…" at bounding box center [478, 121] width 148 height 173
click at [414, 73] on link "Dans 2 jours ouvrés" at bounding box center [429, 75] width 51 height 6
type input "07:00"
click at [532, 241] on span "Sauver" at bounding box center [539, 243] width 18 height 8
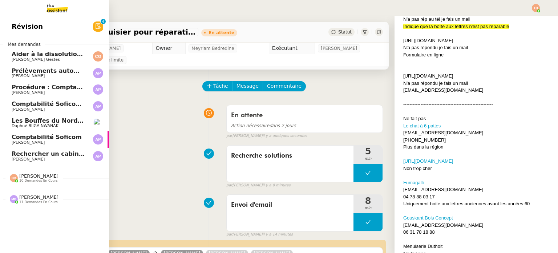
click at [47, 148] on link "Rechercher un cabinet comptable pour déclaration fiscale Ashley Poniatowski" at bounding box center [54, 156] width 109 height 17
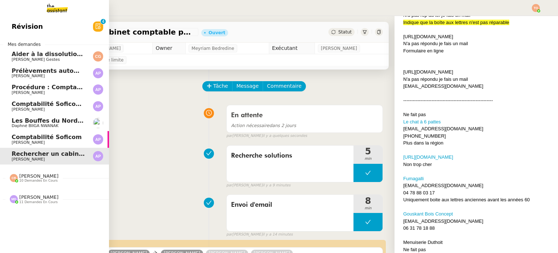
click at [52, 143] on span "[PERSON_NAME]" at bounding box center [48, 142] width 73 height 4
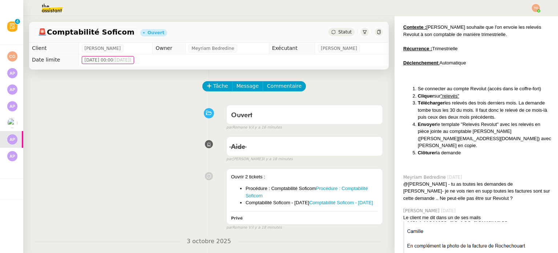
scroll to position [272, 0]
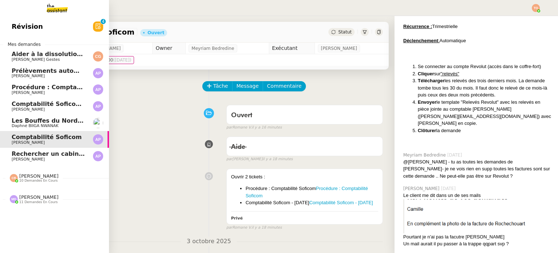
click at [31, 103] on span "Comptabilité Soficom - [DATE]" at bounding box center [61, 103] width 98 height 7
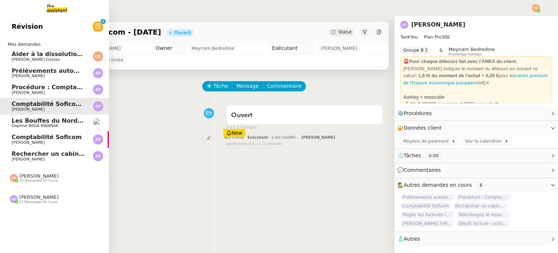
click at [44, 138] on span "Comptabilité Soficom" at bounding box center [47, 136] width 70 height 7
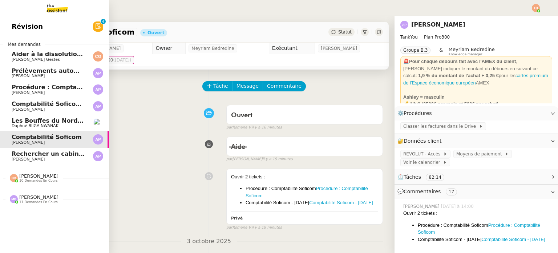
click at [81, 136] on link "Comptabilité Soficom Ashley Poniatowski" at bounding box center [54, 139] width 109 height 17
click at [44, 120] on span "Les Bouffes du Nord - Ajout et vérification des représentations" at bounding box center [115, 120] width 206 height 7
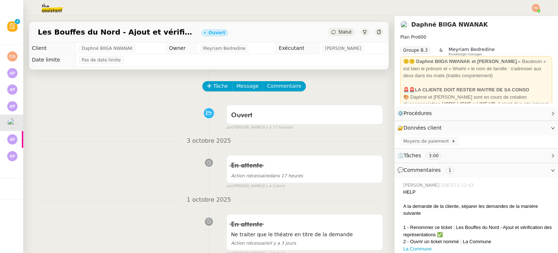
click at [57, 33] on span "Les Bouffes du Nord - Ajout et vérification des représentations" at bounding box center [117, 31] width 158 height 7
copy span "Bouffes"
click at [48, 15] on img at bounding box center [46, 8] width 56 height 16
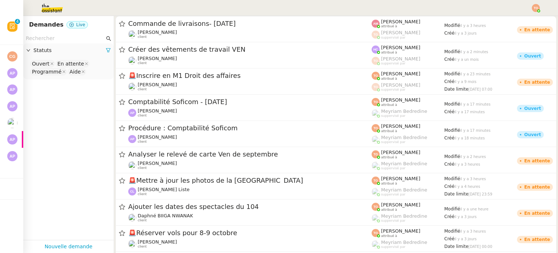
click at [65, 40] on input "text" at bounding box center [65, 38] width 79 height 8
paste input "Bouffes"
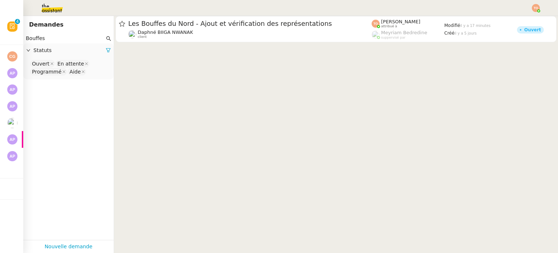
click at [84, 37] on input "Bouffes" at bounding box center [65, 38] width 79 height 8
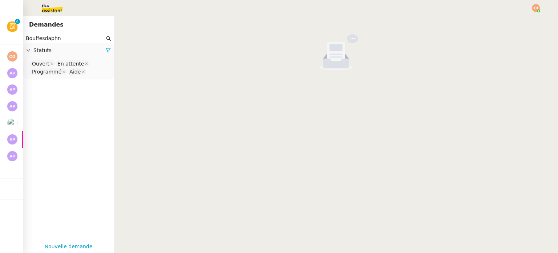
click at [84, 37] on input "Bouffesdaphn" at bounding box center [65, 38] width 79 height 8
click at [84, 38] on input "Bouffesdaphn" at bounding box center [65, 38] width 79 height 8
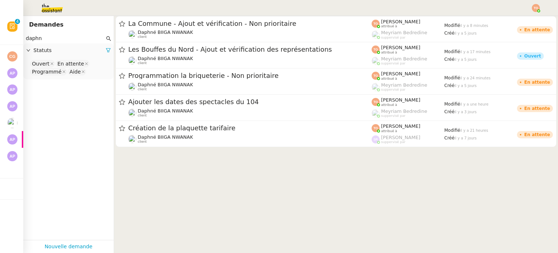
type input "daphn"
click at [90, 73] on nz-select-top-control "Ouvert En attente Programmé Aide" at bounding box center [68, 67] width 79 height 17
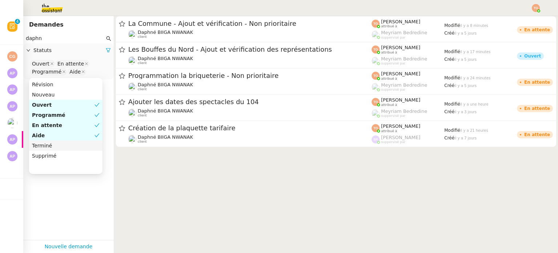
click at [48, 141] on nz-option-item "Terminé" at bounding box center [65, 145] width 73 height 10
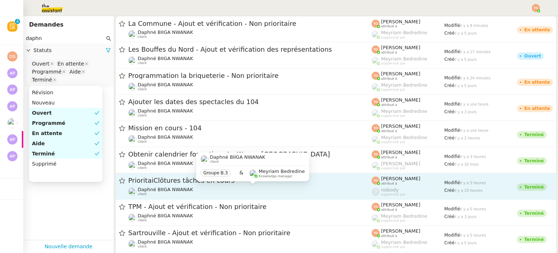
click at [174, 188] on span "Daphné BIIGA NWANAK" at bounding box center [165, 188] width 55 height 5
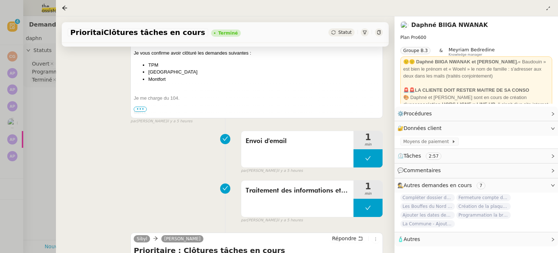
scroll to position [363, 0]
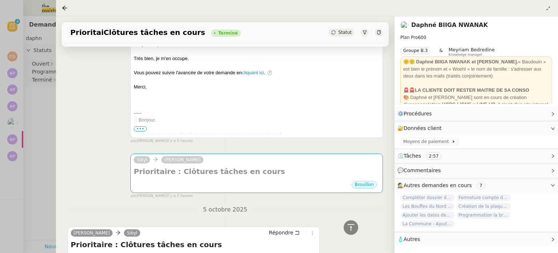
click at [201, 195] on div "par Meyriam B. il y a 5 heures" at bounding box center [256, 196] width 253 height 6
click at [4, 160] on div at bounding box center [279, 126] width 558 height 253
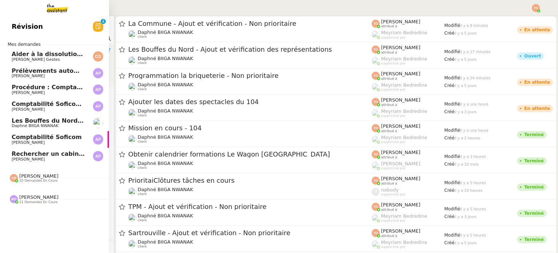
click at [19, 128] on span "Daphné BIIGA NWANAK" at bounding box center [35, 125] width 47 height 5
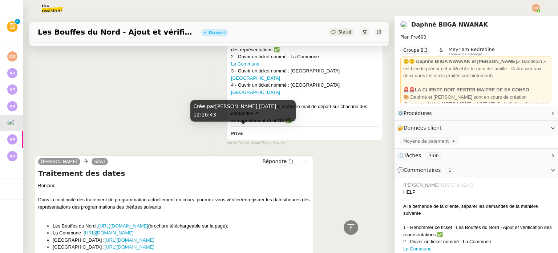
scroll to position [465, 0]
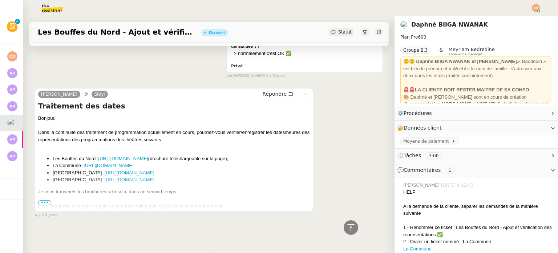
click at [45, 195] on div at bounding box center [174, 198] width 272 height 7
click at [45, 200] on span "•••" at bounding box center [44, 202] width 13 height 5
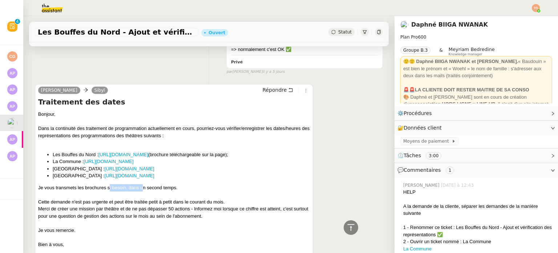
drag, startPoint x: 123, startPoint y: 189, endPoint x: 141, endPoint y: 192, distance: 18.8
click at [144, 187] on div "Je vous transmets les brochures si besoin, dans un second temps." at bounding box center [174, 187] width 272 height 7
click at [129, 201] on div "Cette demande n'est pas urgente et peut être traitée petit à petit dans le cour…" at bounding box center [174, 201] width 272 height 7
drag, startPoint x: 120, startPoint y: 202, endPoint x: 218, endPoint y: 201, distance: 98.1
click at [216, 202] on div "Cette demande n'est pas urgente et peut être traitée petit à petit dans le cour…" at bounding box center [174, 201] width 272 height 7
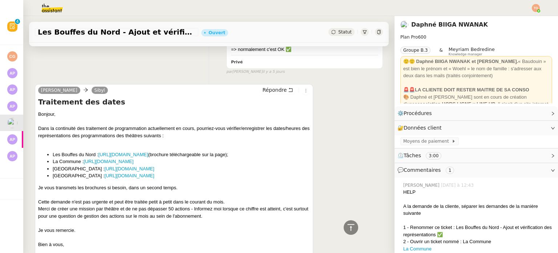
click at [218, 201] on div "Cette demande n'est pas urgente et peut être traitée petit à petit dans le cour…" at bounding box center [174, 201] width 272 height 7
drag, startPoint x: 73, startPoint y: 207, endPoint x: 181, endPoint y: 206, distance: 108.7
click at [176, 206] on div "Merci de créer une mission par théâtre et de ne pas dépasser 50 actions - Infor…" at bounding box center [174, 212] width 272 height 14
click at [185, 207] on div "Merci de créer une mission par théâtre et de ne pas dépasser 50 actions - Infor…" at bounding box center [174, 212] width 272 height 14
drag, startPoint x: 84, startPoint y: 209, endPoint x: 125, endPoint y: 208, distance: 40.3
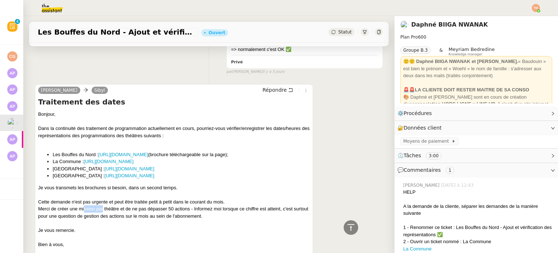
click at [108, 209] on div "Merci de créer une mission par théâtre et de ne pas dépasser 50 actions - Infor…" at bounding box center [174, 212] width 272 height 14
drag, startPoint x: 139, startPoint y: 208, endPoint x: 172, endPoint y: 209, distance: 32.3
click at [154, 209] on div "Merci de créer une mission par théâtre et de ne pas dépasser 50 actions - Infor…" at bounding box center [174, 212] width 272 height 14
drag, startPoint x: 211, startPoint y: 209, endPoint x: 269, endPoint y: 207, distance: 57.4
click at [262, 207] on div "Merci de créer une mission par théâtre et de ne pas dépasser 50 actions - Infor…" at bounding box center [174, 212] width 272 height 14
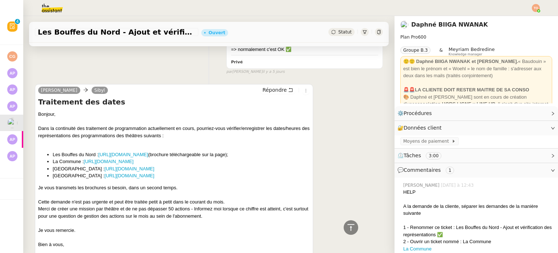
click at [274, 207] on div "Merci de créer une mission par théâtre et de ne pas dépasser 50 actions - Infor…" at bounding box center [174, 212] width 272 height 14
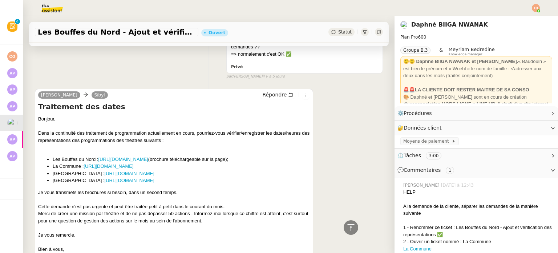
scroll to position [501, 0]
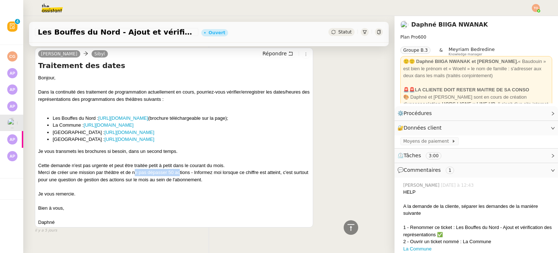
drag, startPoint x: 133, startPoint y: 172, endPoint x: 180, endPoint y: 171, distance: 46.5
click at [180, 171] on div "Merci de créer une mission par théâtre et de ne pas dépasser 50 actions - Infor…" at bounding box center [174, 176] width 272 height 14
drag, startPoint x: 132, startPoint y: 173, endPoint x: 189, endPoint y: 172, distance: 56.7
click at [189, 172] on div "Merci de créer une mission par théâtre et de ne pas dépasser 50 actions - Infor…" at bounding box center [174, 176] width 272 height 14
copy div "ne pas dépasser 50 actions"
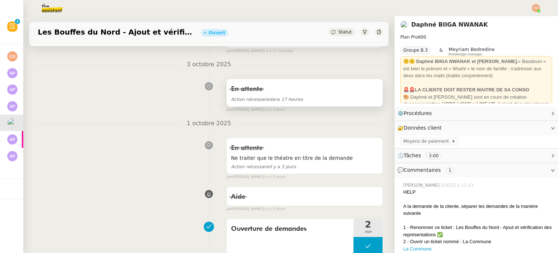
scroll to position [0, 0]
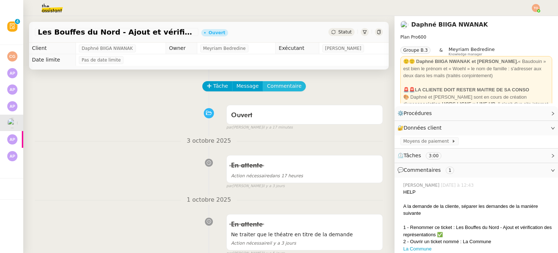
click at [274, 89] on span "Commentaire" at bounding box center [284, 86] width 35 height 8
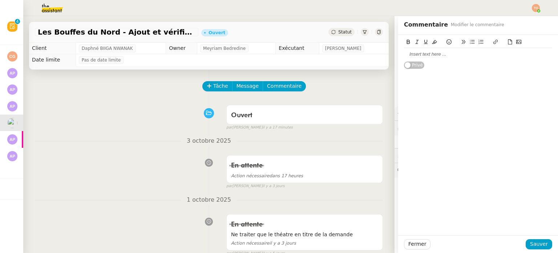
click at [427, 56] on div at bounding box center [478, 54] width 148 height 7
paste div
click at [533, 242] on span "Sauver" at bounding box center [539, 243] width 18 height 8
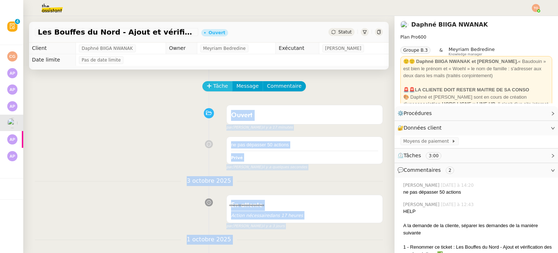
click at [215, 90] on span "Tâche" at bounding box center [220, 86] width 15 height 8
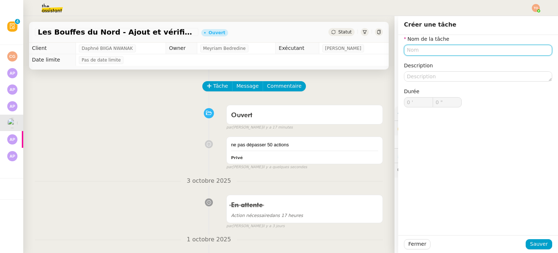
click at [458, 49] on input "text" at bounding box center [478, 50] width 148 height 11
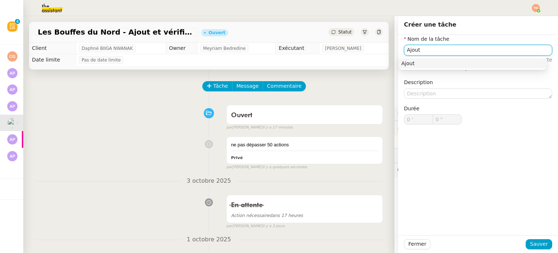
type input "Ajout"
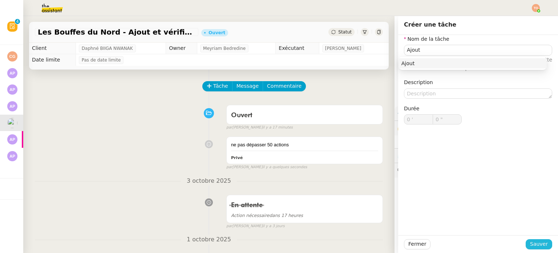
click at [527, 240] on div "Fermer Sauver" at bounding box center [478, 244] width 148 height 10
click at [530, 241] on span "Sauver" at bounding box center [539, 243] width 18 height 8
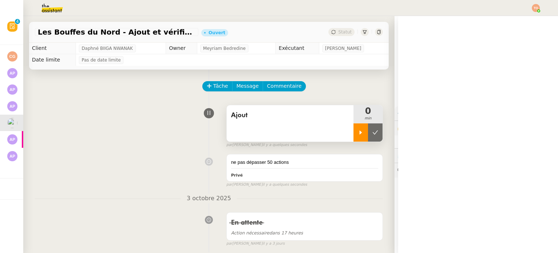
drag, startPoint x: 351, startPoint y: 133, endPoint x: 346, endPoint y: 133, distance: 4.8
click at [360, 133] on icon at bounding box center [361, 132] width 3 height 4
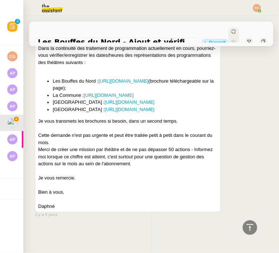
scroll to position [559, 0]
